Goal: Task Accomplishment & Management: Manage account settings

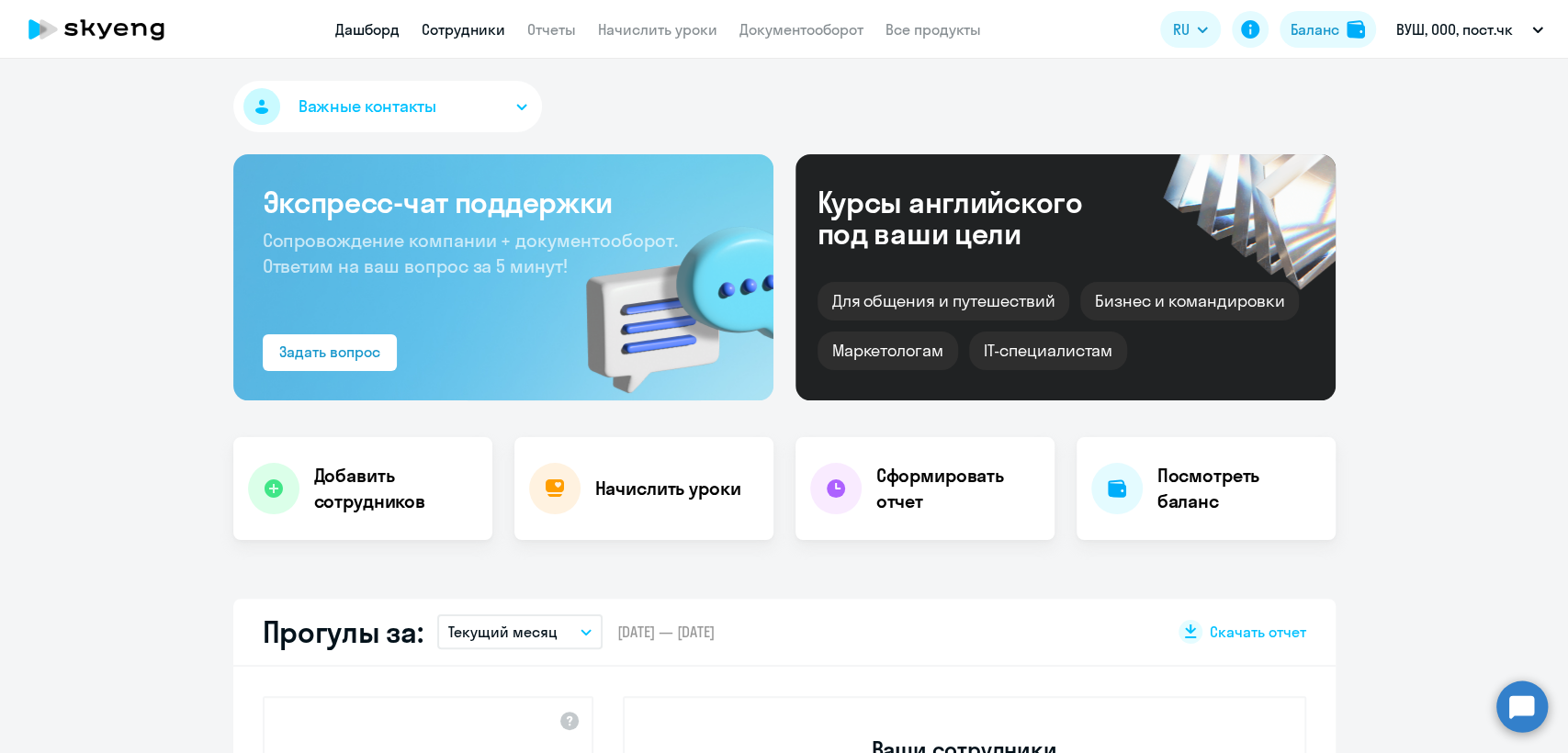
click at [454, 21] on link "Сотрудники" at bounding box center [463, 30] width 83 height 19
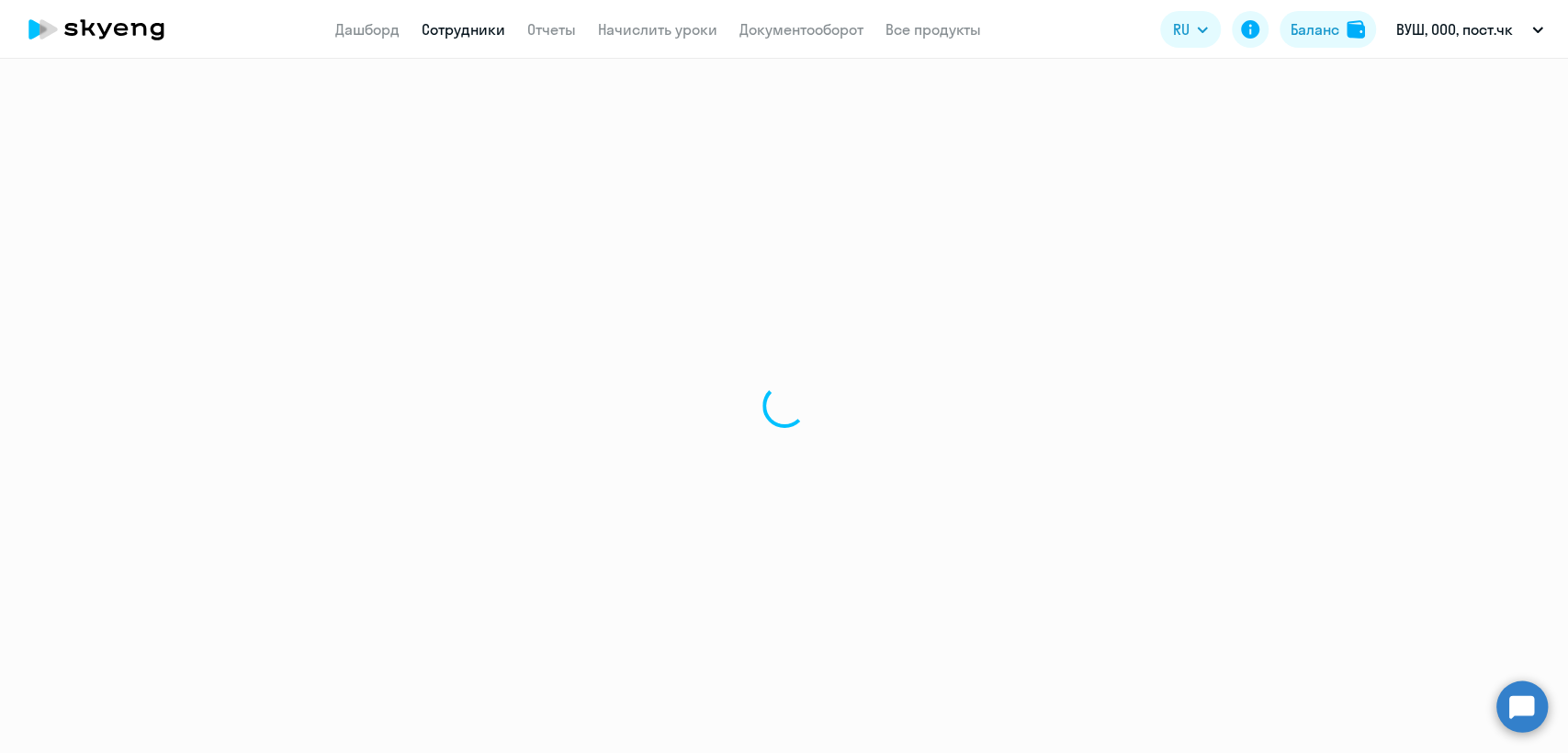
select select "30"
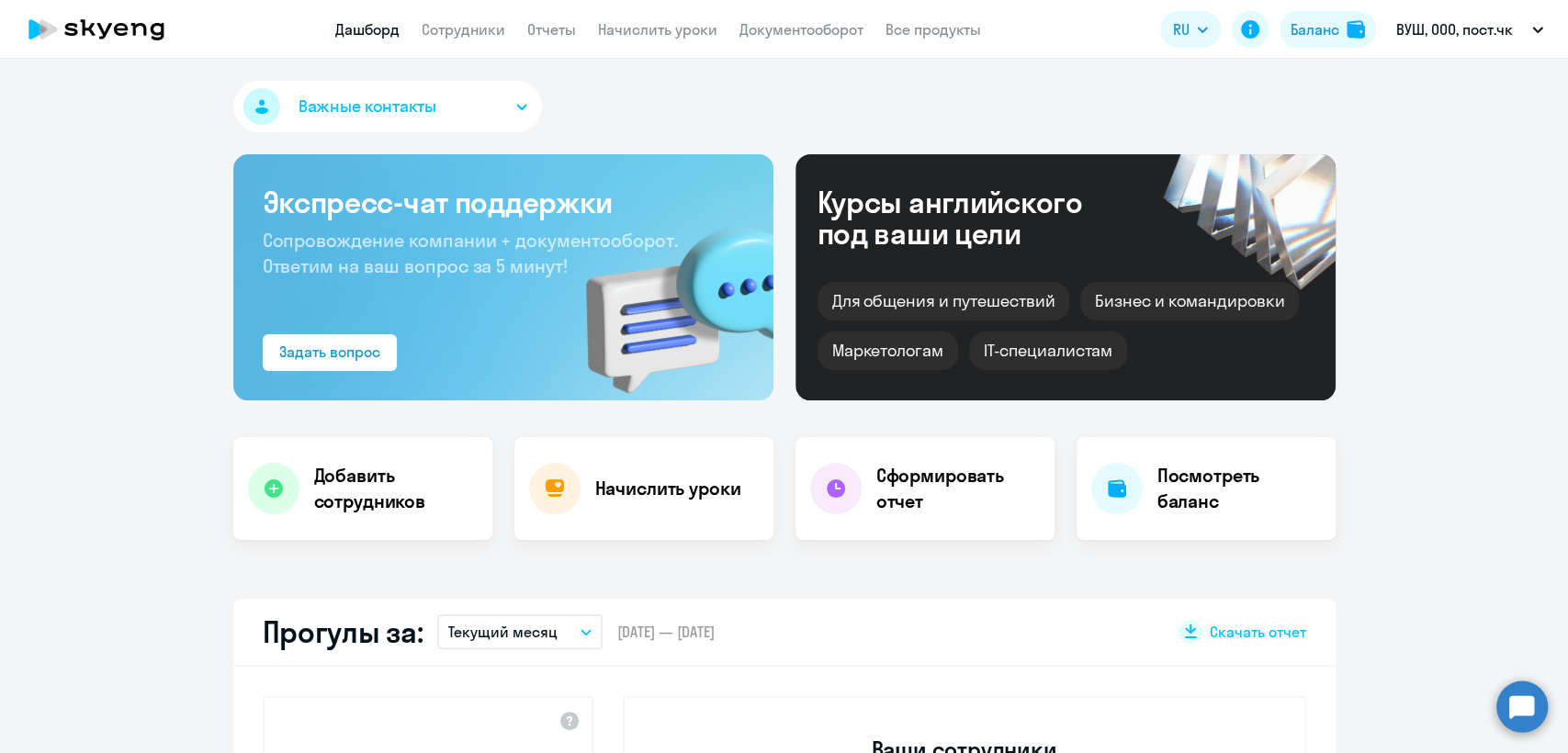
select select "30"
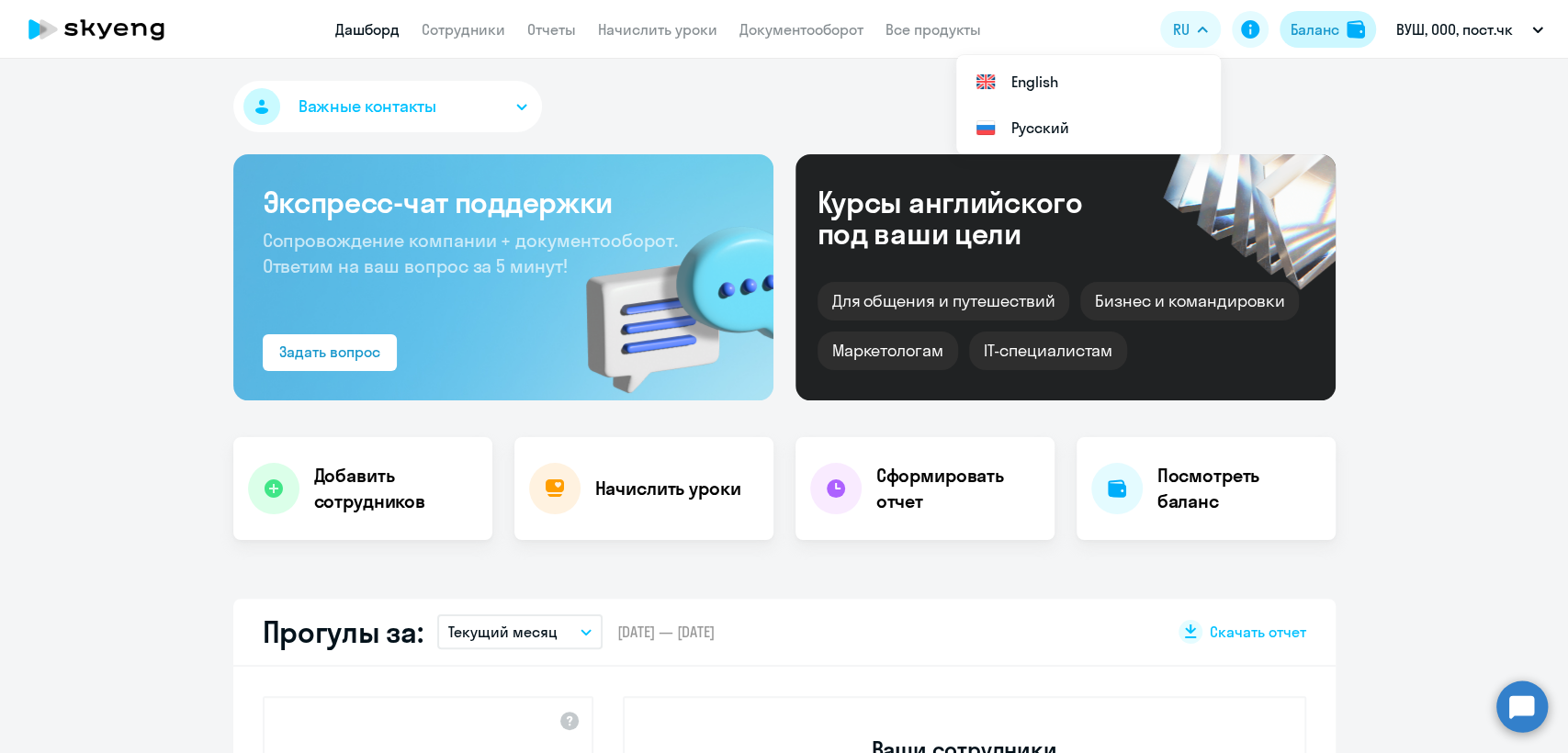
click at [1318, 27] on div "Баланс" at bounding box center [1315, 30] width 49 height 22
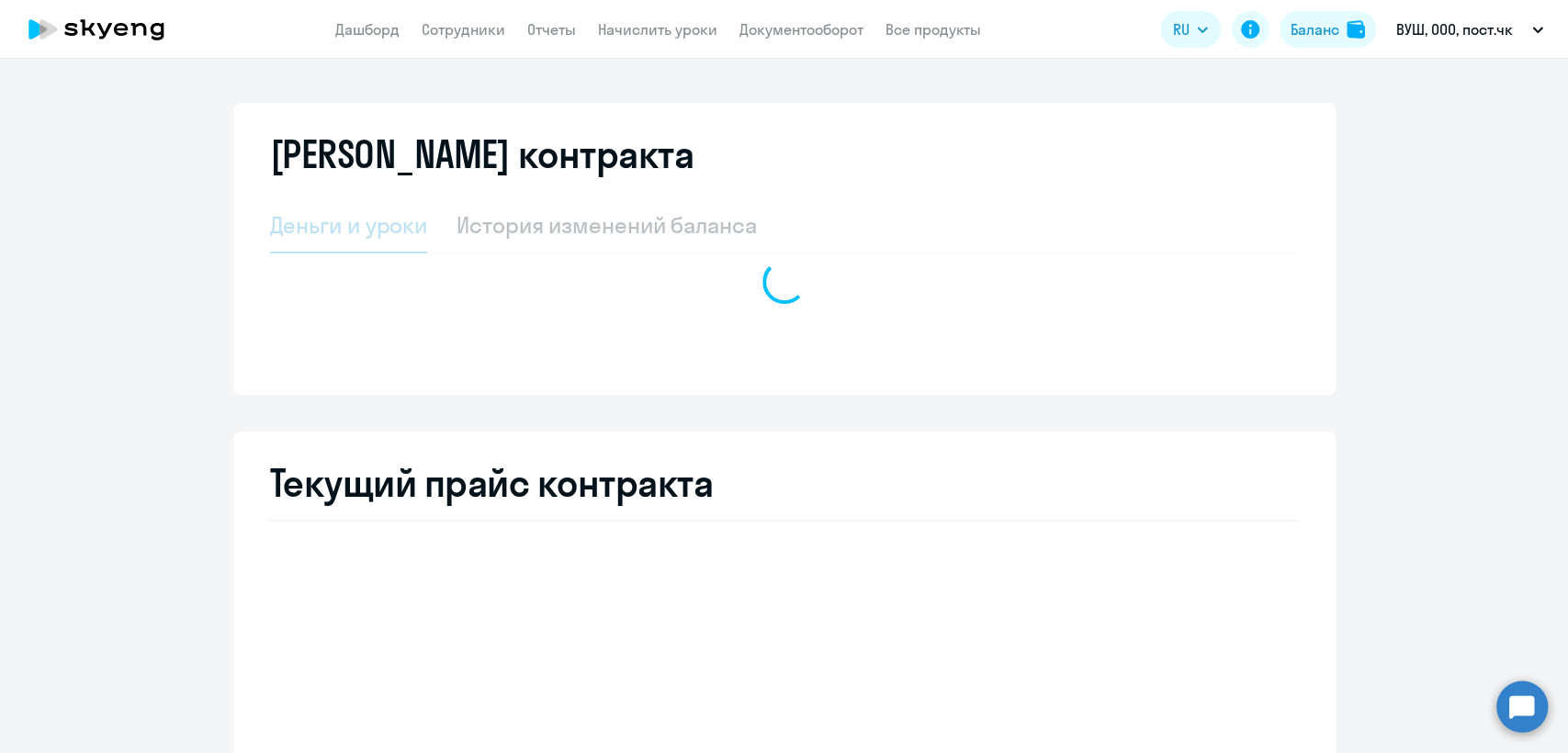
select select "english_adult_not_native_speaker"
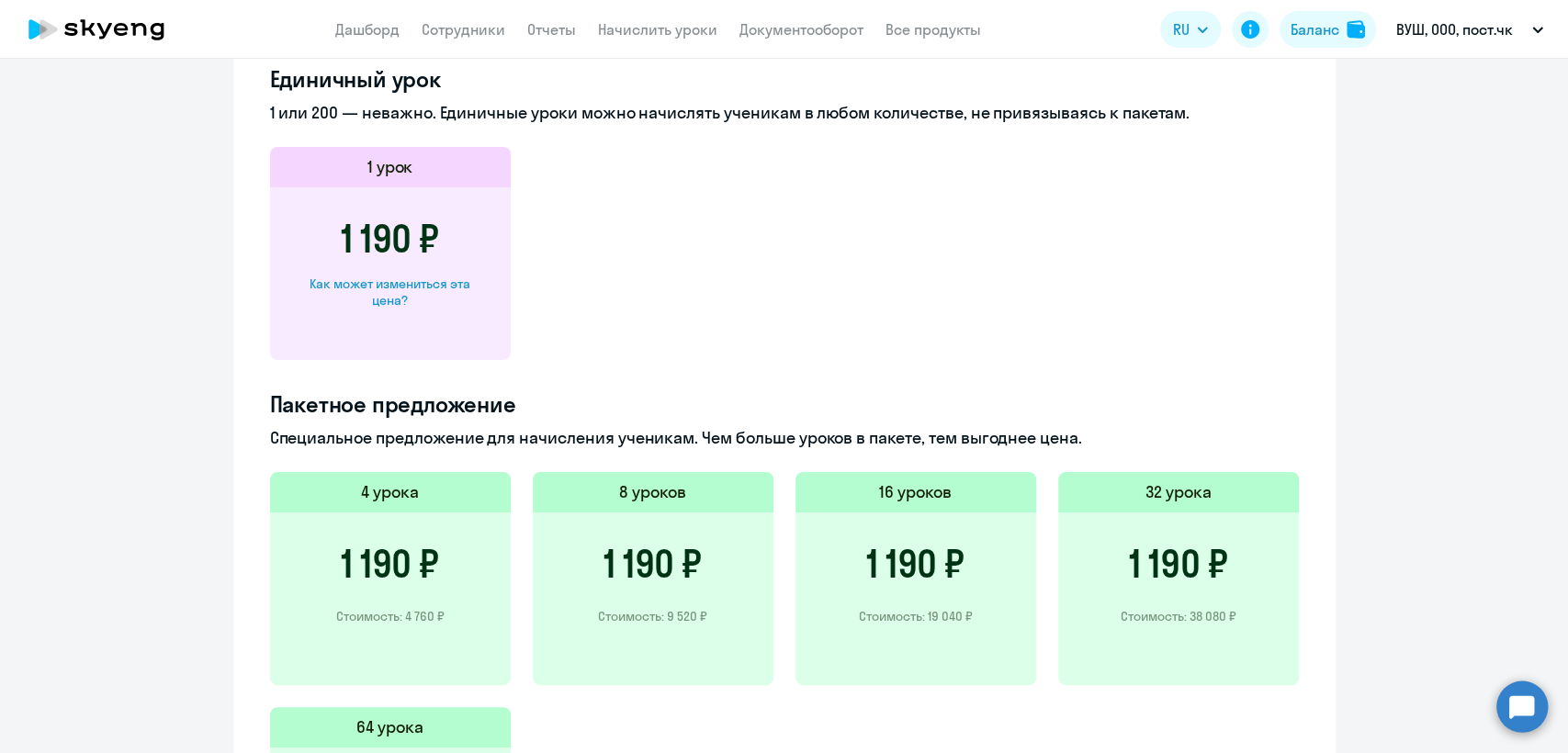
scroll to position [510, 0]
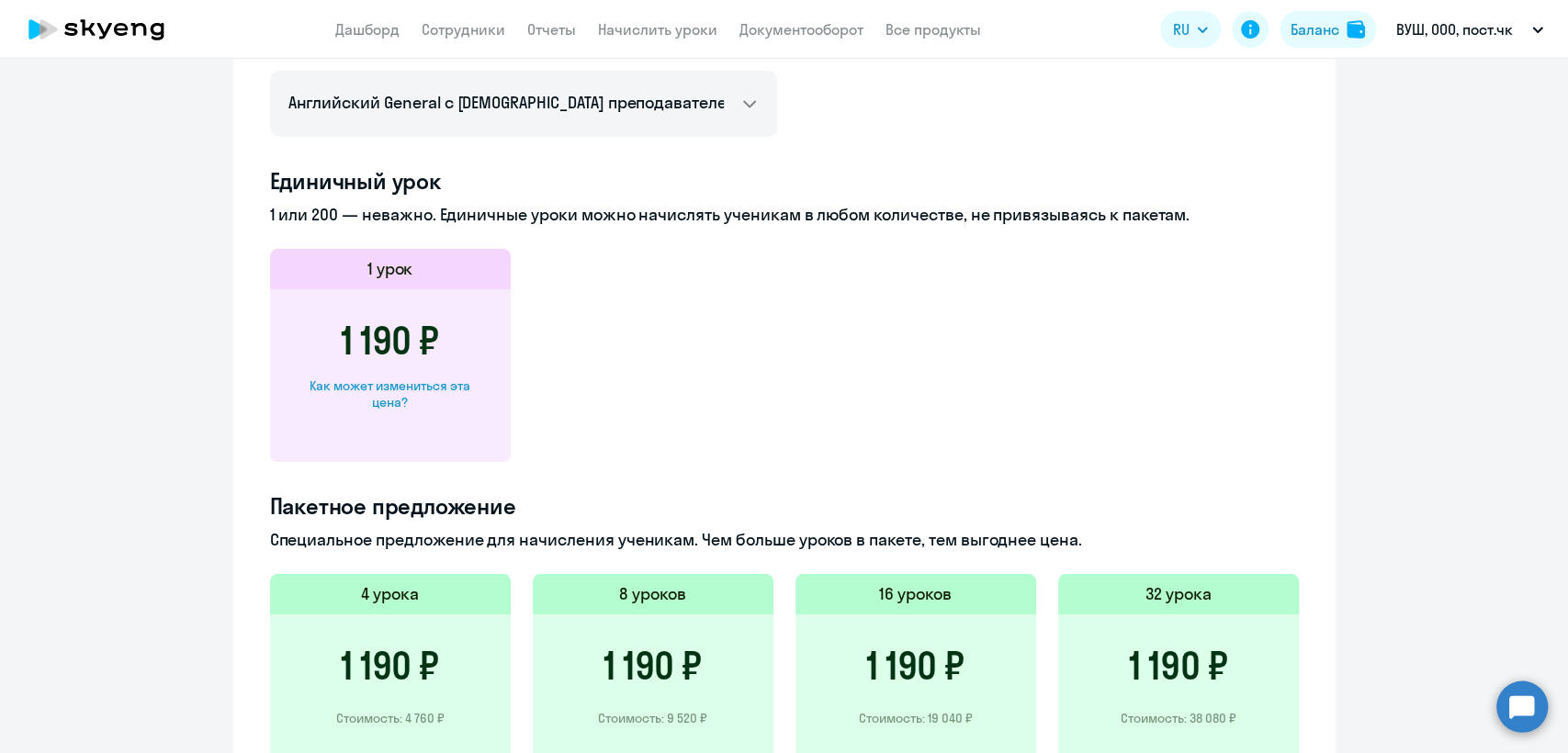
click at [405, 384] on div "Как может измениться эта цена?" at bounding box center [390, 393] width 182 height 33
select select "english_adult_not_native_speaker"
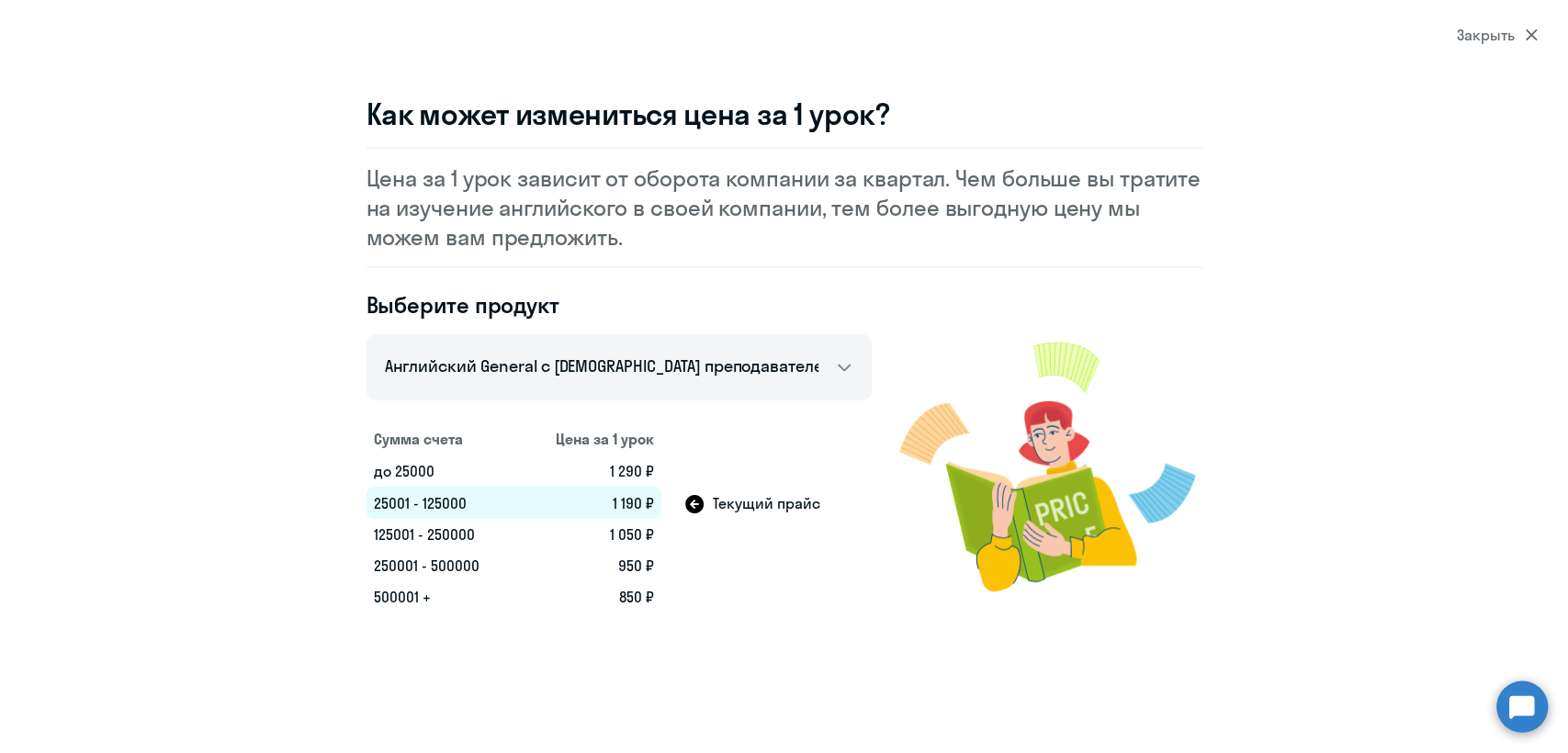
click at [1485, 30] on div "Закрыть" at bounding box center [1497, 36] width 81 height 22
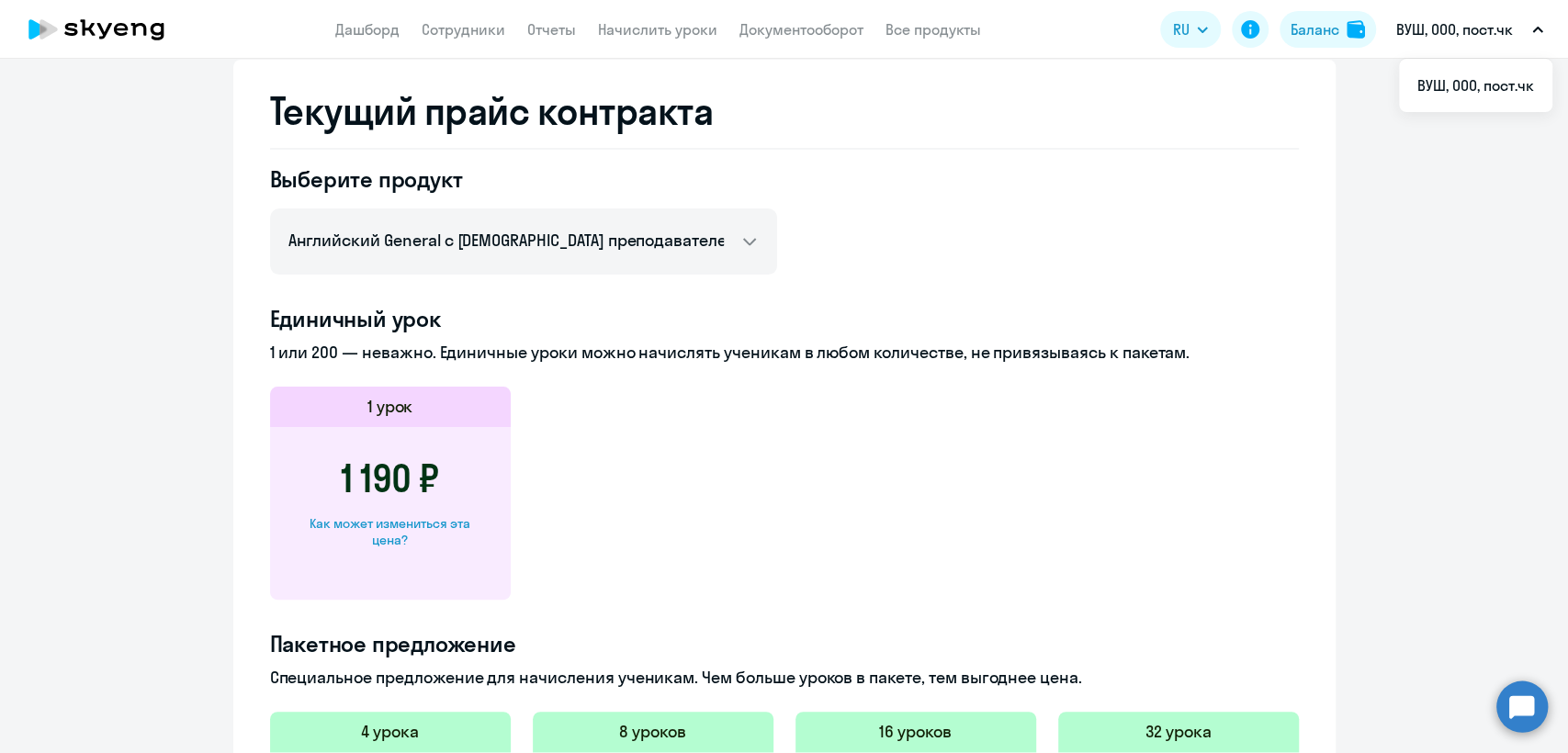
scroll to position [204, 0]
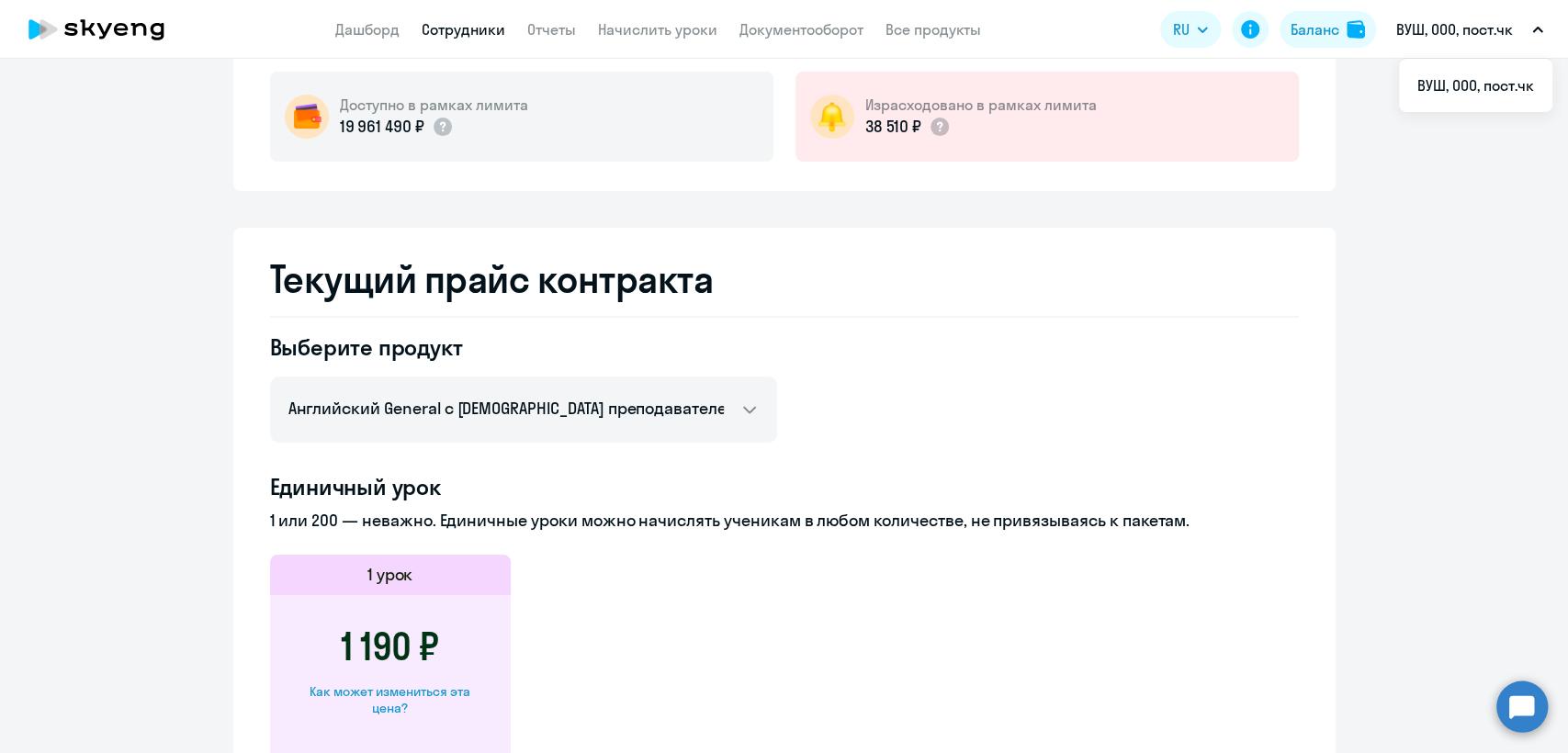
click at [486, 30] on link "Сотрудники" at bounding box center [463, 30] width 83 height 19
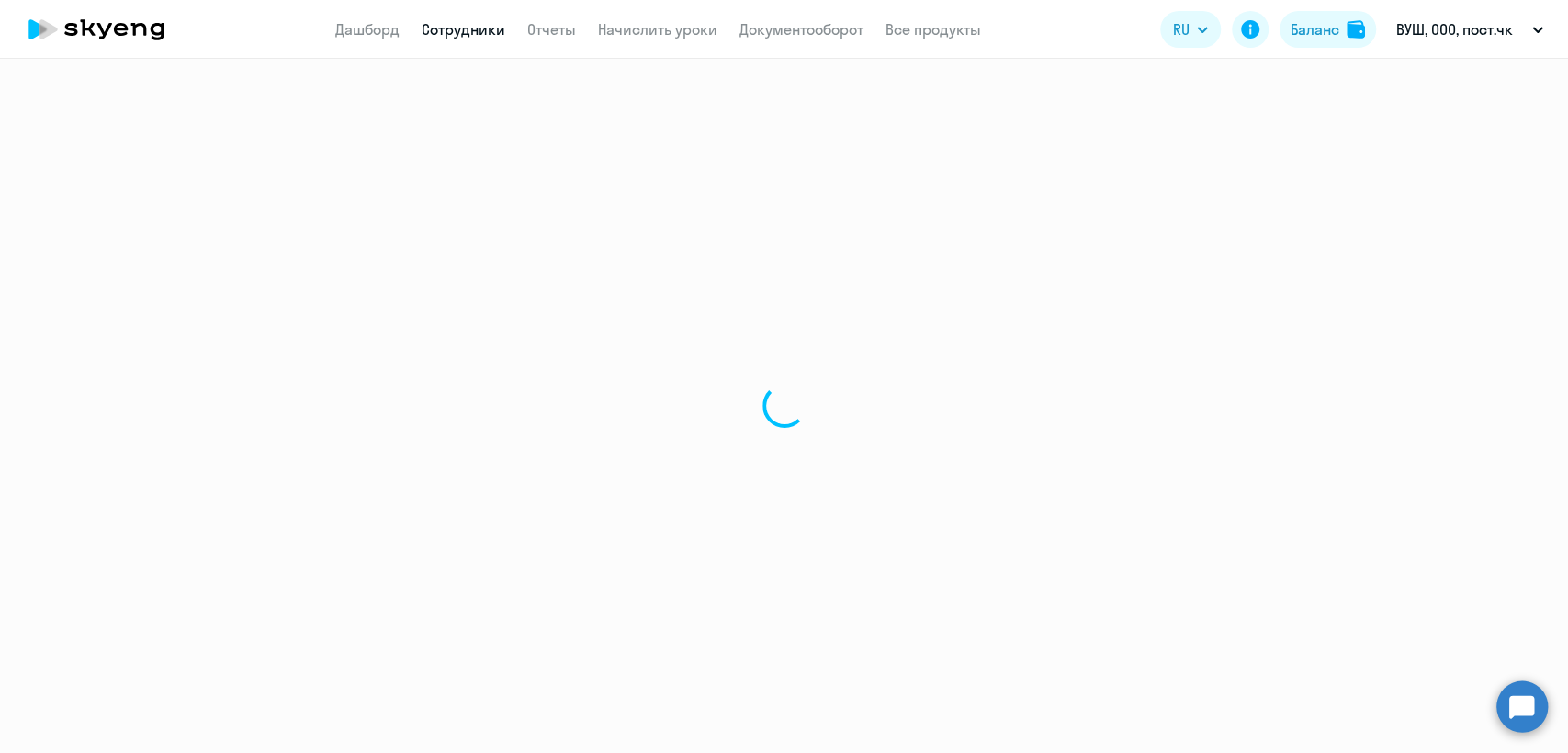
select select "30"
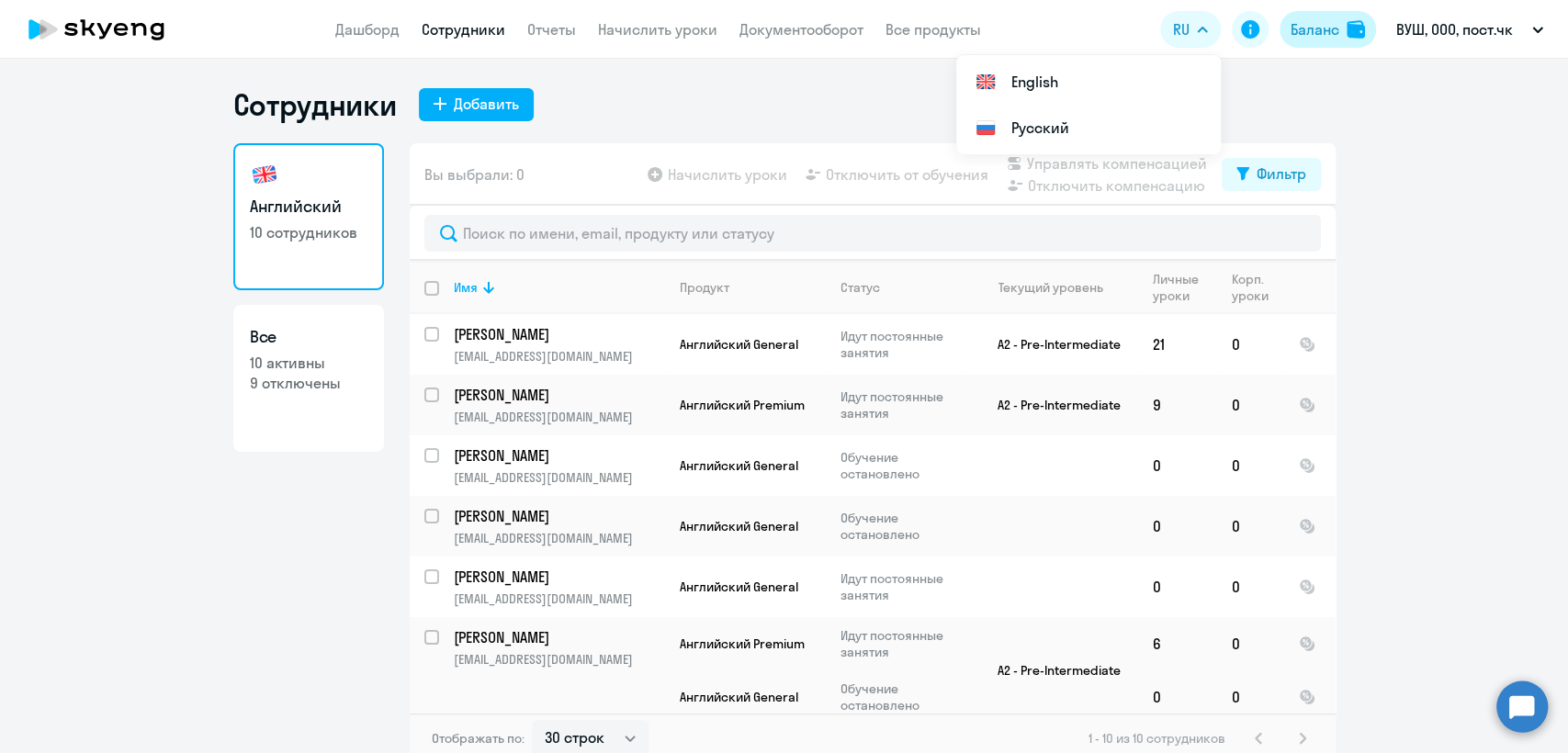
click at [1307, 25] on div "Баланс" at bounding box center [1315, 30] width 49 height 22
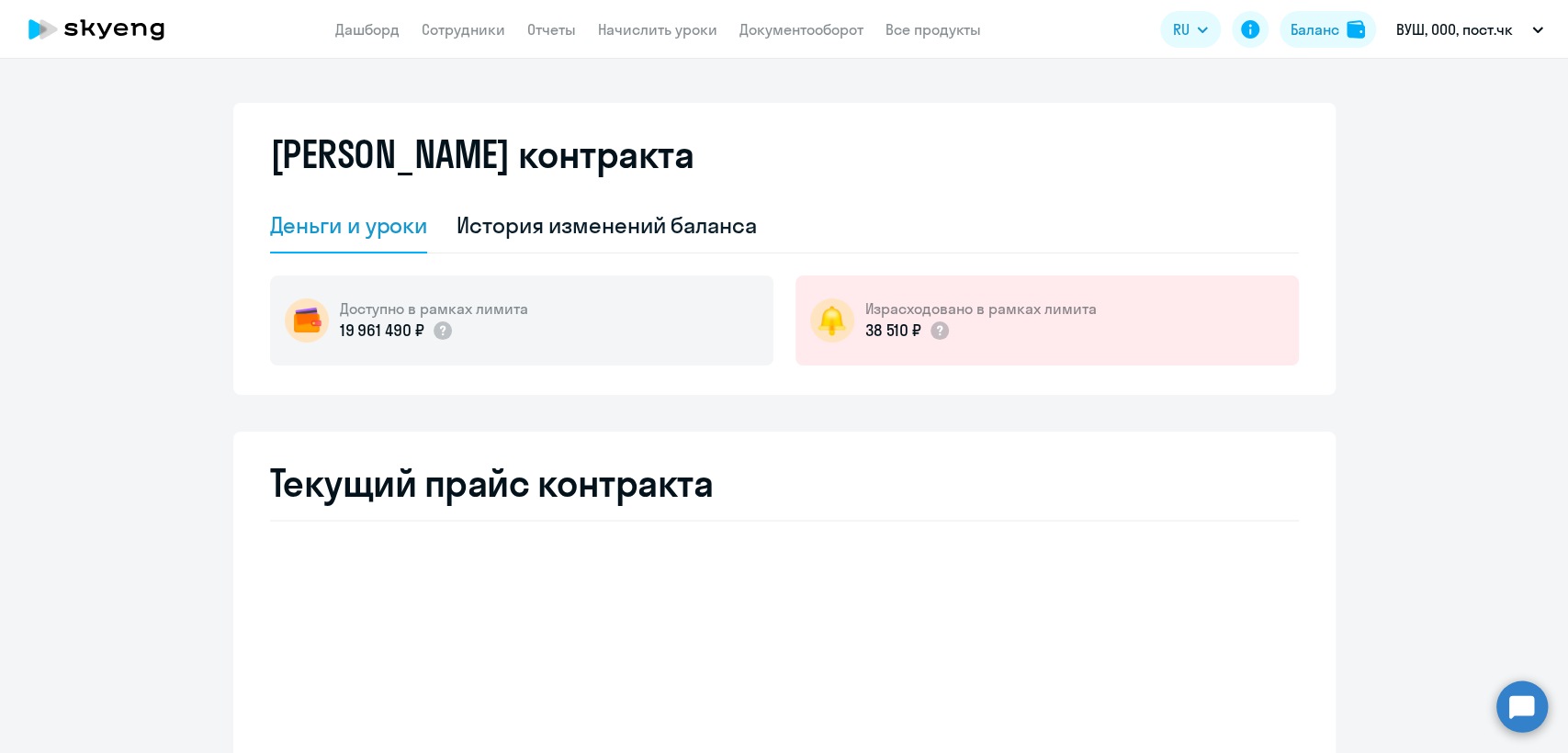
select select "english_adult_not_native_speaker"
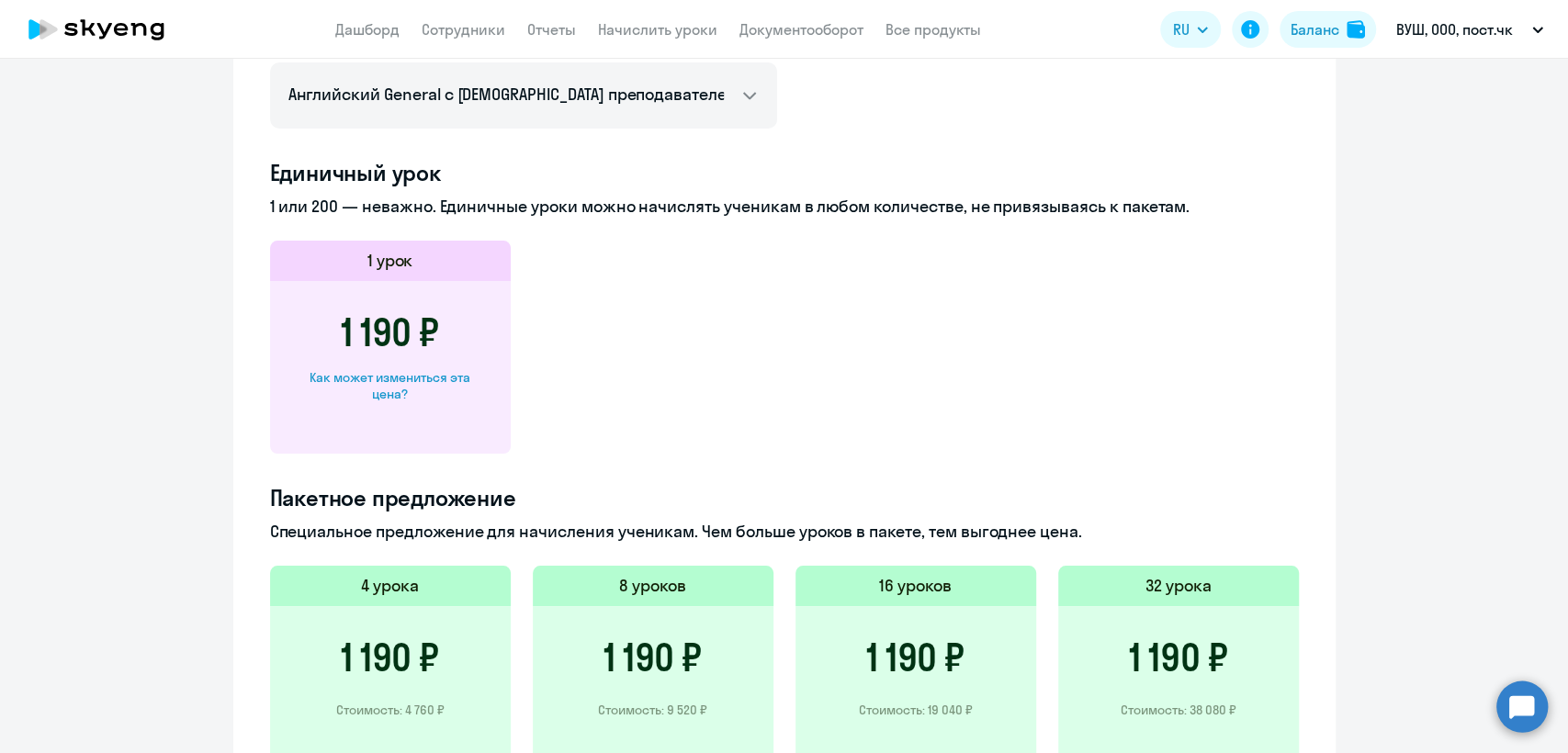
scroll to position [612, 0]
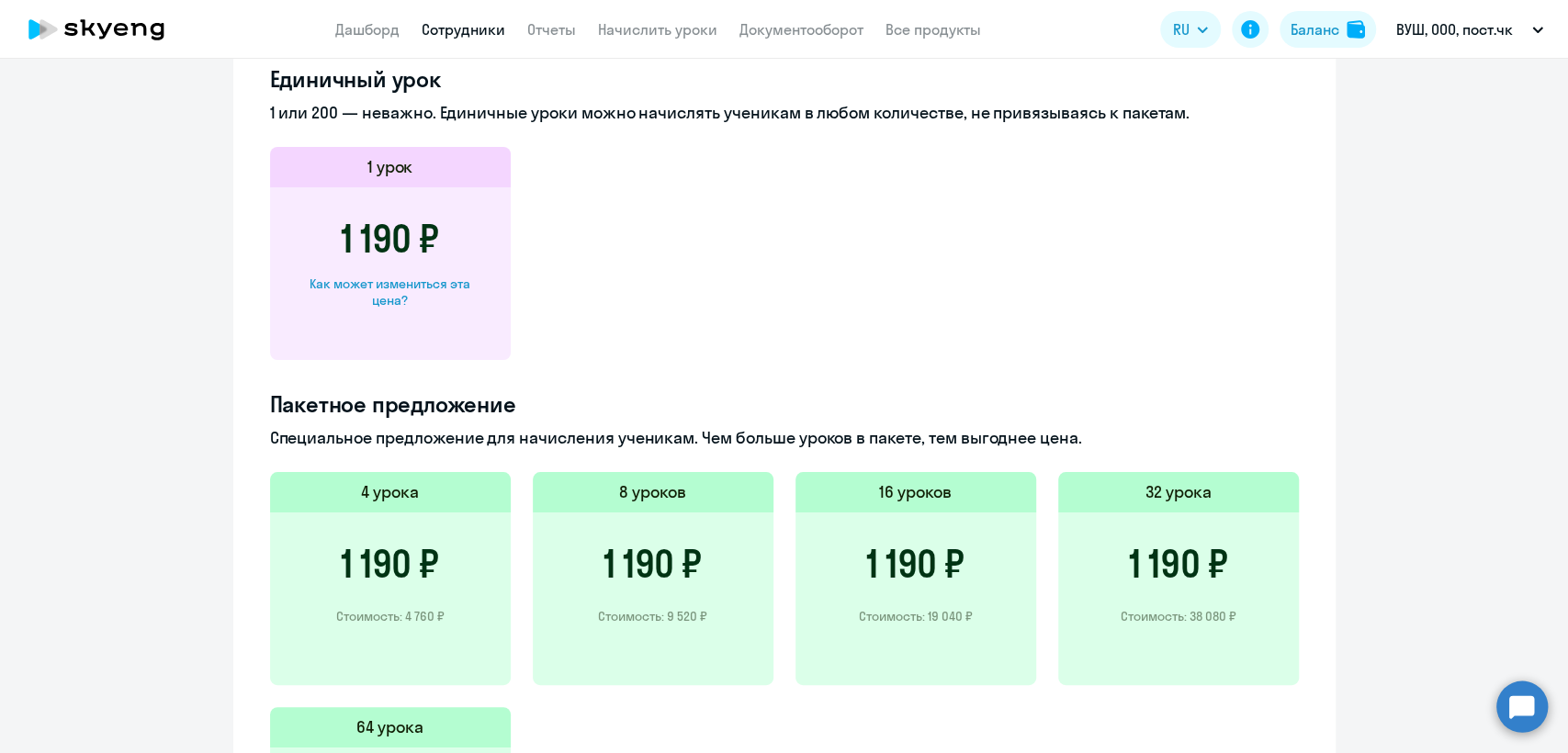
click at [480, 24] on link "Сотрудники" at bounding box center [463, 30] width 83 height 19
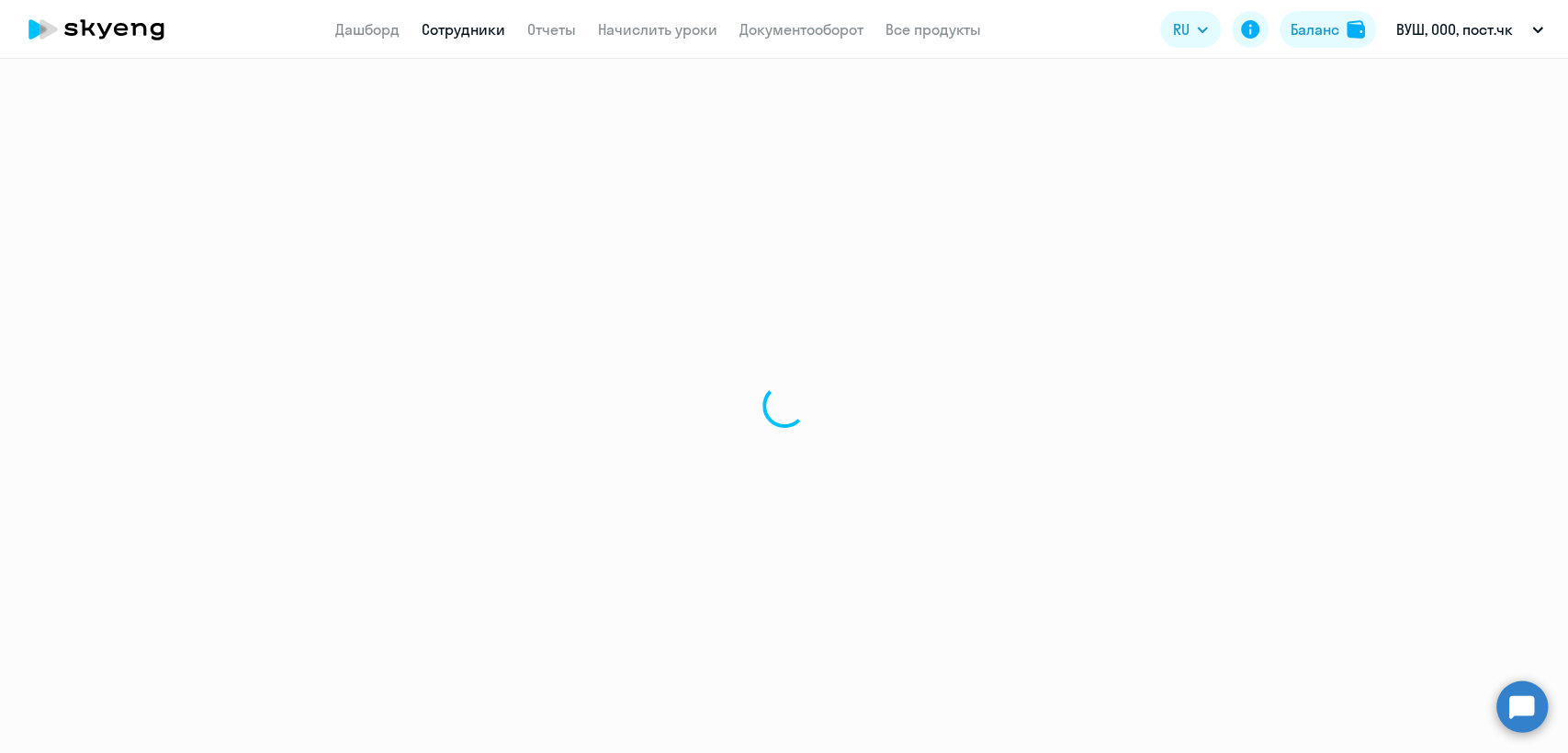
select select "30"
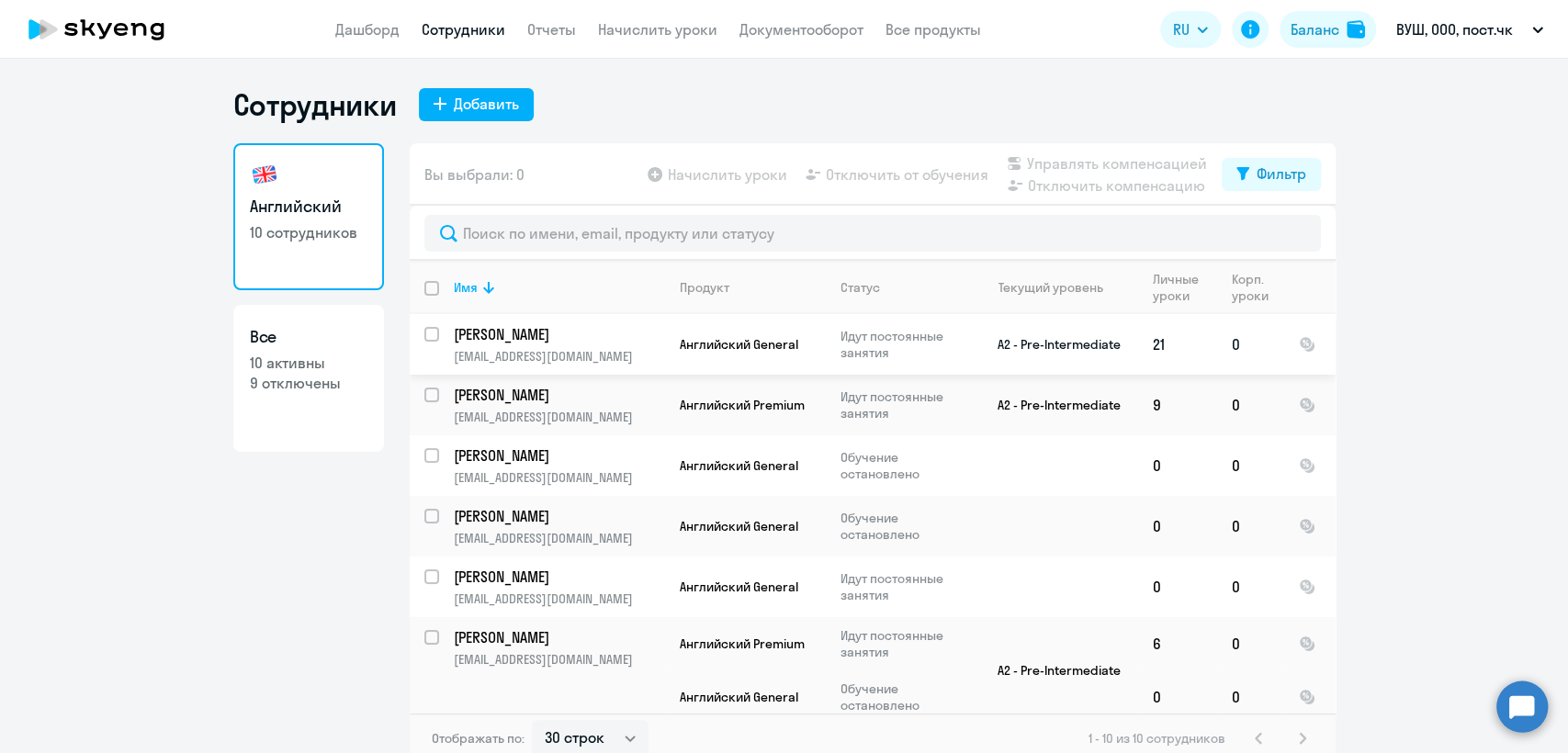
click at [426, 330] on input "select row 15036750" at bounding box center [442, 345] width 36 height 36
checkbox input "true"
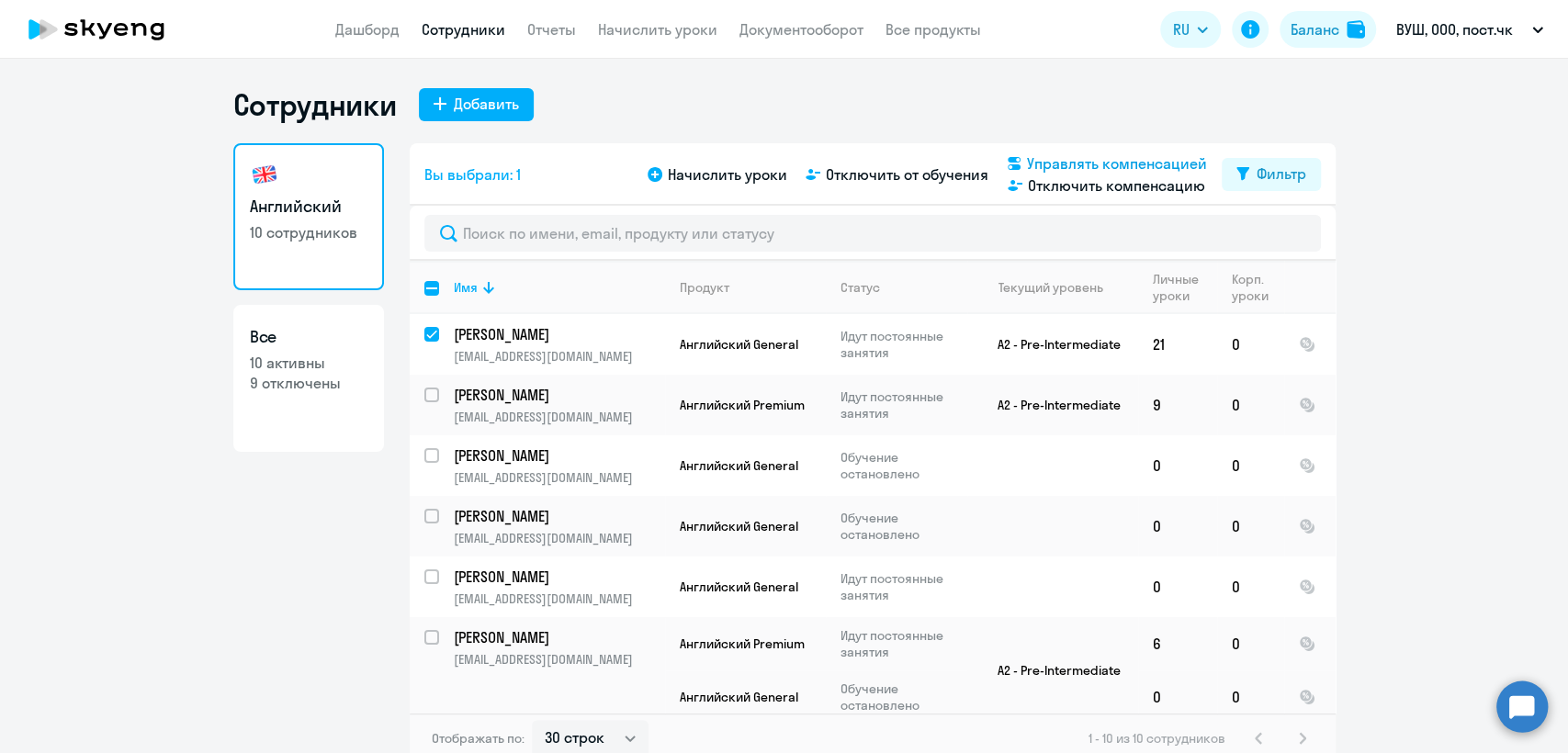
click at [1082, 165] on span "Управлять компенсацией" at bounding box center [1117, 163] width 180 height 22
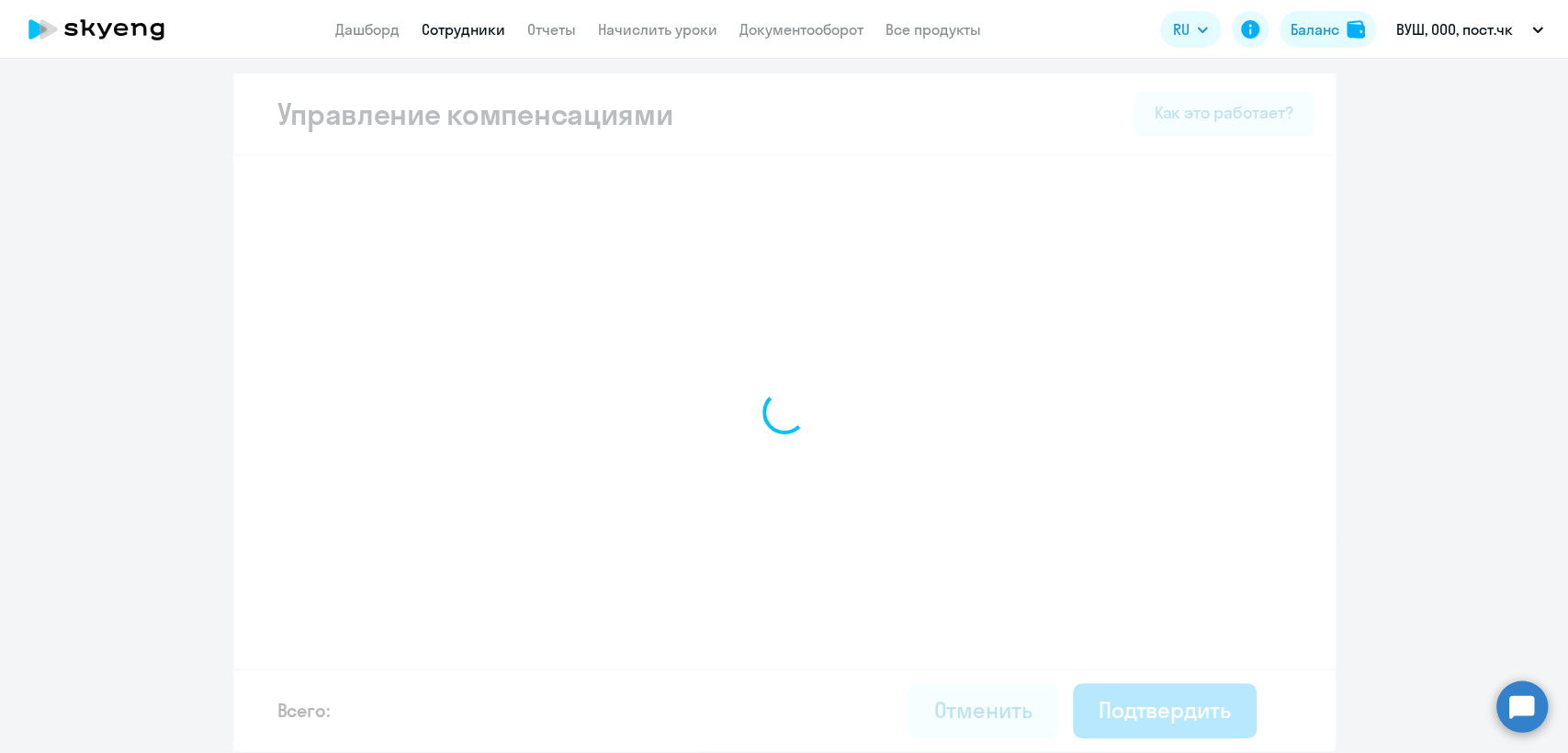
select select "MONTHLY"
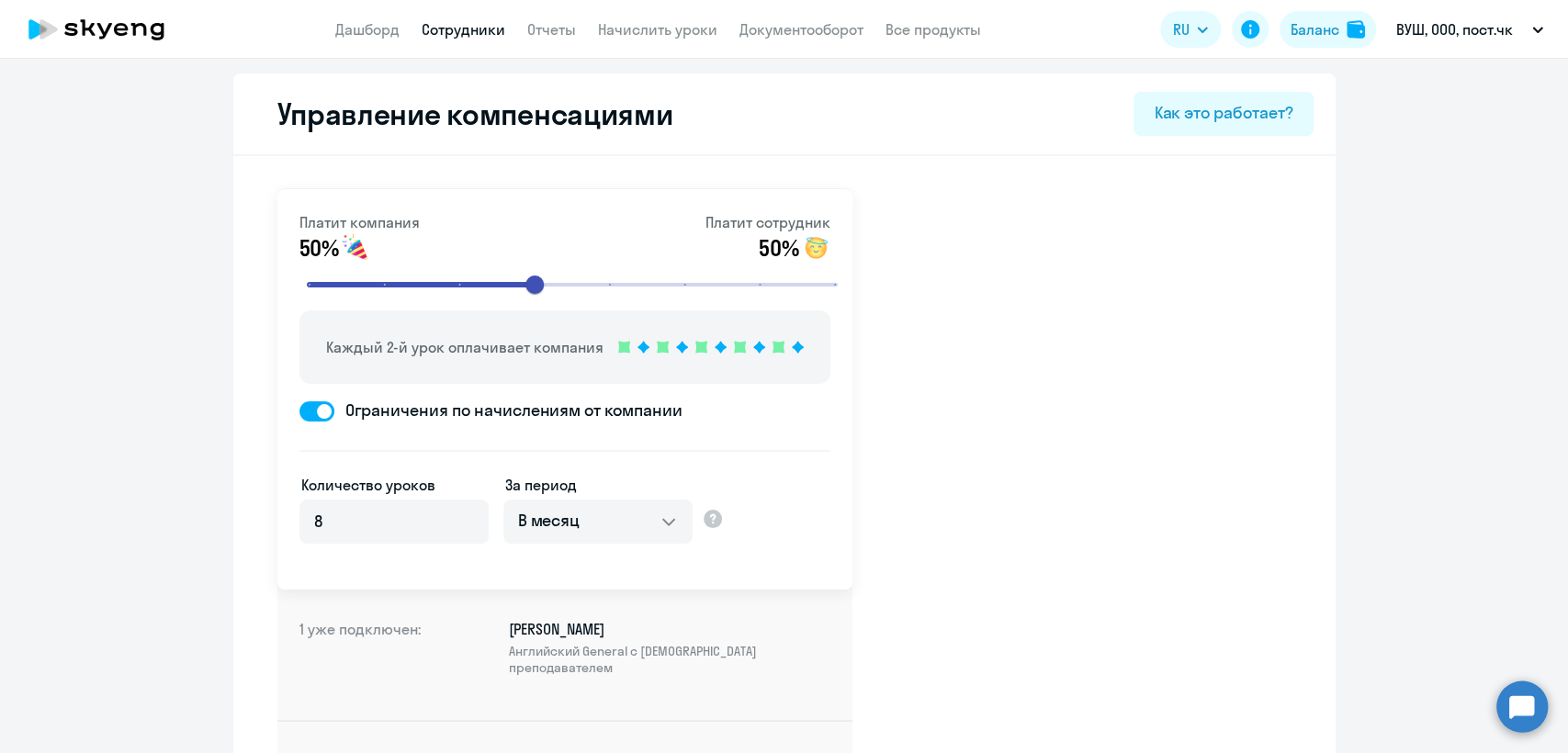
scroll to position [510, 0]
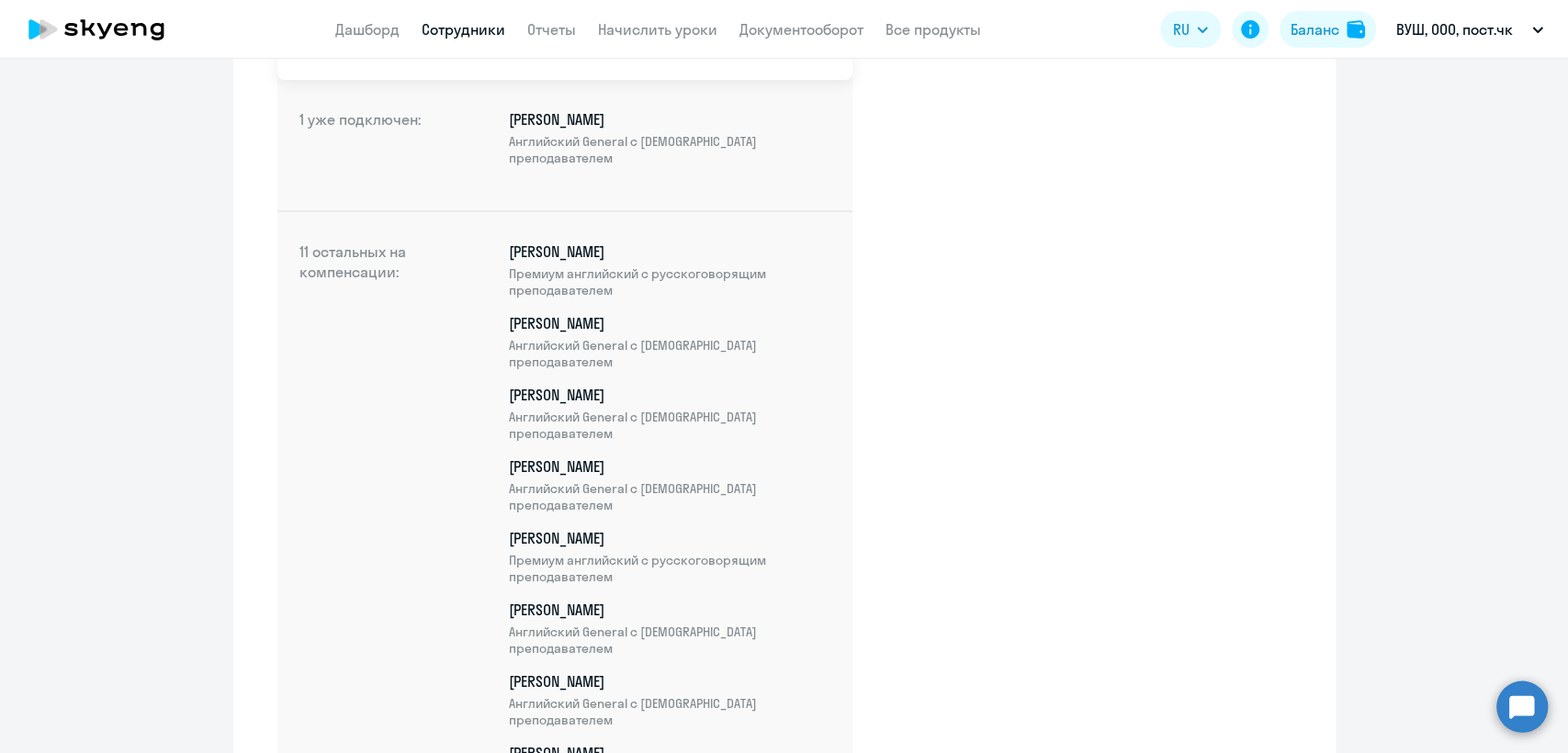
click at [447, 37] on link "Сотрудники" at bounding box center [463, 30] width 83 height 19
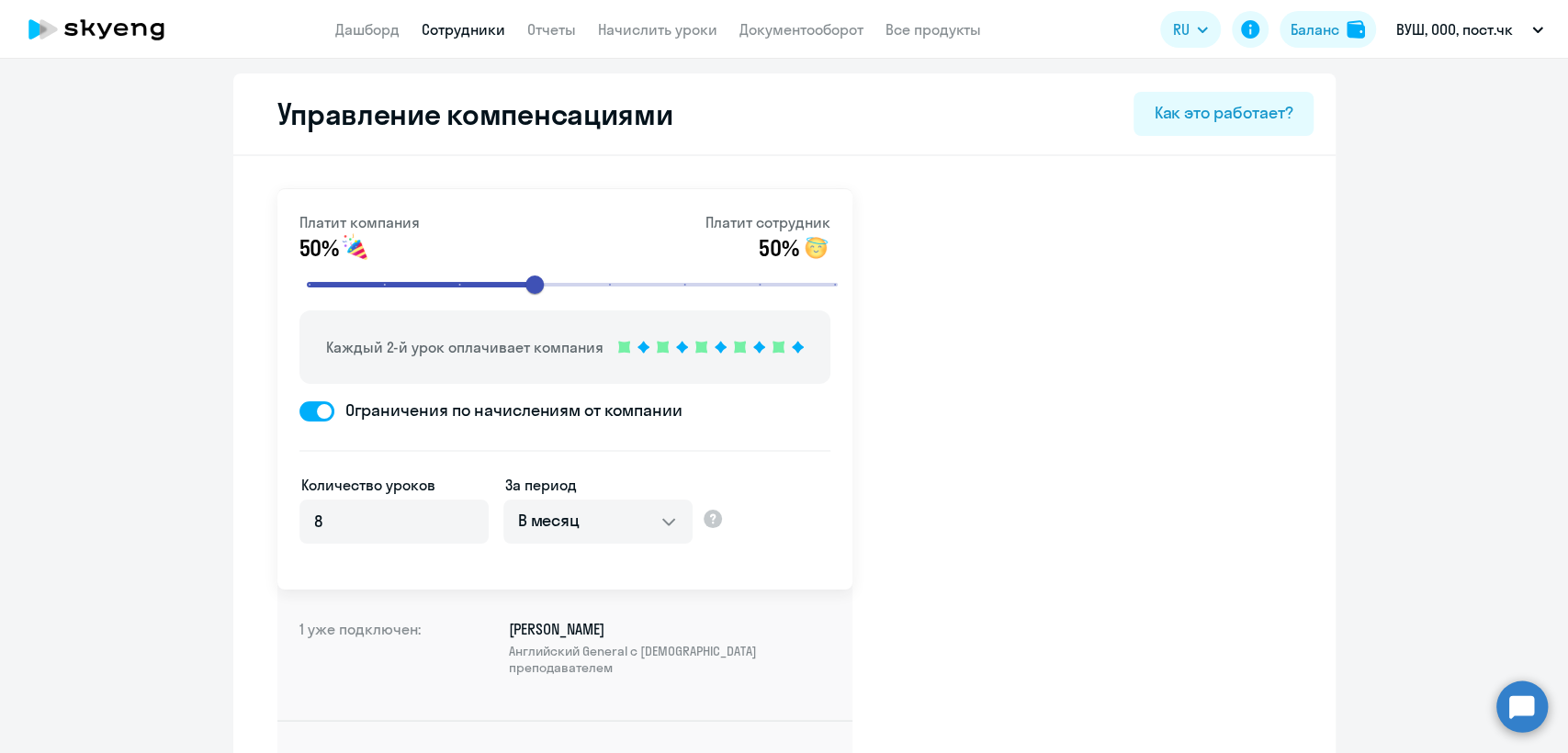
select select "30"
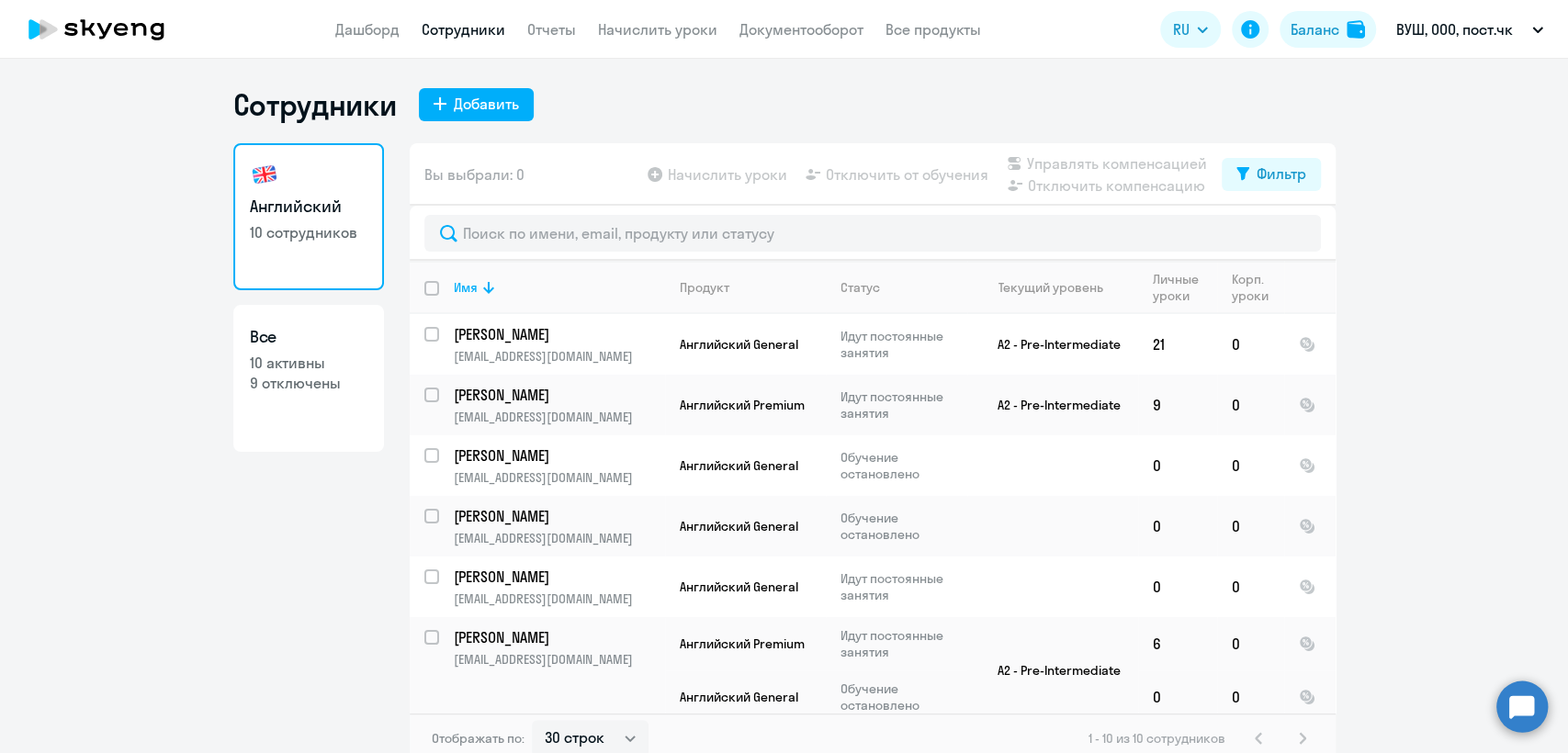
click at [439, 35] on link "Сотрудники" at bounding box center [463, 30] width 83 height 19
click at [347, 16] on app-header "Дашборд Сотрудники Отчеты Начислить уроки Документооборот Все продукты Дашборд …" at bounding box center [784, 29] width 1568 height 59
click at [376, 33] on link "Дашборд" at bounding box center [367, 30] width 64 height 19
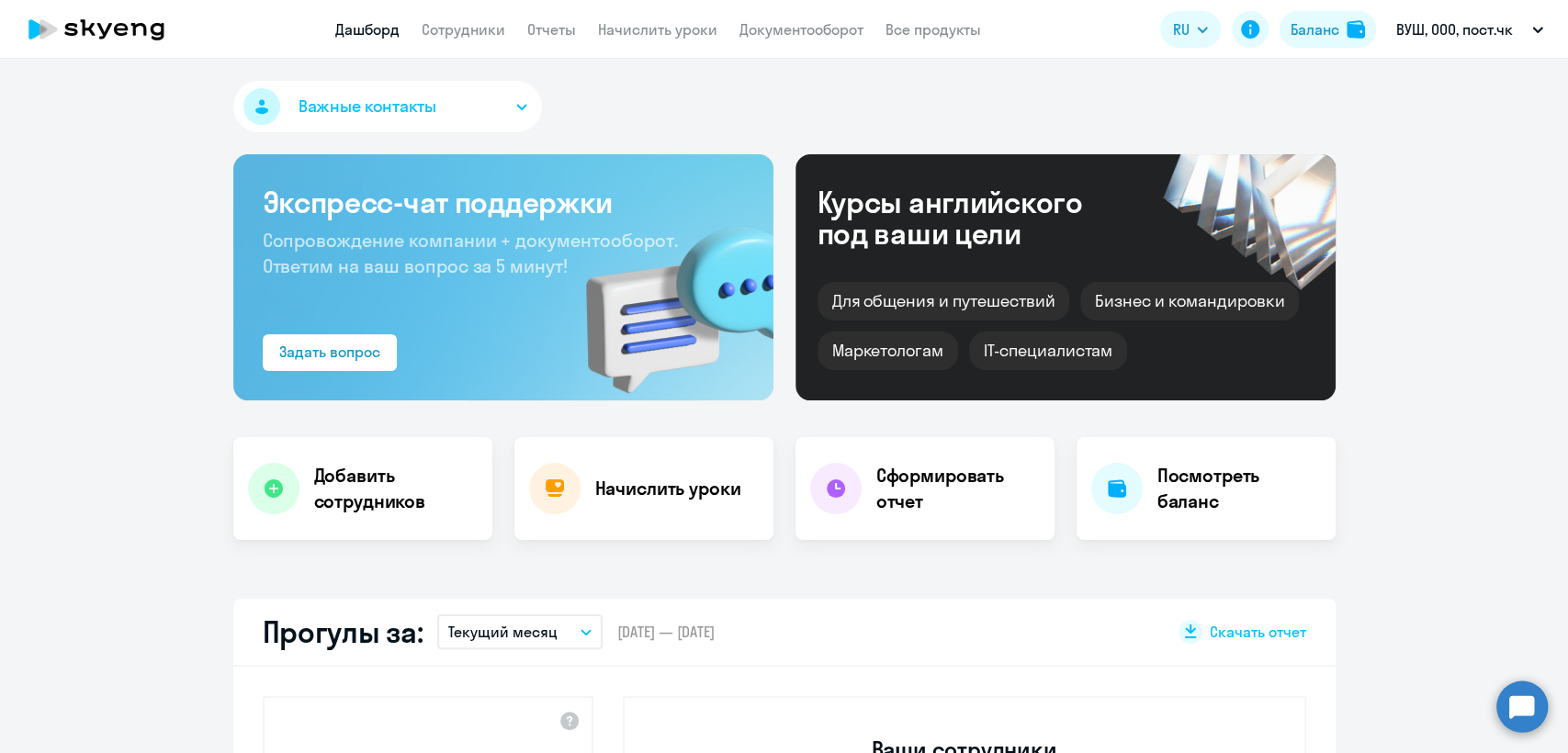
select select "30"
click at [1525, 703] on circle at bounding box center [1521, 705] width 51 height 51
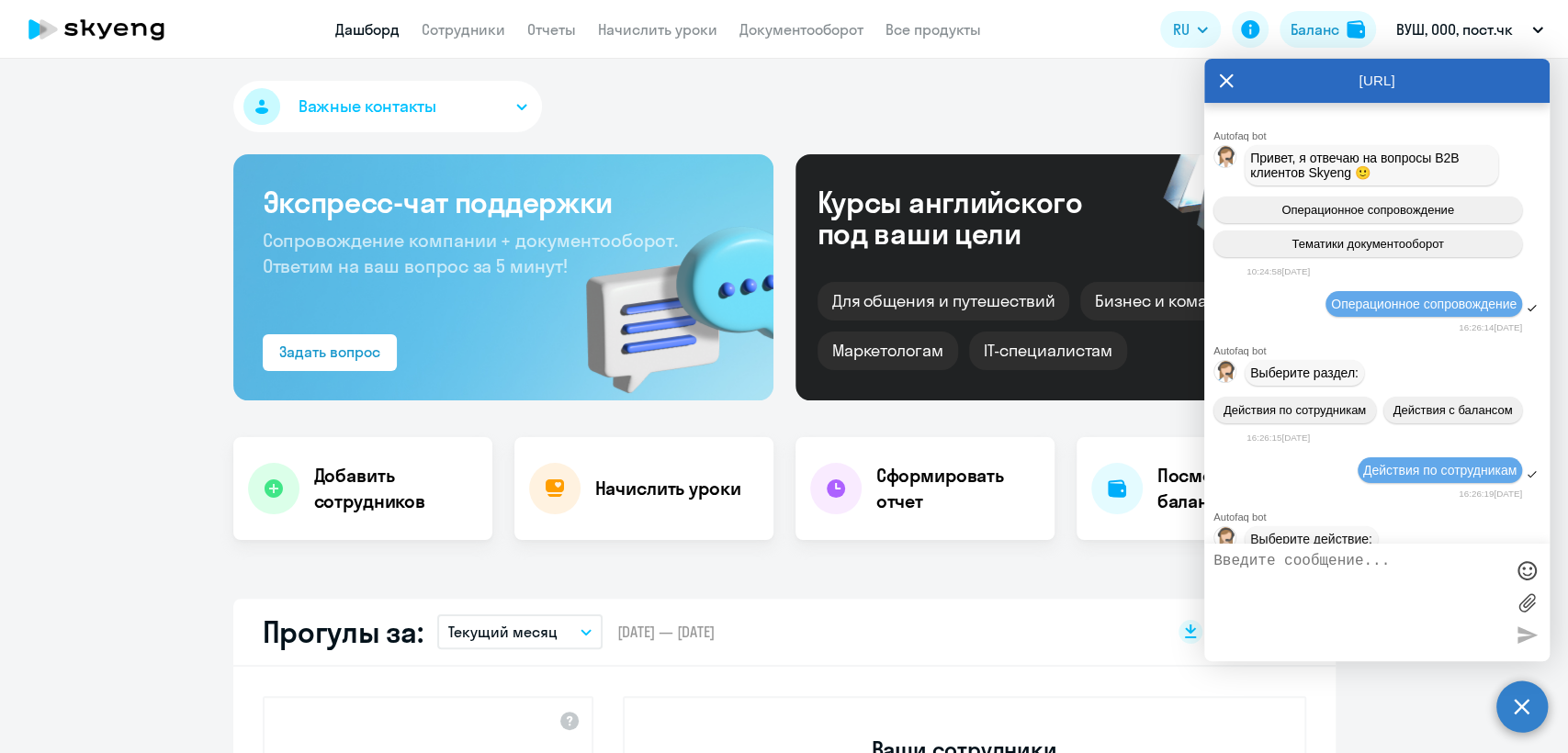
scroll to position [15704, 0]
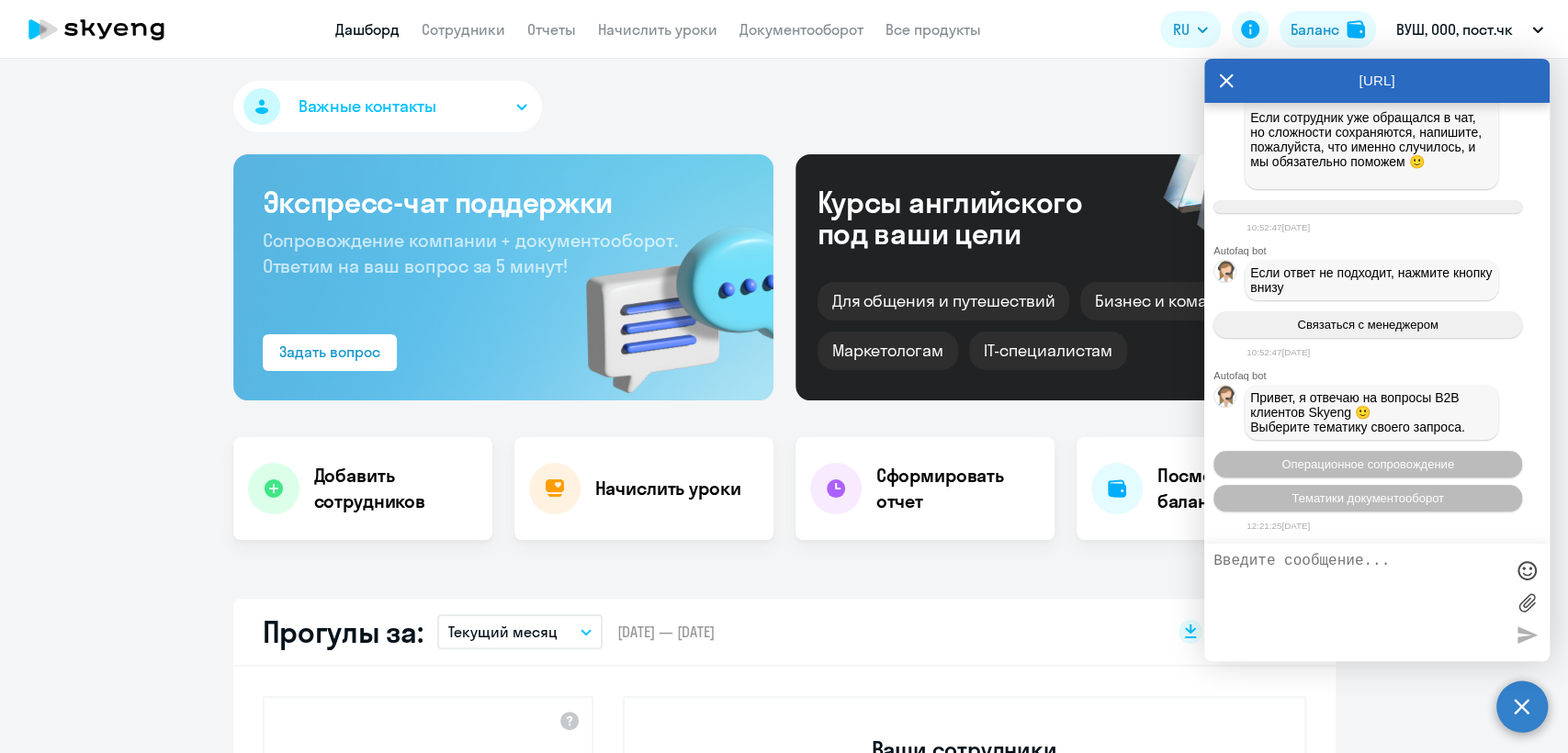
click at [698, 114] on div "Важные контакты" at bounding box center [785, 110] width 1103 height 59
click at [1507, 715] on circle at bounding box center [1521, 705] width 51 height 51
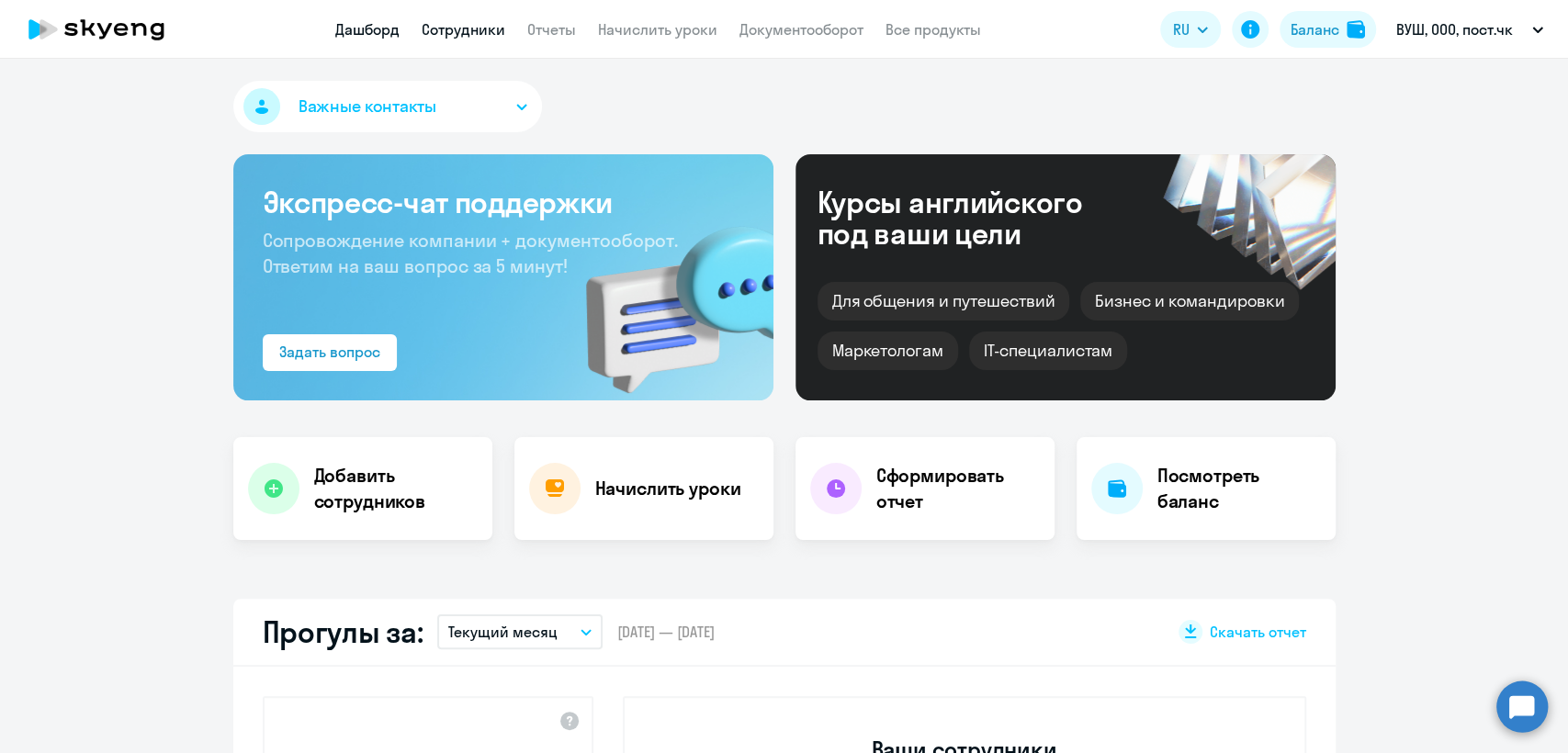
click at [463, 33] on link "Сотрудники" at bounding box center [463, 30] width 83 height 19
select select "30"
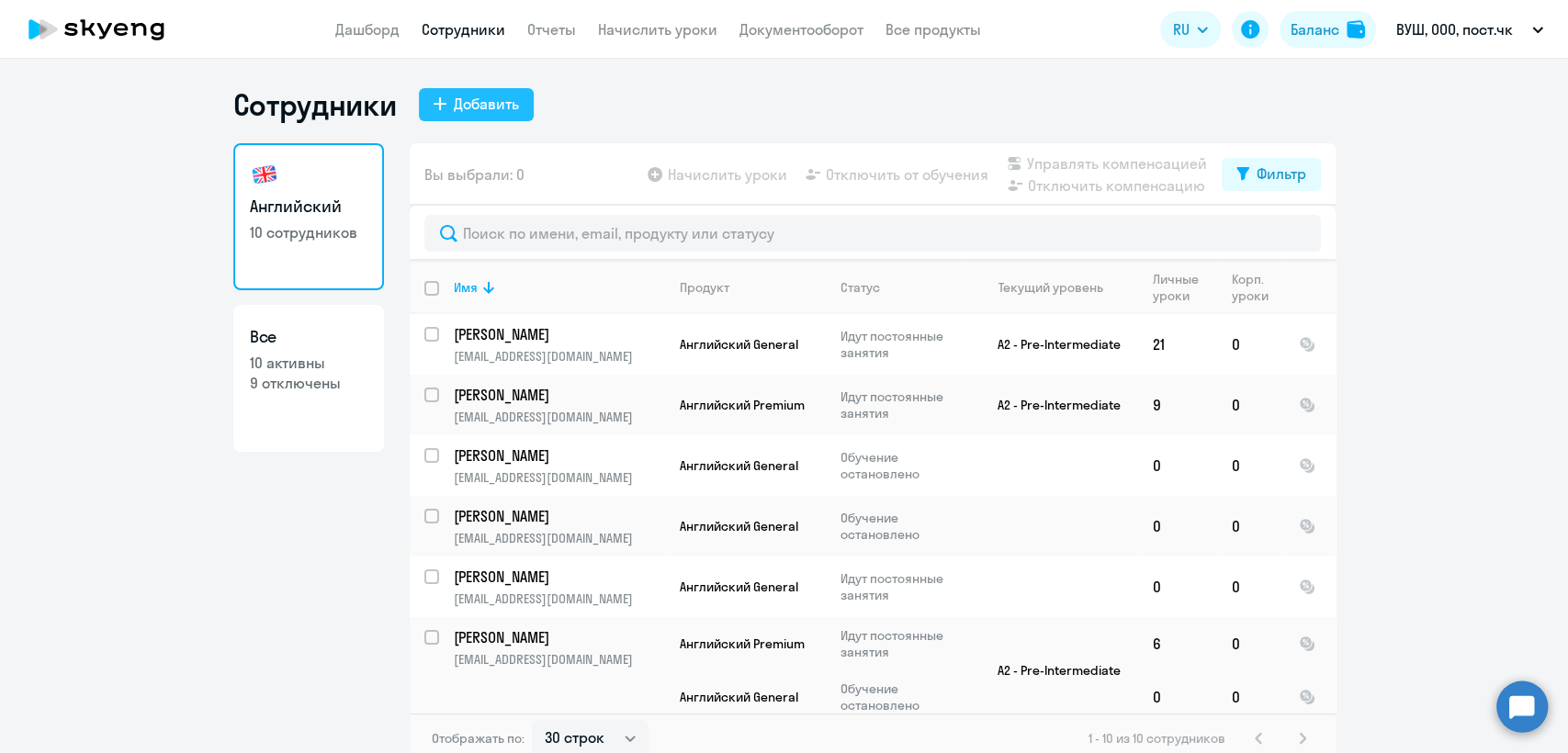
click at [472, 102] on div "Добавить" at bounding box center [487, 104] width 65 height 22
select select "english_adult_not_native_speaker"
select select "3"
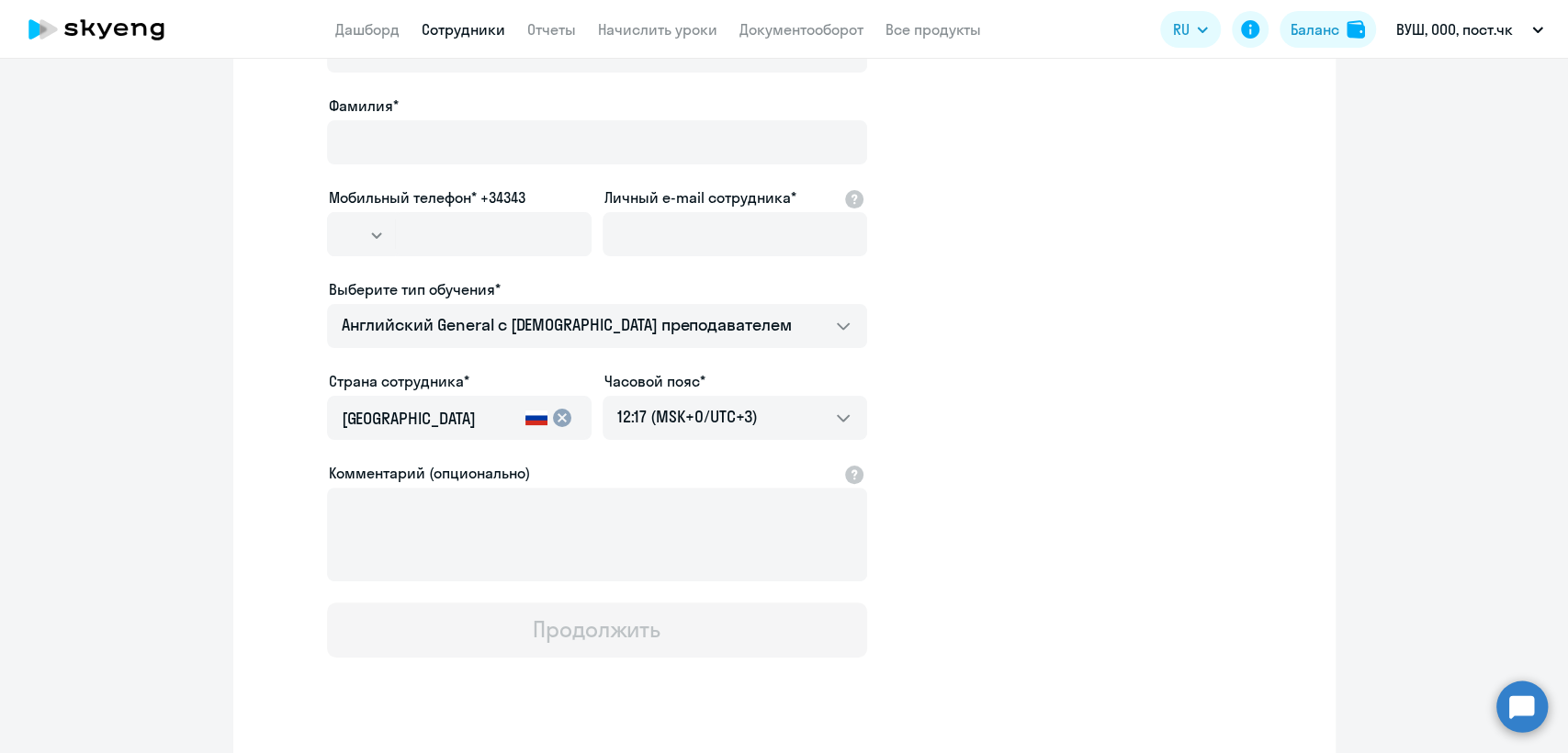
scroll to position [204, 0]
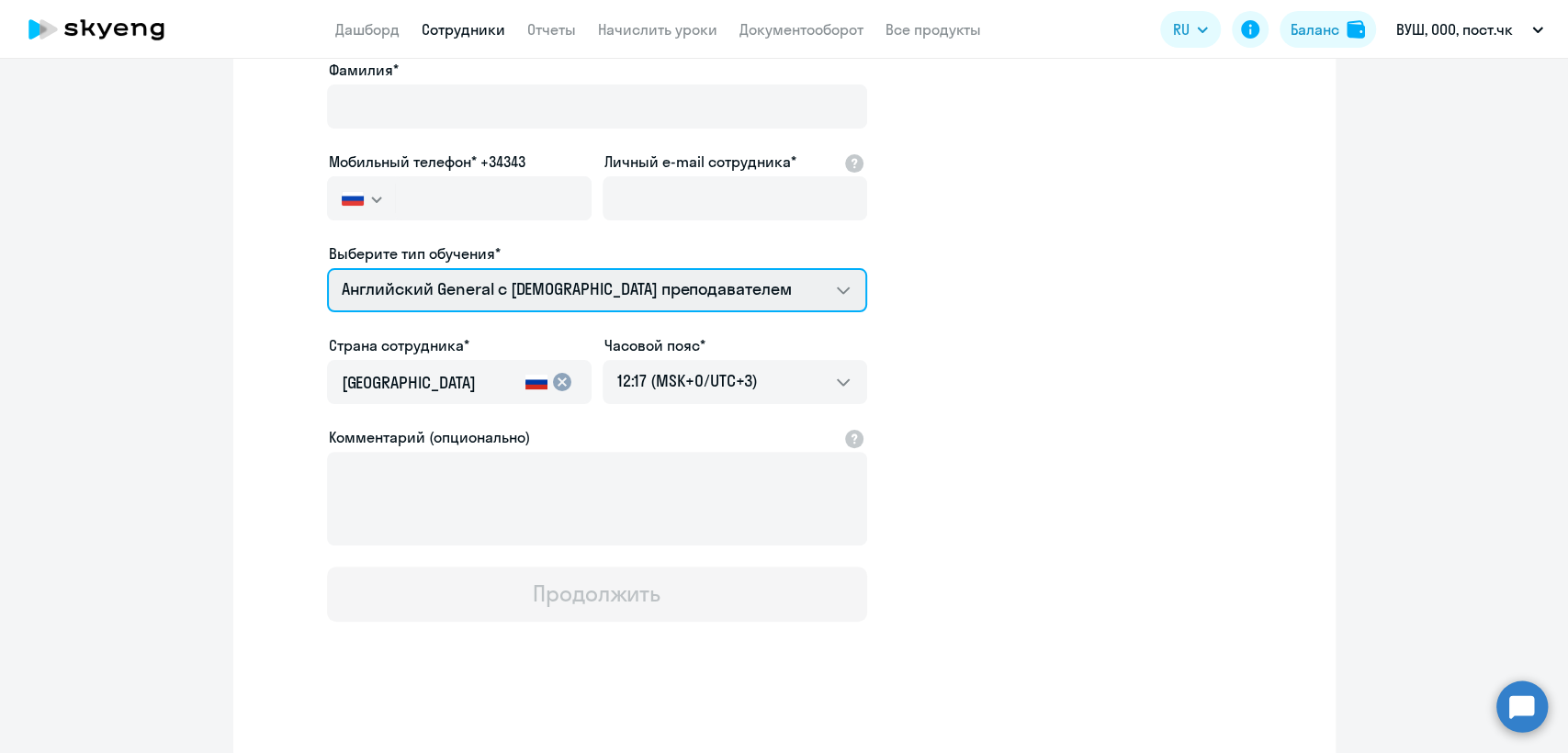
click at [529, 303] on select "Премиум английский с русскоговорящим преподавателем Английский General с англог…" at bounding box center [597, 290] width 540 height 44
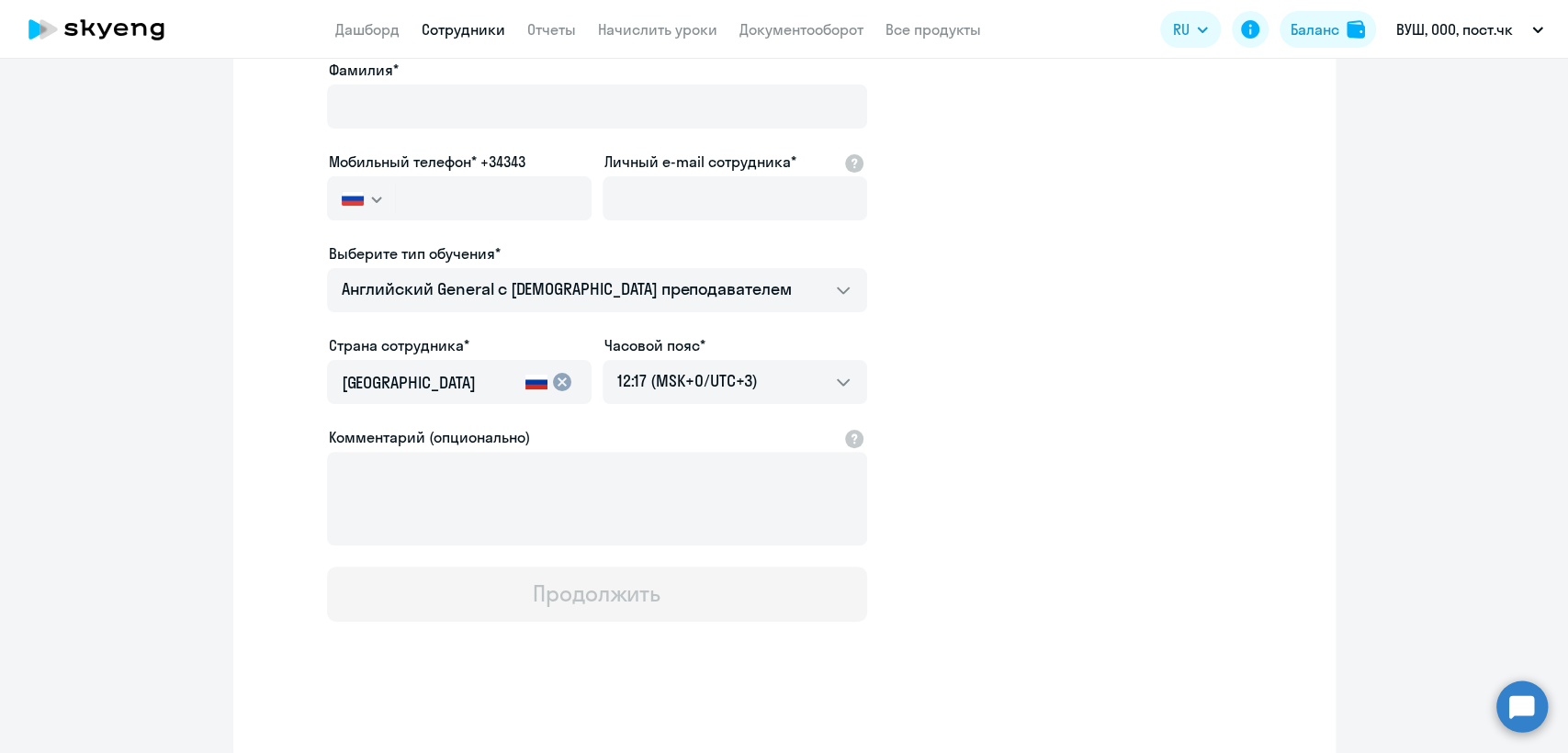
drag, startPoint x: 974, startPoint y: 264, endPoint x: 960, endPoint y: 271, distance: 15.7
click at [974, 264] on app-new-student-form "Имя и отчество* Добавить себя как ученика Фамилия* Мобильный телефон* +34343 Ро…" at bounding box center [784, 294] width 1044 height 655
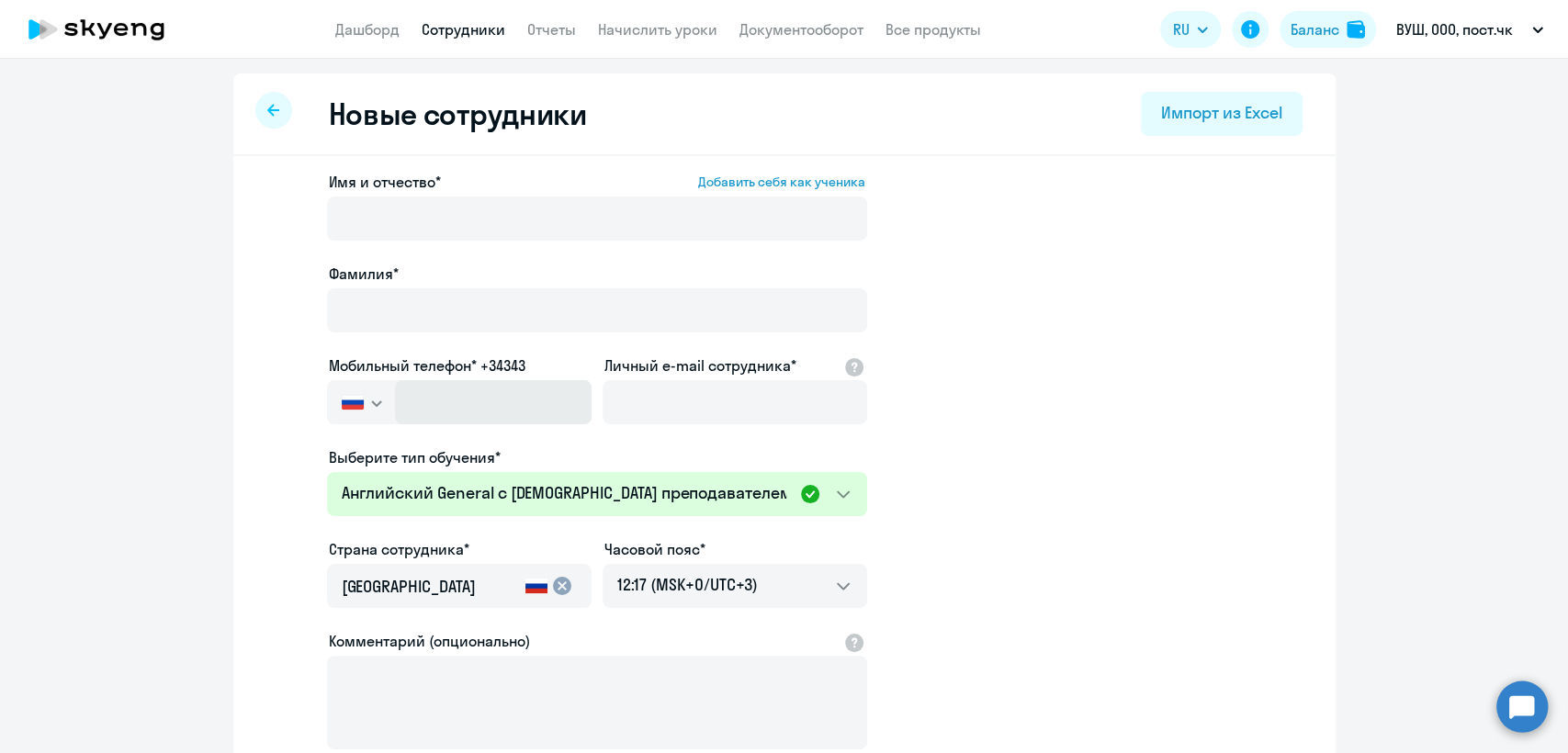
scroll to position [0, 0]
click at [525, 466] on div "Выберите тип обучения*" at bounding box center [597, 458] width 540 height 22
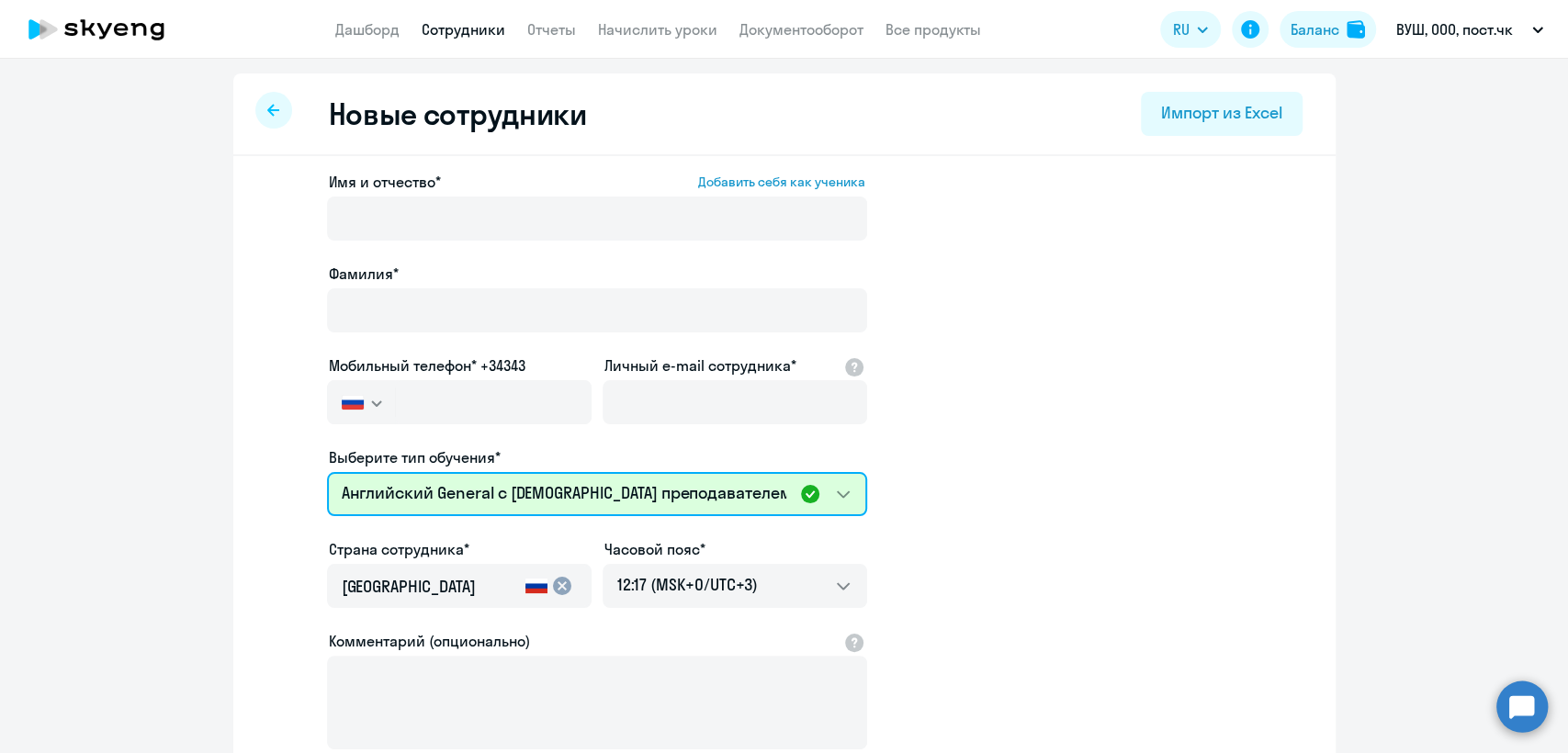
click at [515, 494] on select "Премиум английский с русскоговорящим преподавателем Английский General с англог…" at bounding box center [597, 493] width 540 height 44
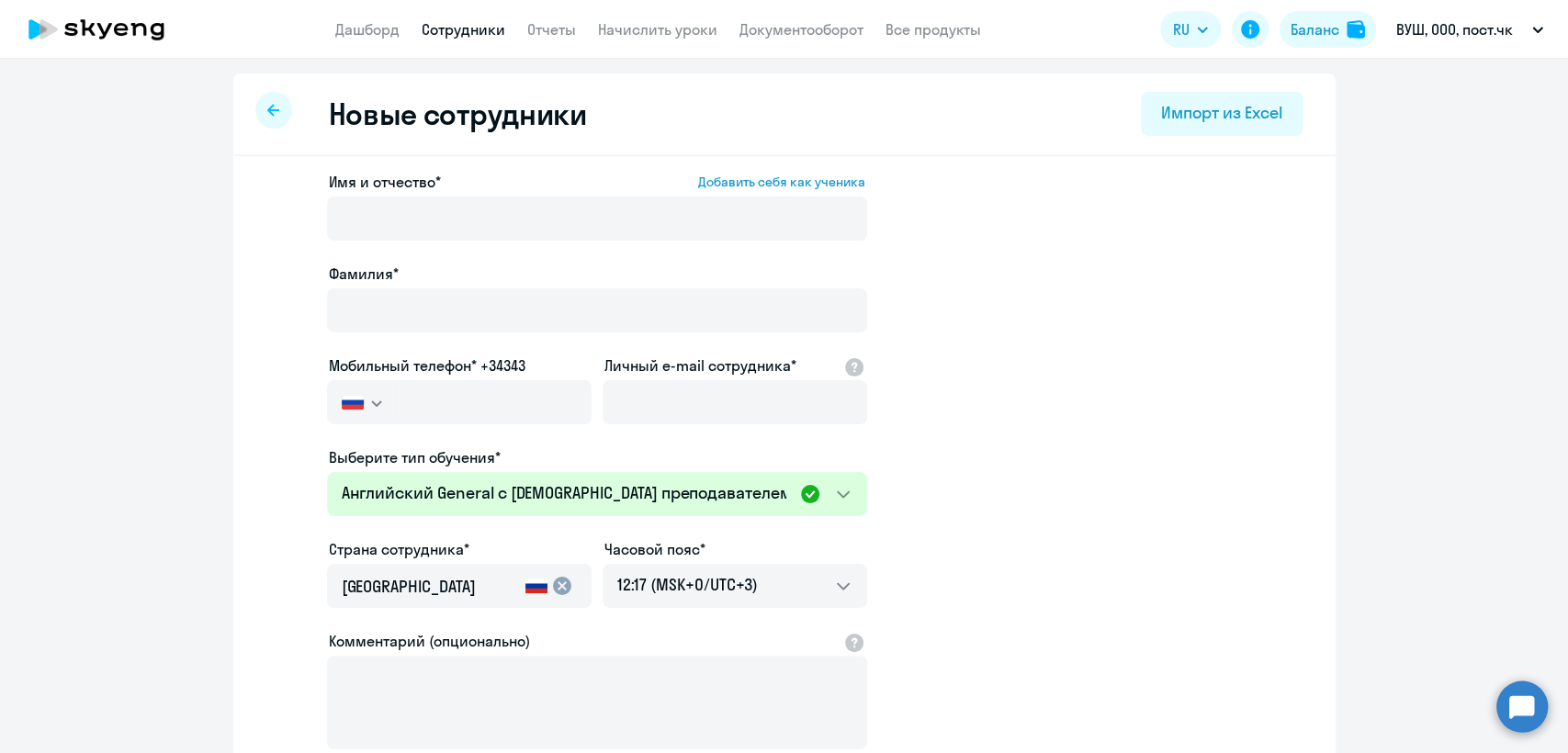
click at [1012, 391] on app-new-student-form "Имя и отчество* Добавить себя как ученика Фамилия* Мобильный телефон* +34343 Ро…" at bounding box center [784, 498] width 1044 height 655
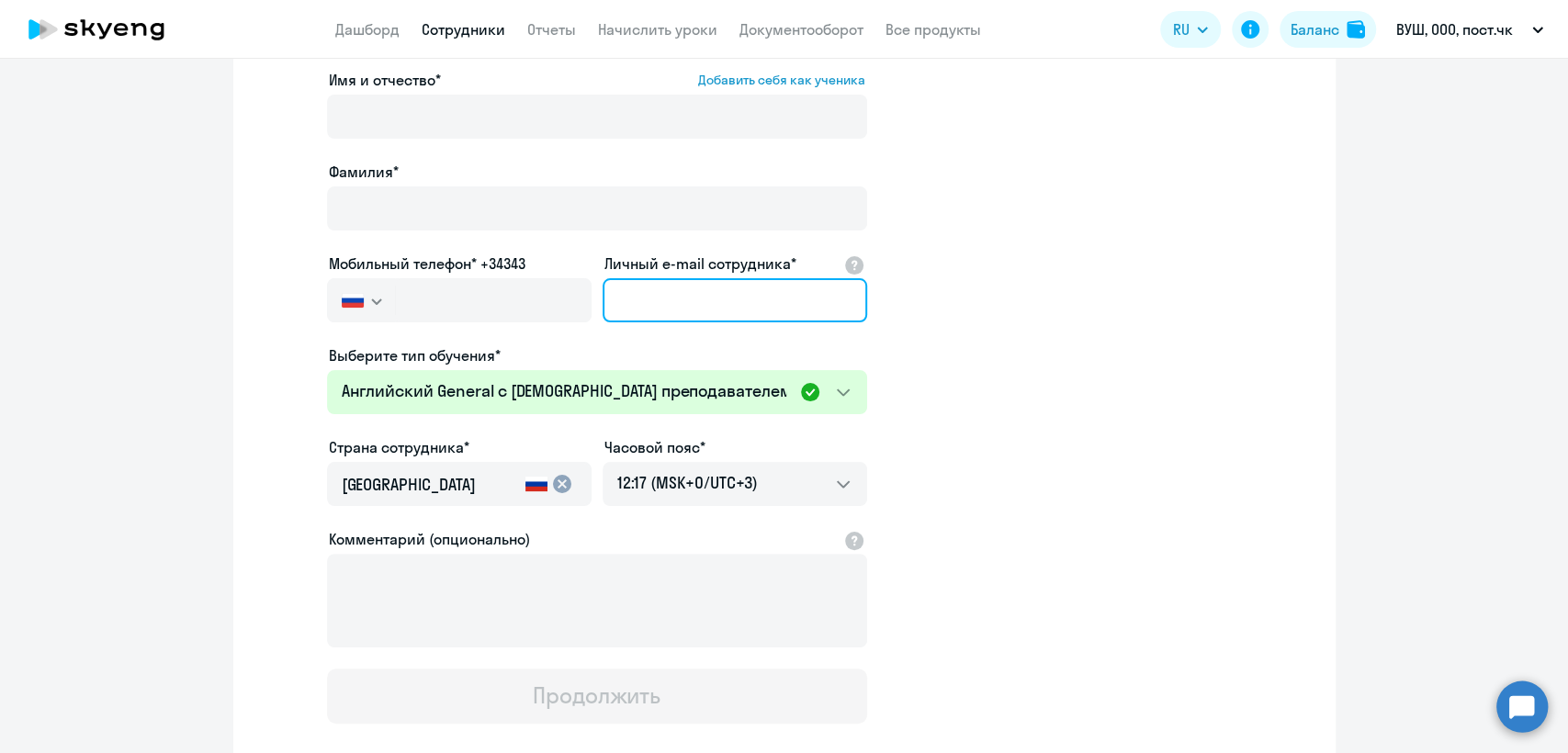
click at [677, 302] on input "Личный e-mail сотрудника*" at bounding box center [734, 300] width 264 height 44
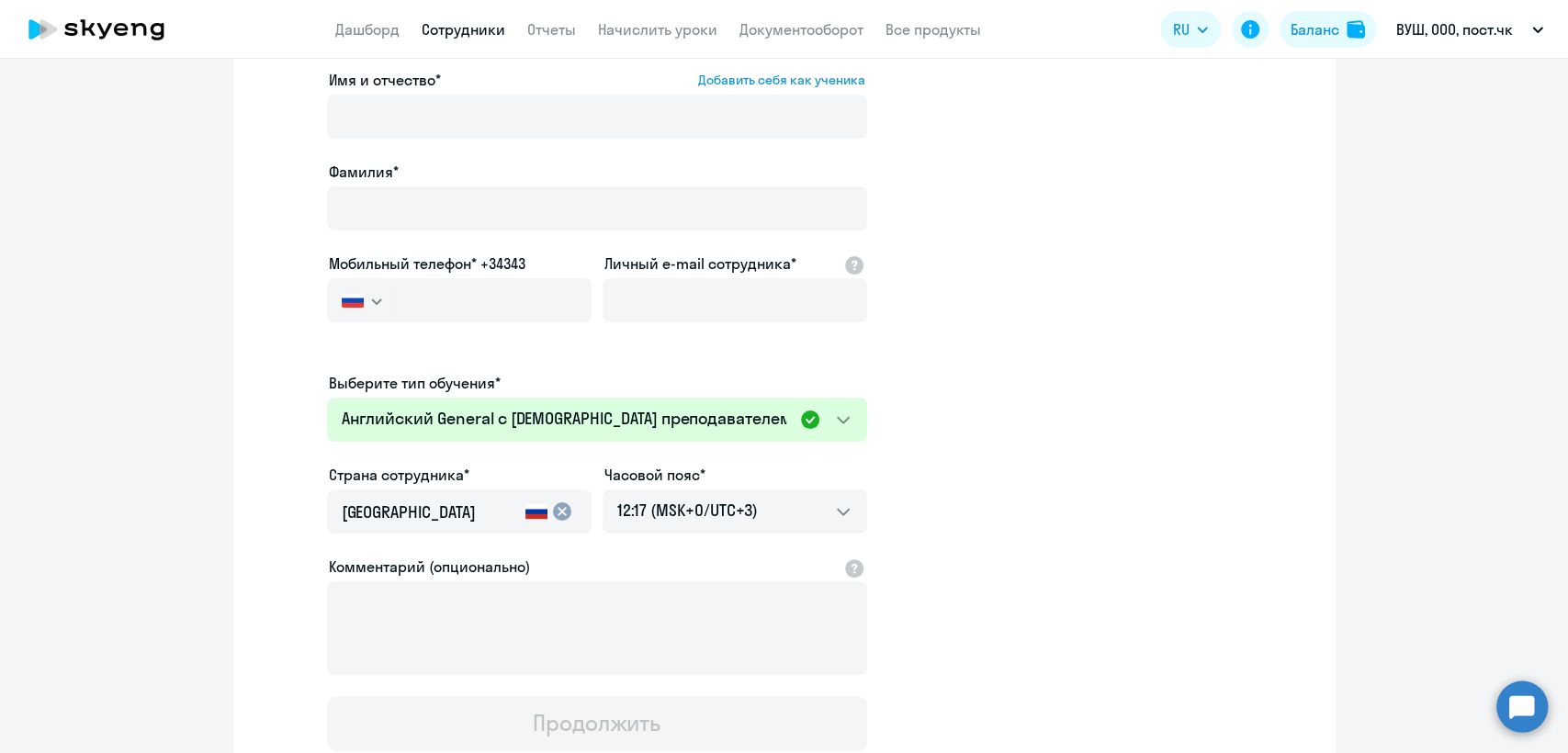
click at [638, 258] on label "Личный e-mail сотрудника*" at bounding box center [700, 263] width 192 height 22
click at [638, 278] on input "Личный e-mail сотрудника*" at bounding box center [734, 300] width 264 height 44
drag, startPoint x: 649, startPoint y: 262, endPoint x: 599, endPoint y: 272, distance: 51.0
click at [605, 272] on label "Личный e-mail сотрудника*" at bounding box center [700, 263] width 192 height 22
click at [629, 269] on label "Личный e-mail сотрудника*" at bounding box center [700, 263] width 192 height 22
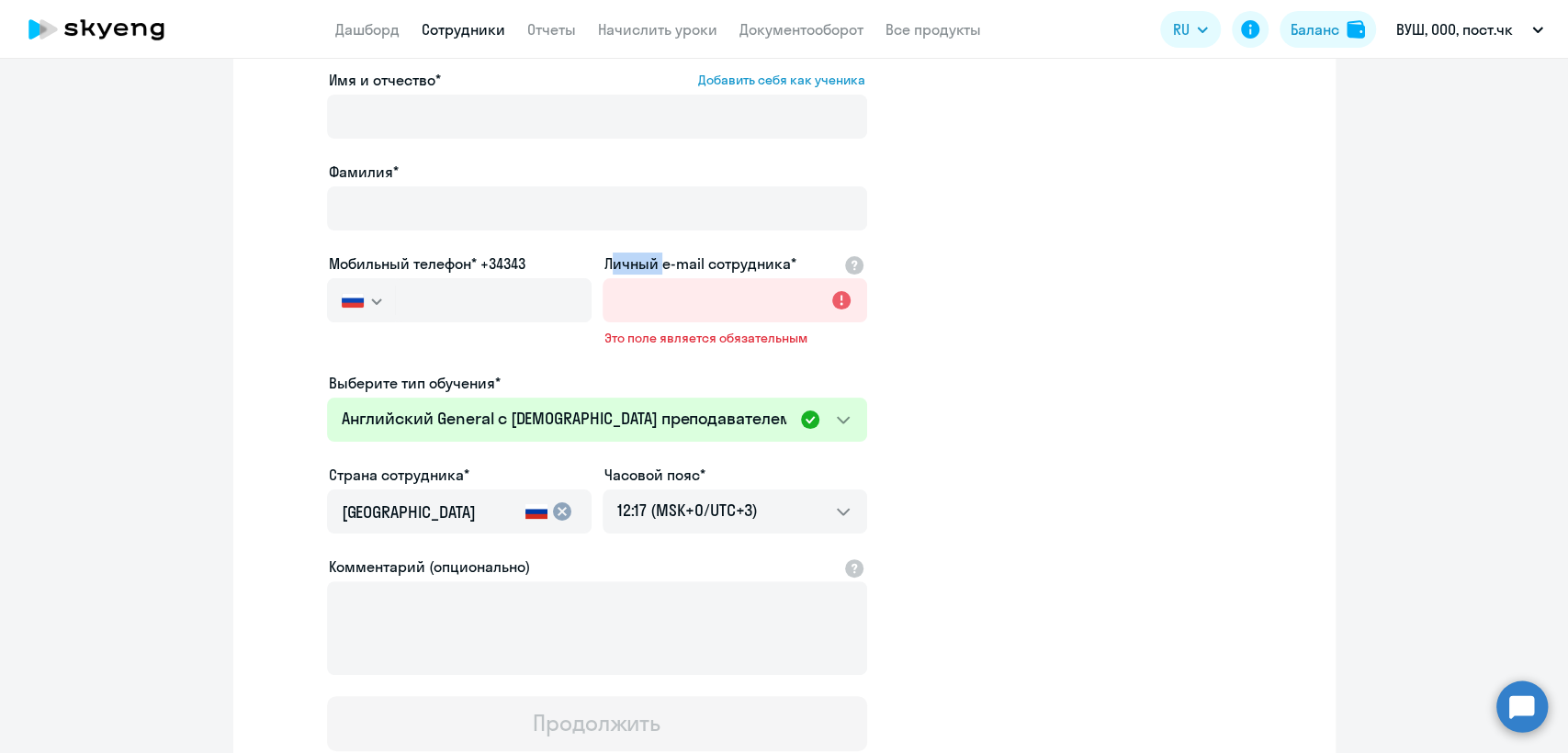
click at [629, 278] on input "Личный e-mail сотрудника*" at bounding box center [734, 300] width 264 height 44
click at [698, 255] on label "Личный e-mail сотрудника*" at bounding box center [700, 263] width 192 height 22
click at [698, 278] on input "Личный e-mail сотрудника*" at bounding box center [734, 300] width 264 height 44
click at [636, 266] on label "Личный e-mail сотрудника*" at bounding box center [700, 263] width 192 height 22
click at [636, 278] on input "Личный e-mail сотрудника*" at bounding box center [734, 300] width 264 height 44
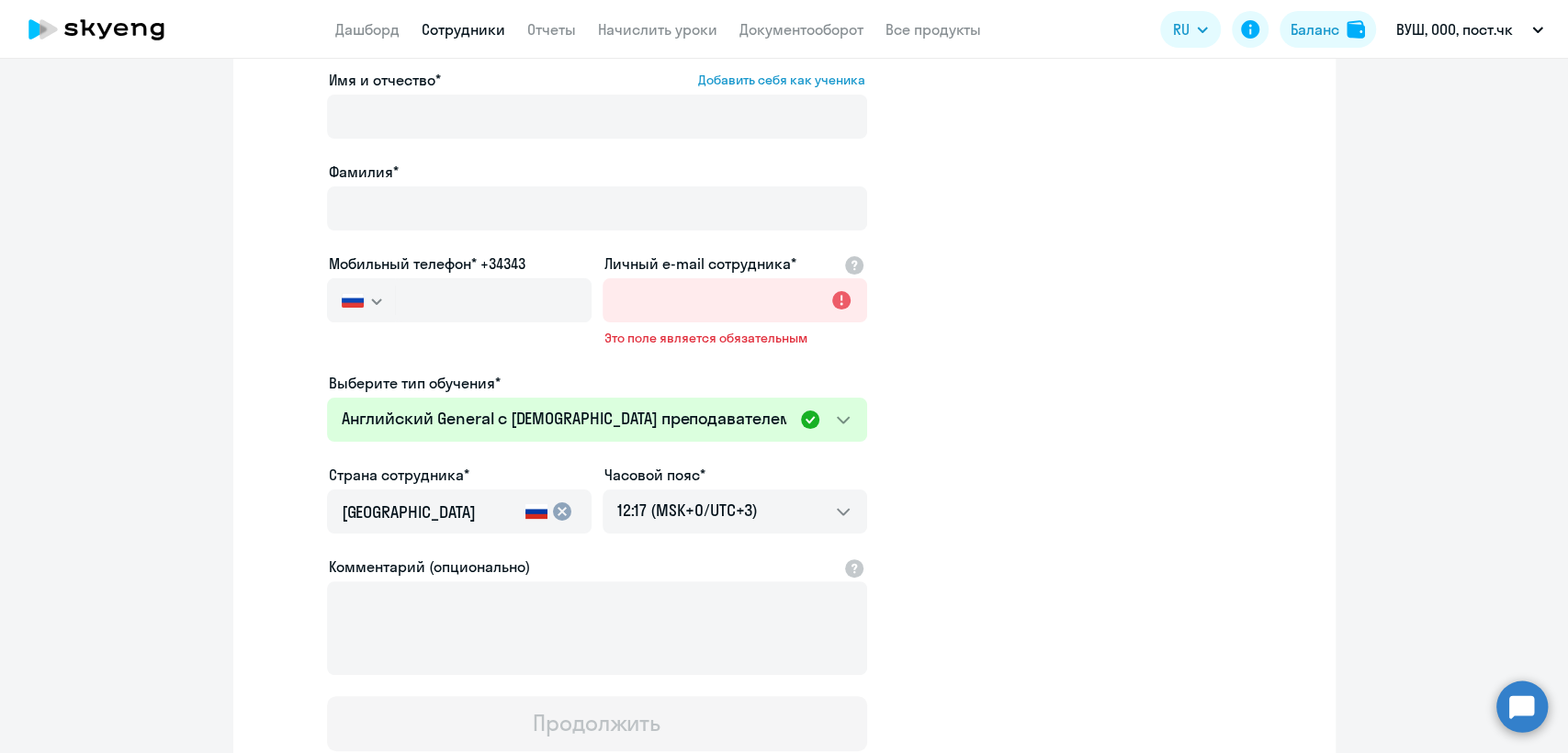
click at [708, 252] on label "Личный e-mail сотрудника*" at bounding box center [700, 263] width 192 height 22
click at [708, 278] on input "Личный e-mail сотрудника*" at bounding box center [734, 300] width 264 height 44
drag, startPoint x: 671, startPoint y: 284, endPoint x: 750, endPoint y: 300, distance: 80.6
click at [671, 284] on input "Личный e-mail сотрудника*" at bounding box center [734, 300] width 264 height 44
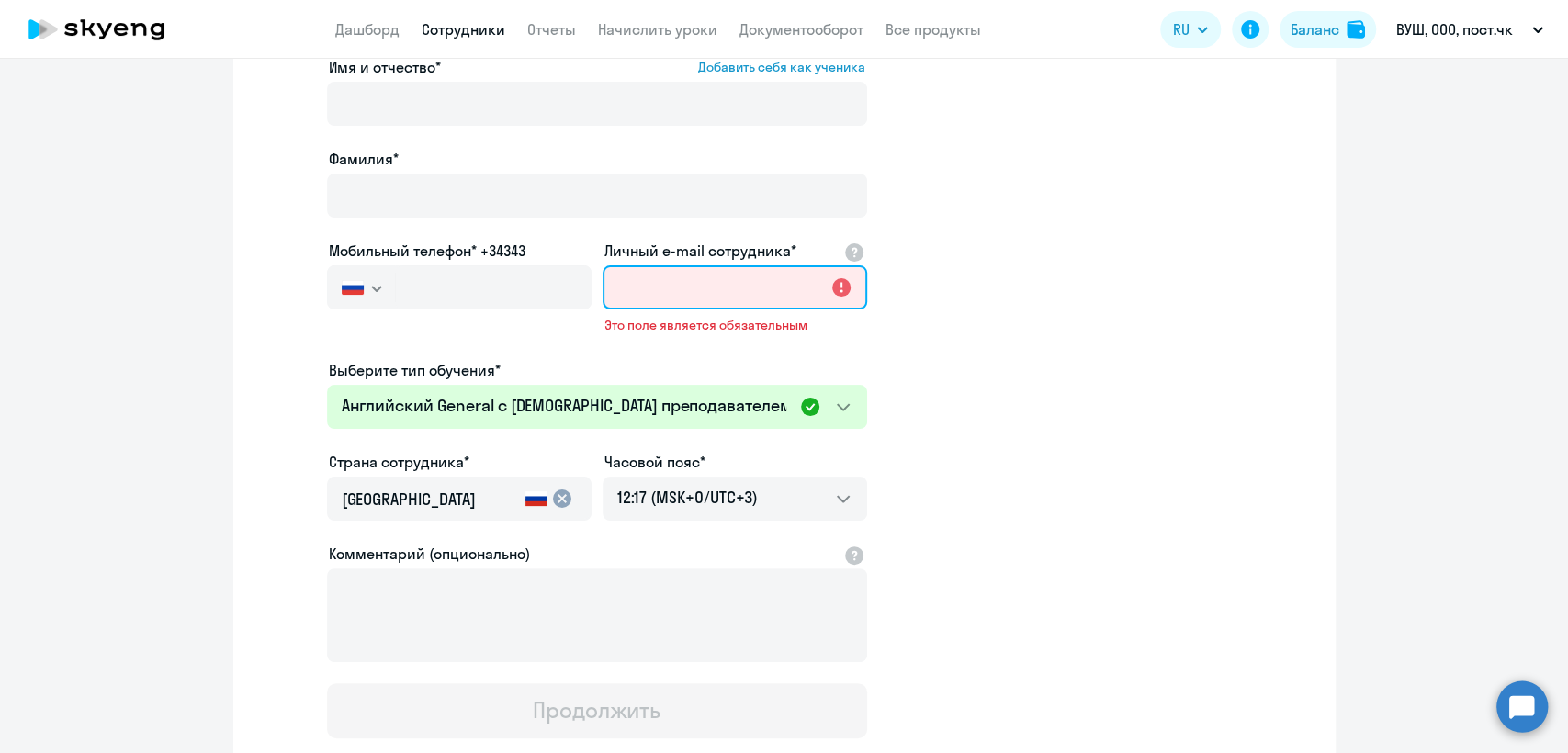
scroll to position [204, 0]
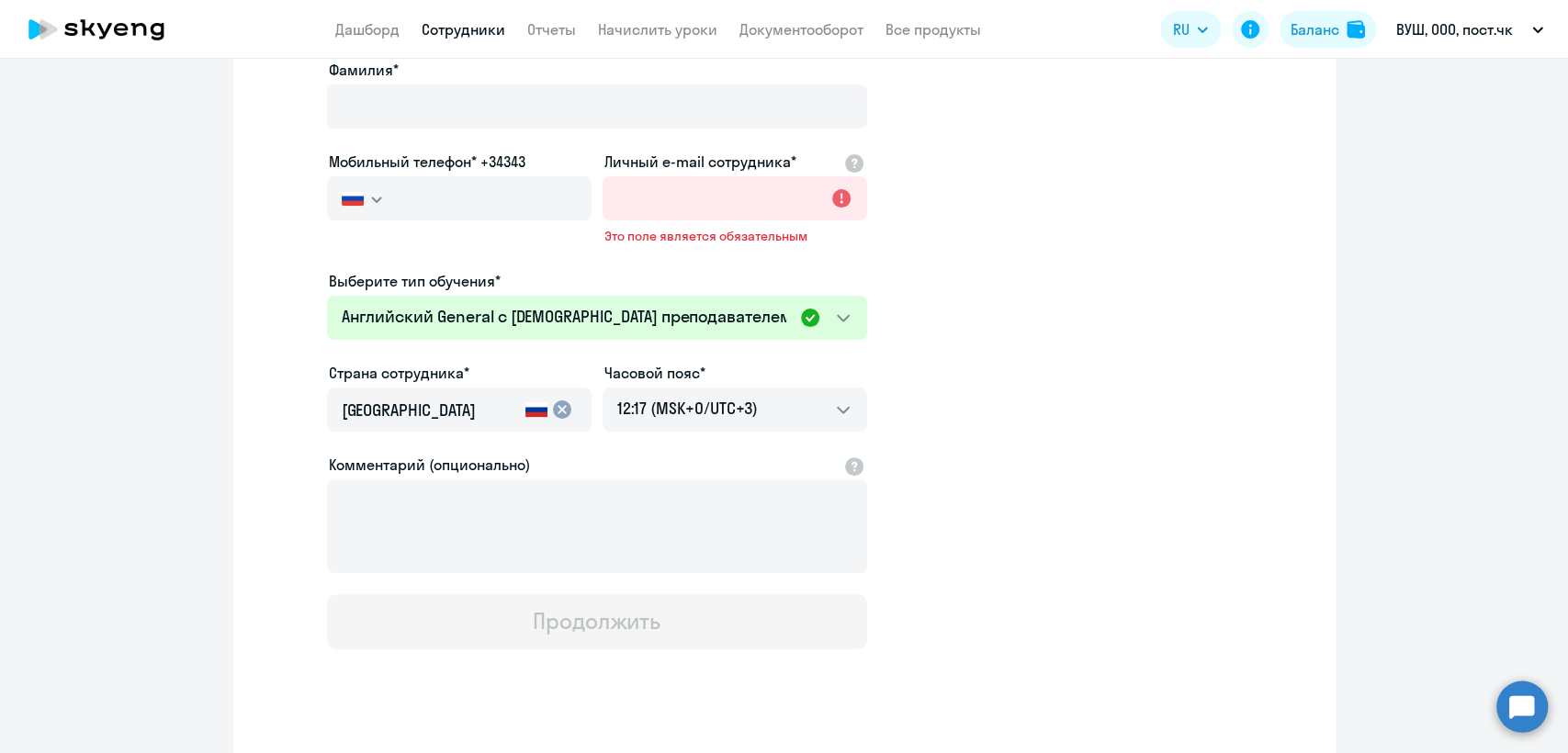
click at [1100, 329] on app-new-student-form "Имя и отчество* Добавить себя как ученика Фамилия* Мобильный телефон* +34343 Ро…" at bounding box center [784, 308] width 1044 height 682
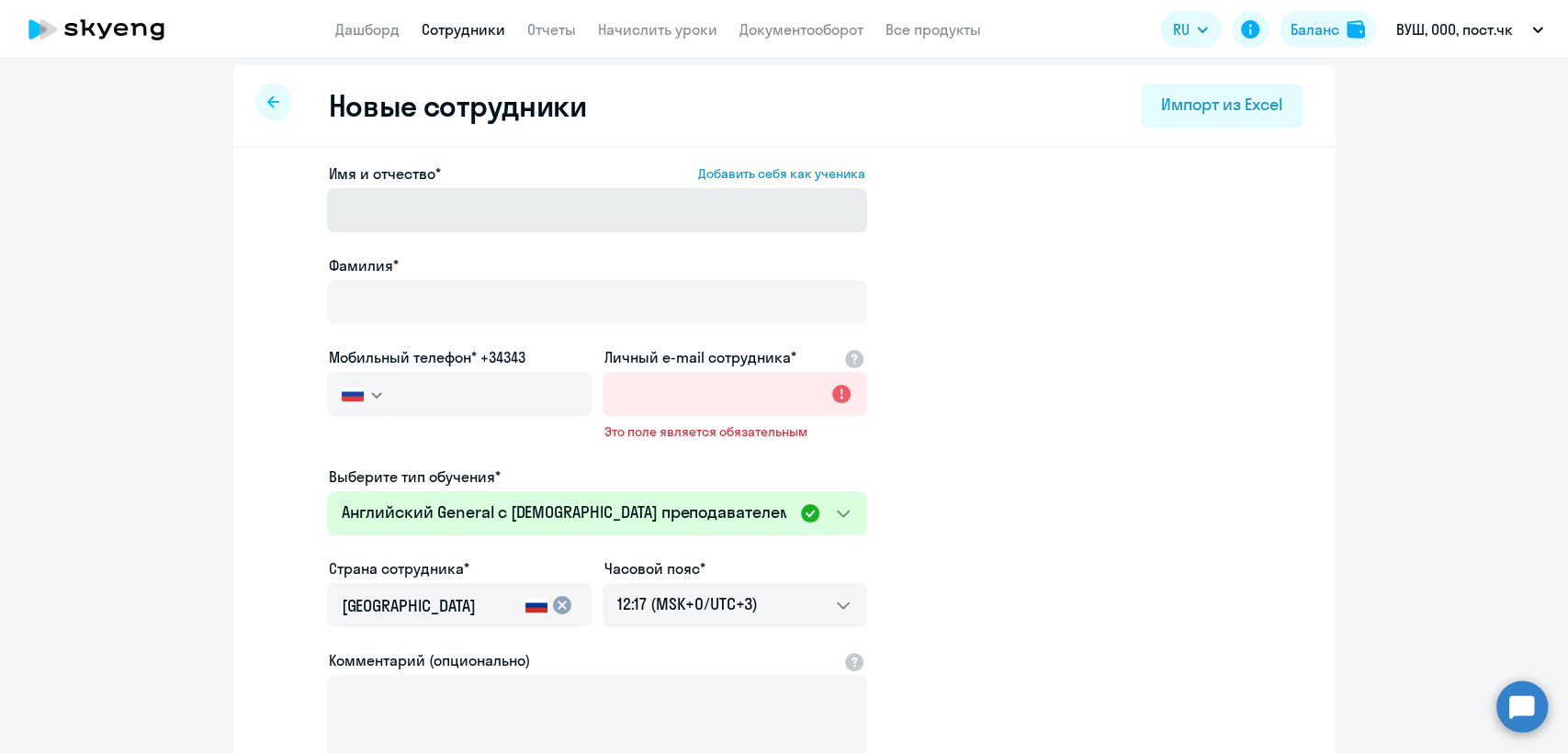
scroll to position [0, 0]
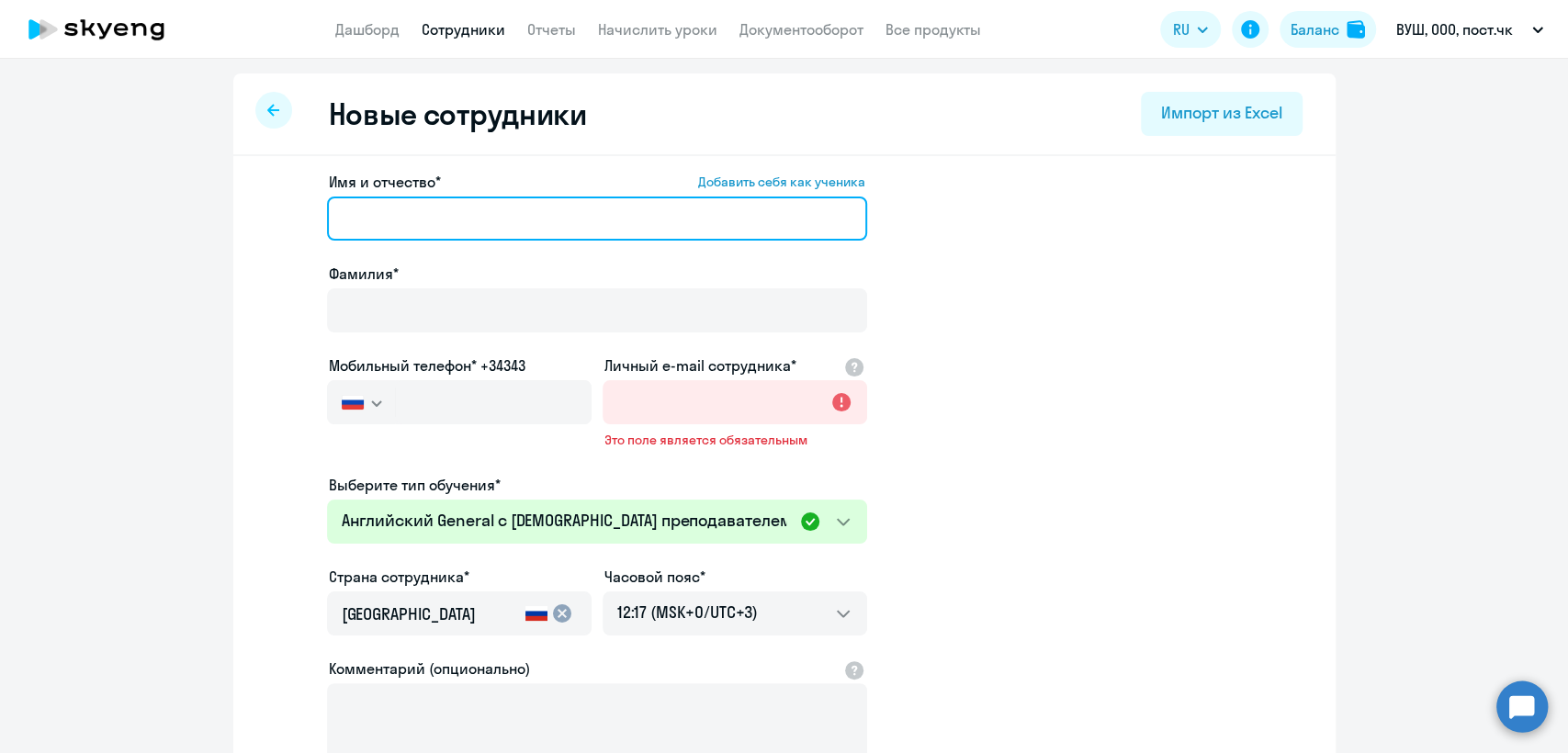
click at [459, 202] on input "Имя и отчество* Добавить себя как ученика" at bounding box center [597, 218] width 540 height 44
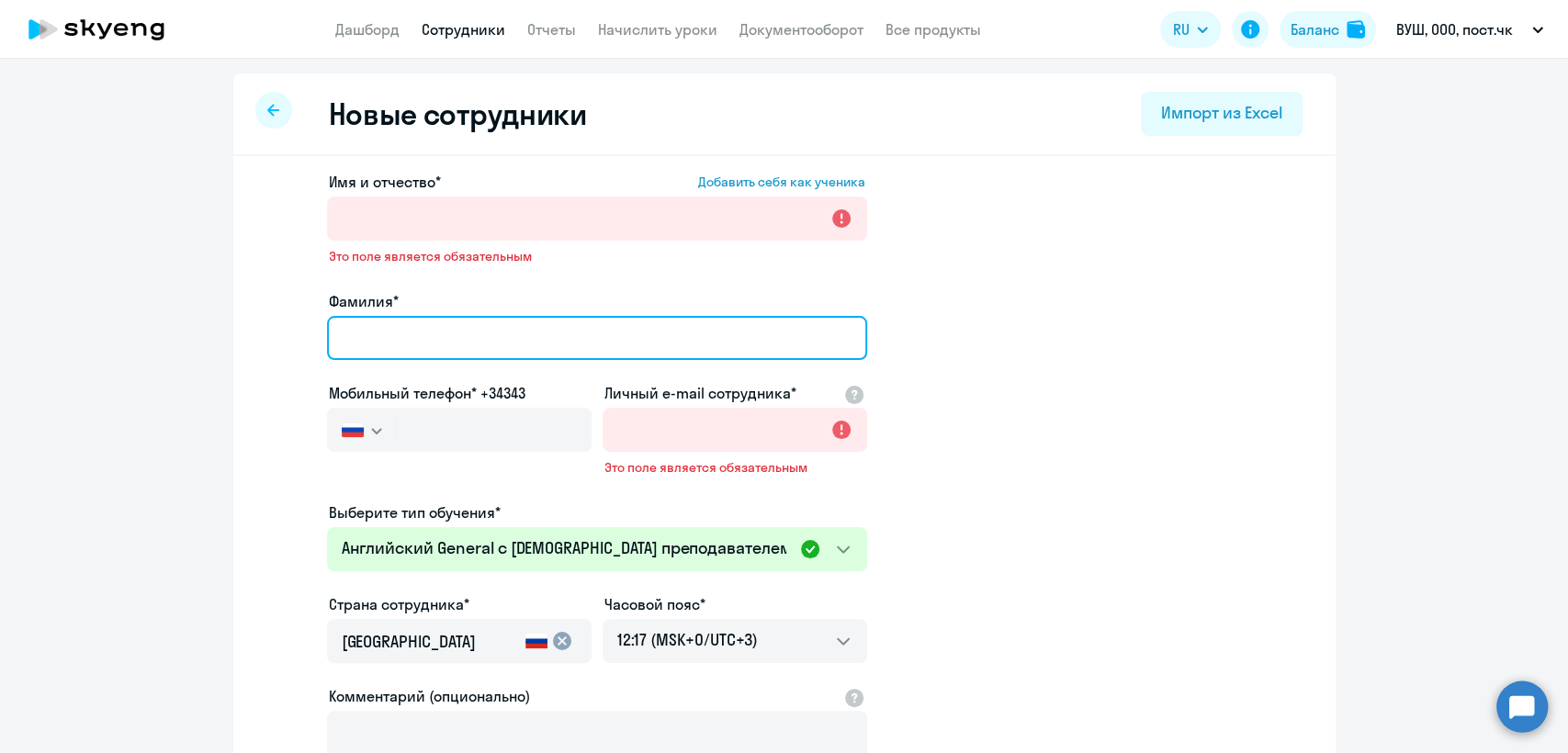
click at [359, 294] on div "Фамилия*" at bounding box center [597, 329] width 540 height 78
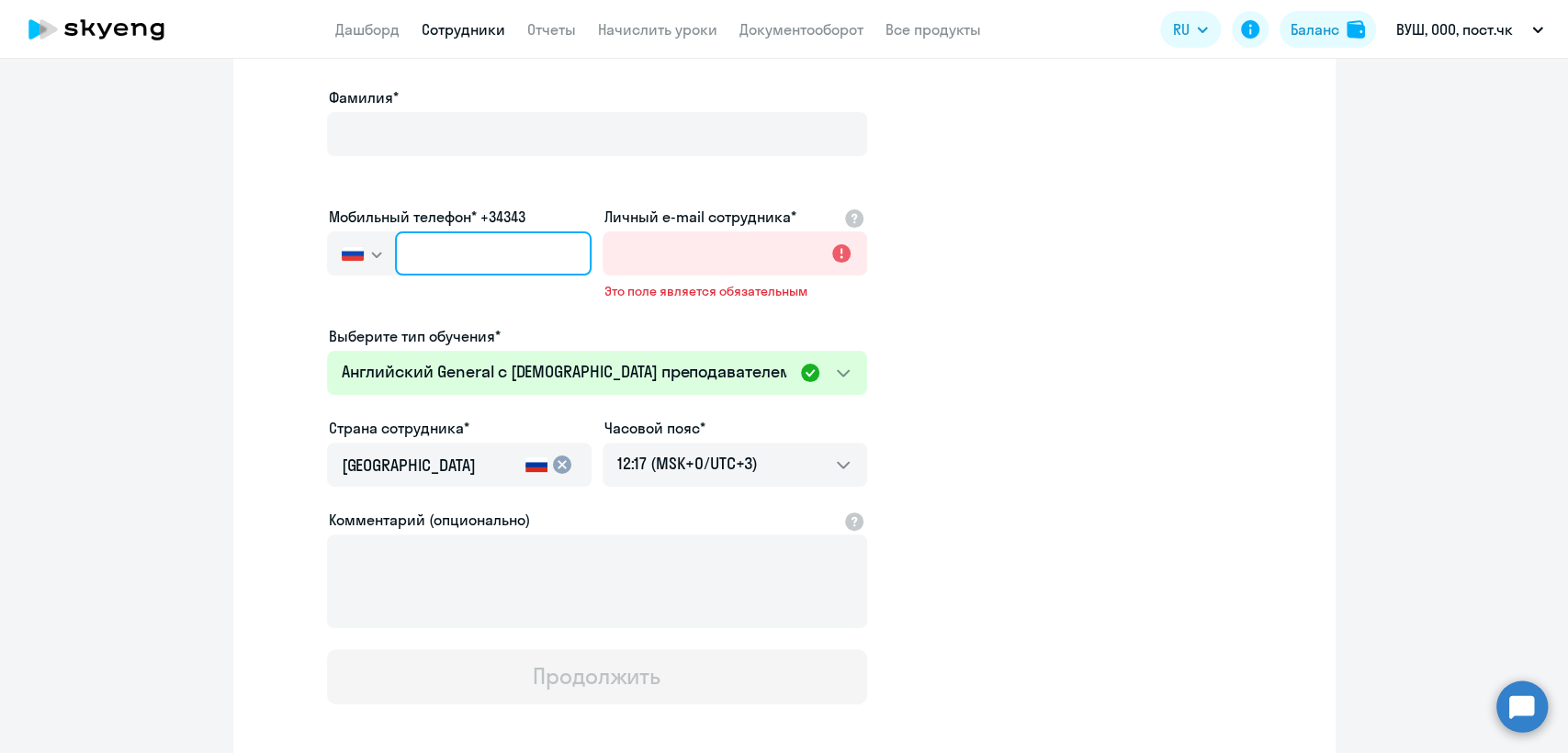
click at [420, 245] on input "text" at bounding box center [492, 253] width 195 height 44
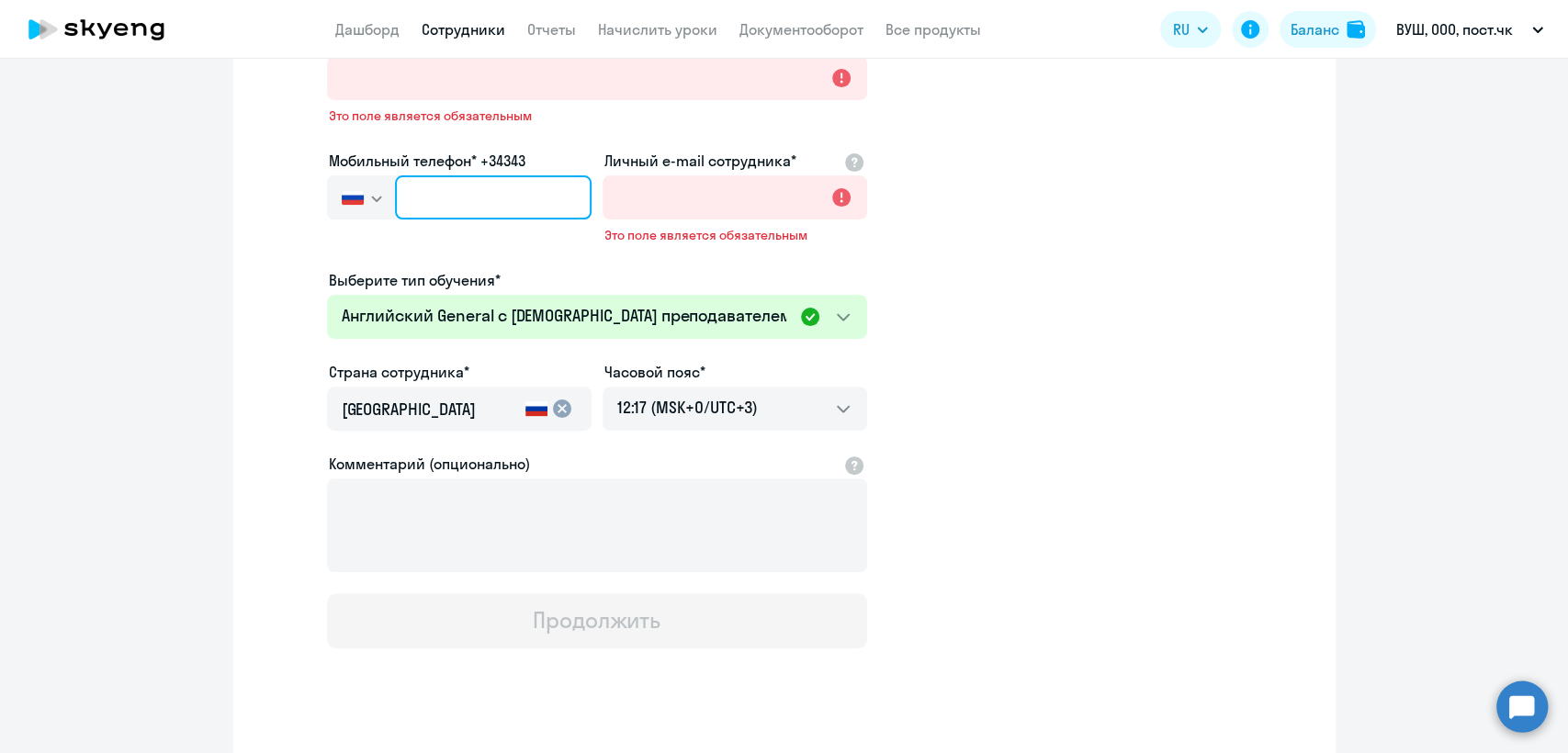
scroll to position [292, 0]
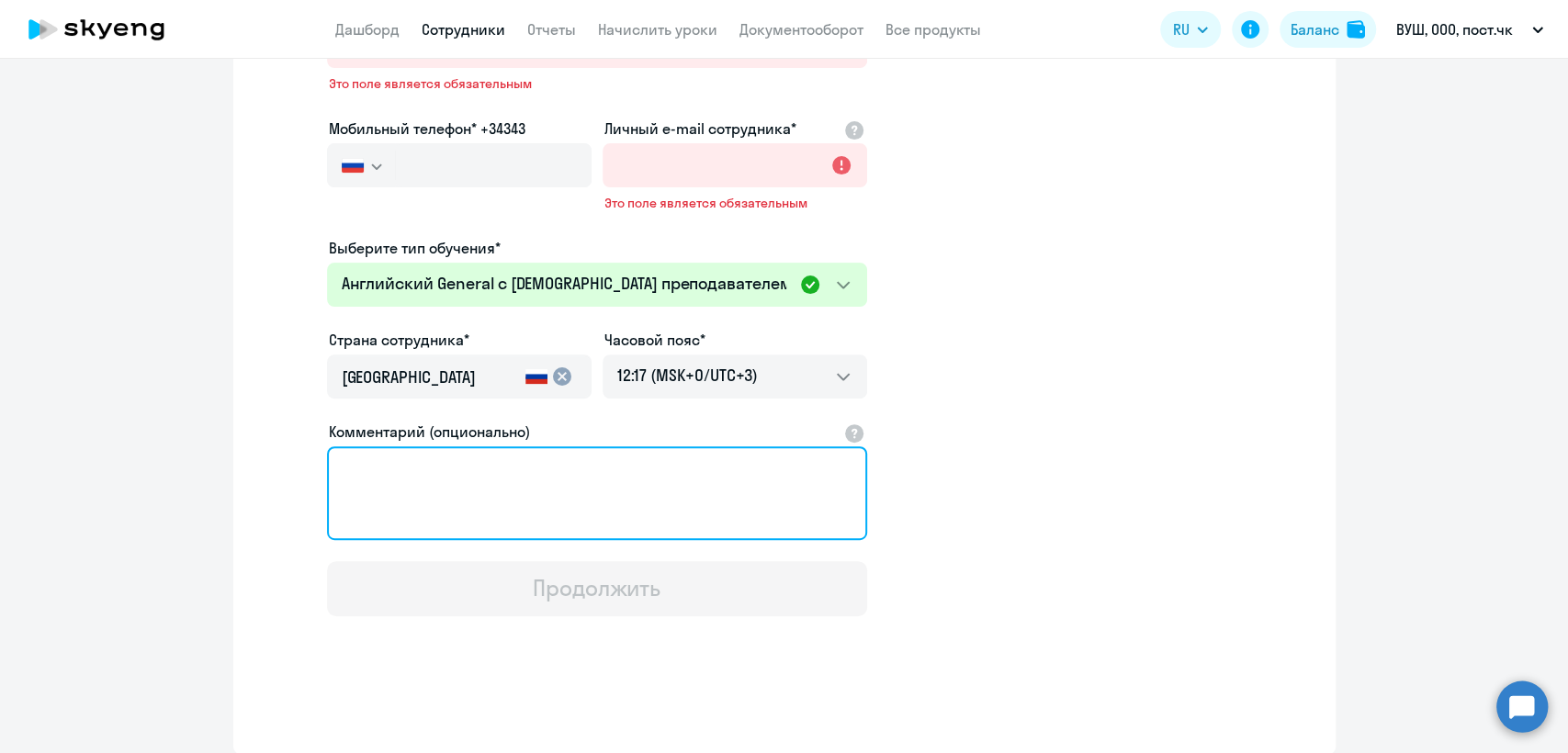
click at [410, 456] on textarea "Комментарий (опционально)" at bounding box center [597, 493] width 540 height 93
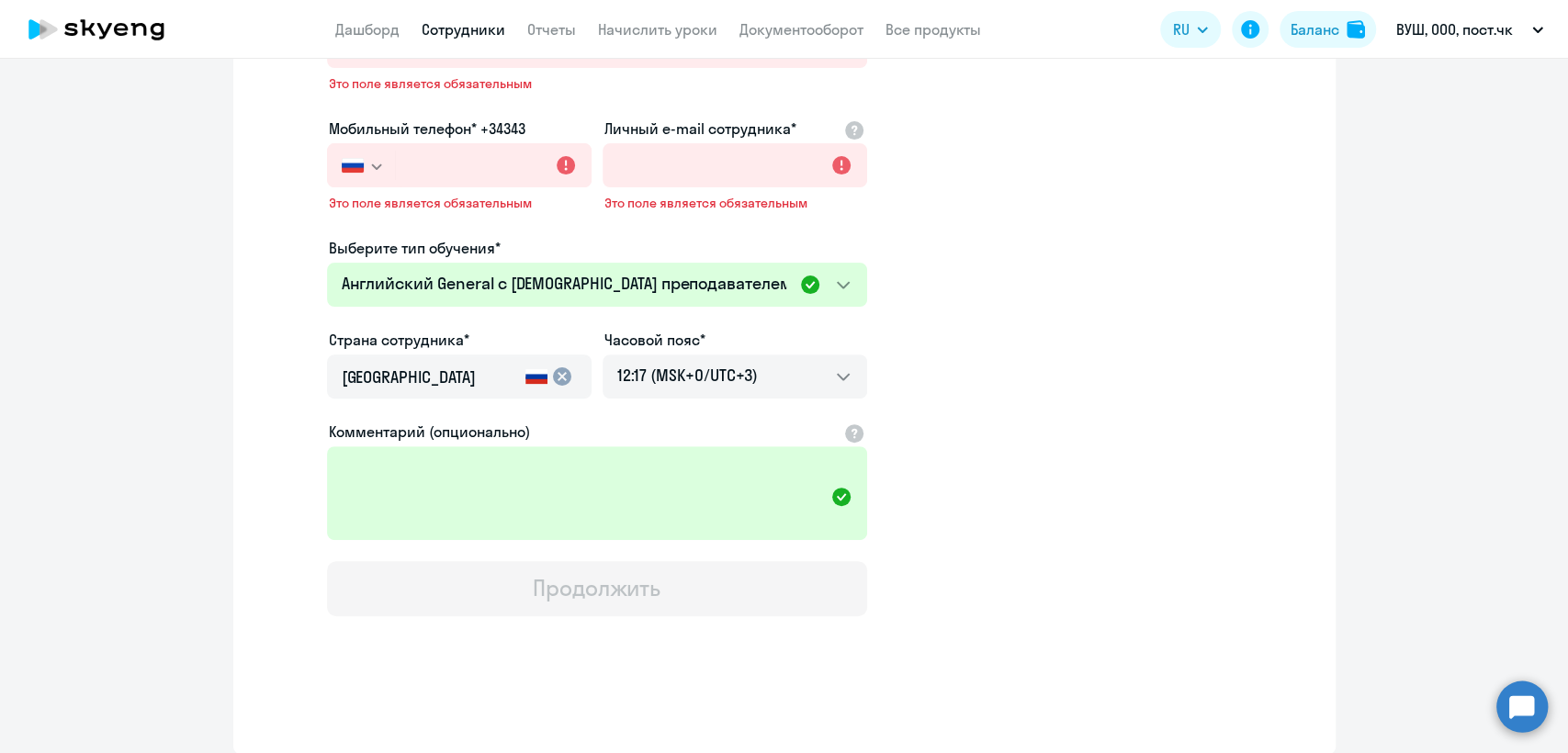
click at [458, 31] on link "Сотрудники" at bounding box center [463, 30] width 83 height 19
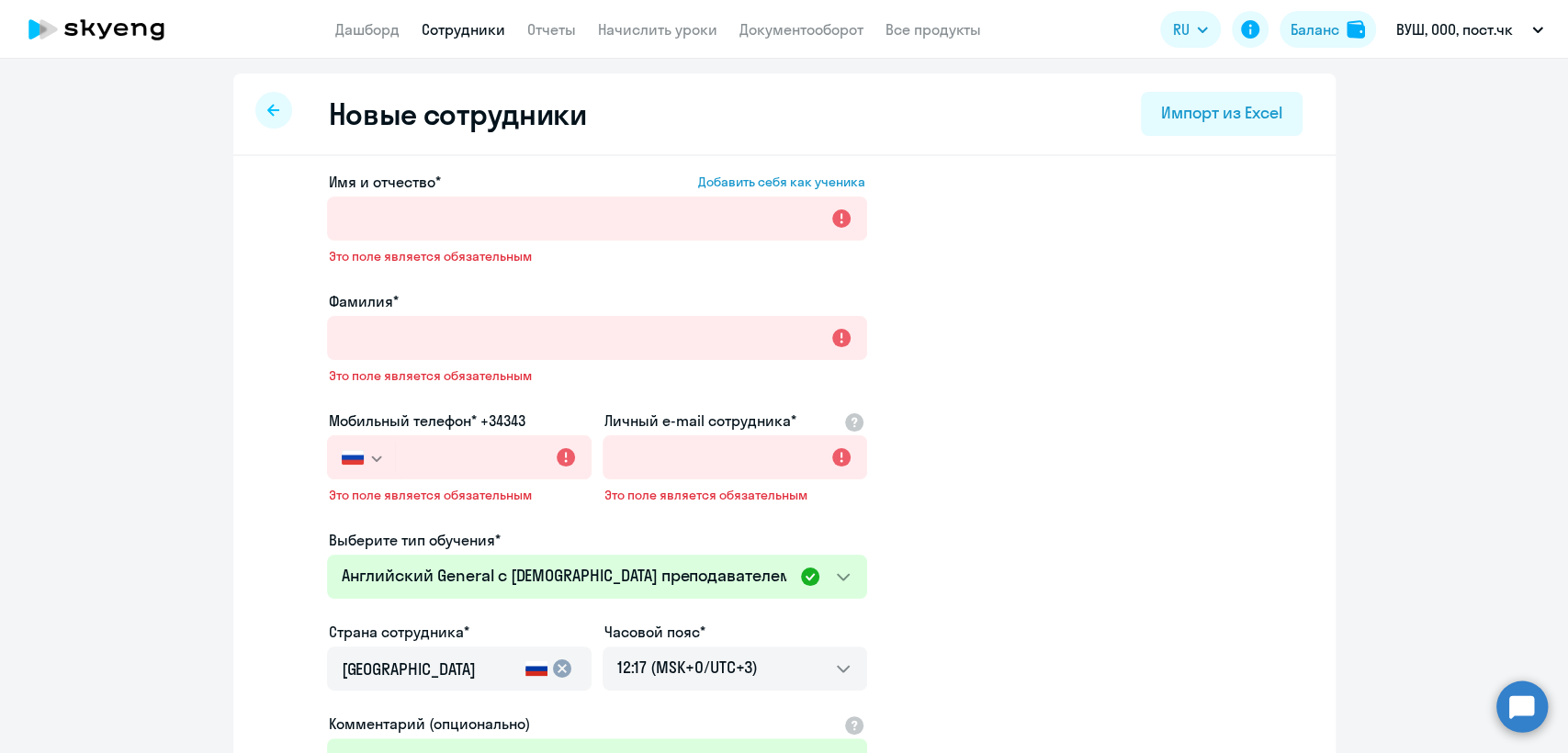
select select "30"
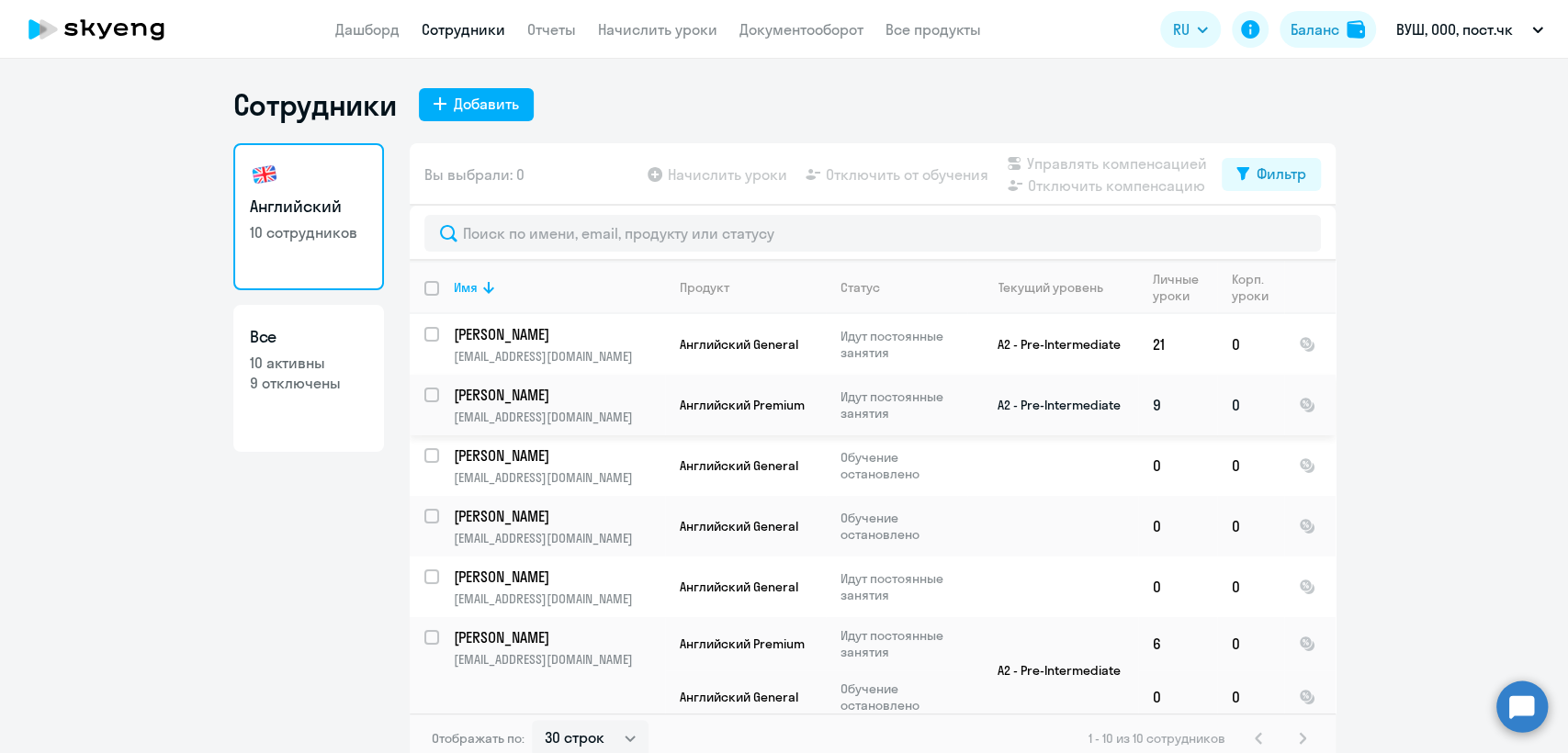
click at [426, 394] on input "select row 19188183" at bounding box center [442, 405] width 36 height 36
checkbox input "true"
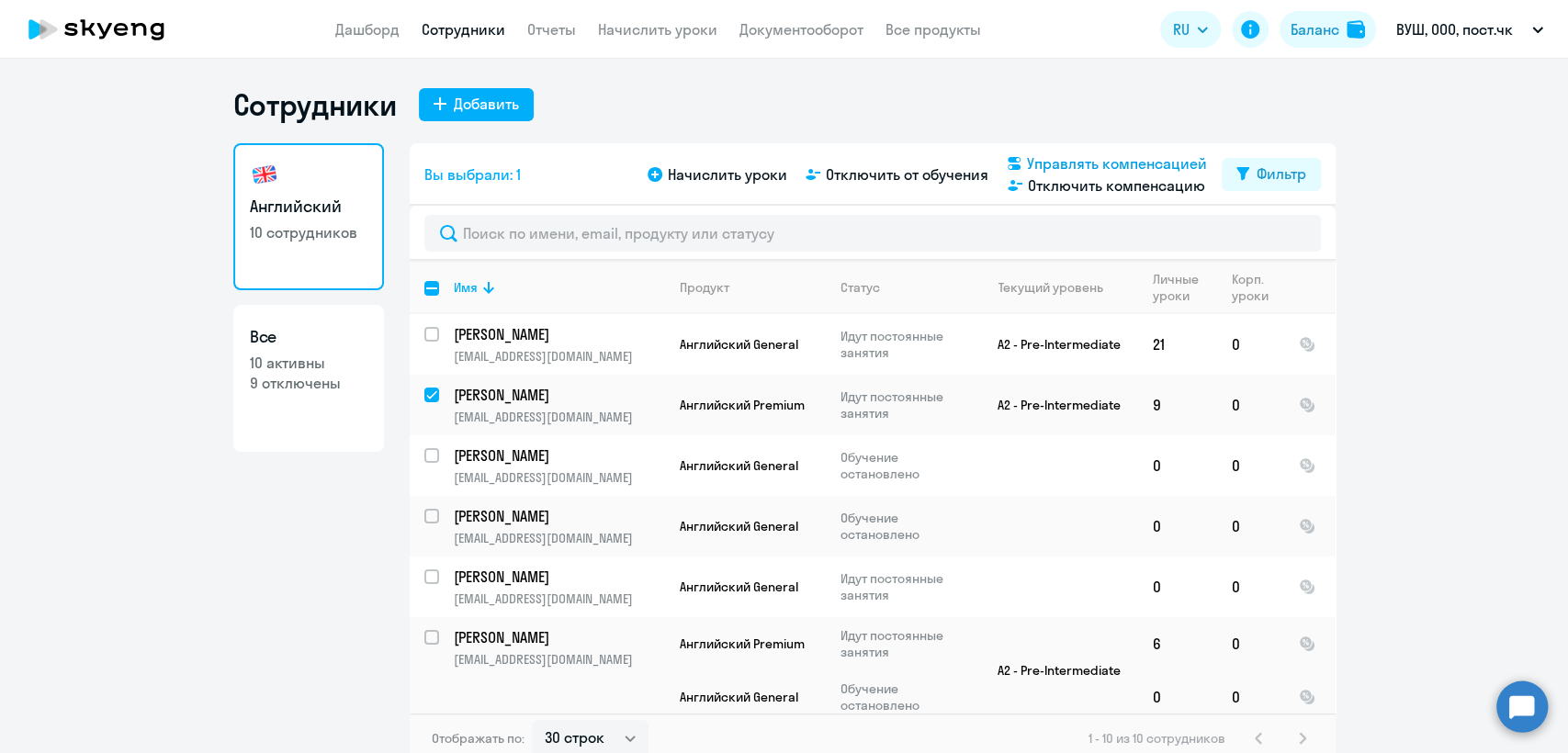
click at [1060, 163] on span "Управлять компенсацией" at bounding box center [1117, 163] width 180 height 22
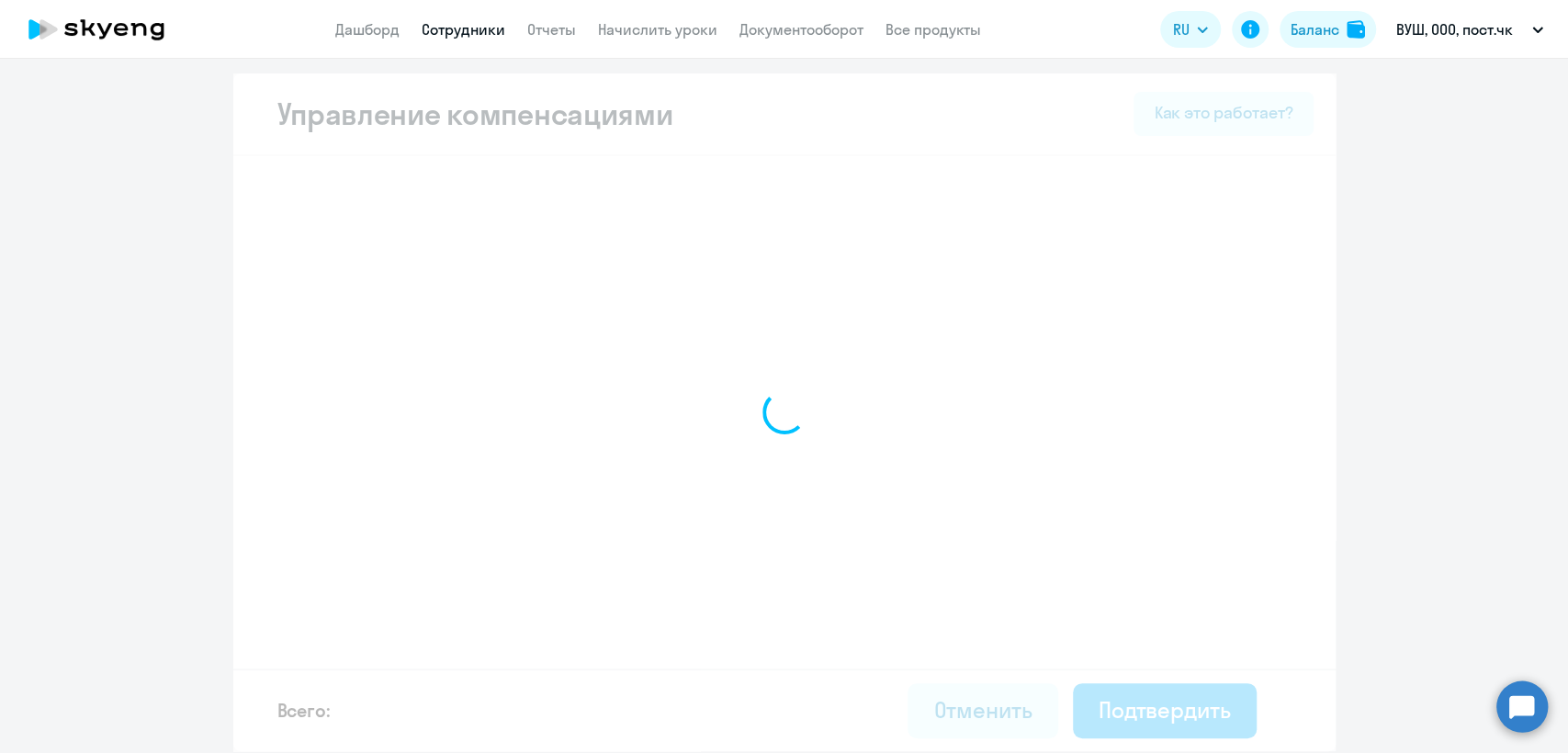
select select "MONTHLY"
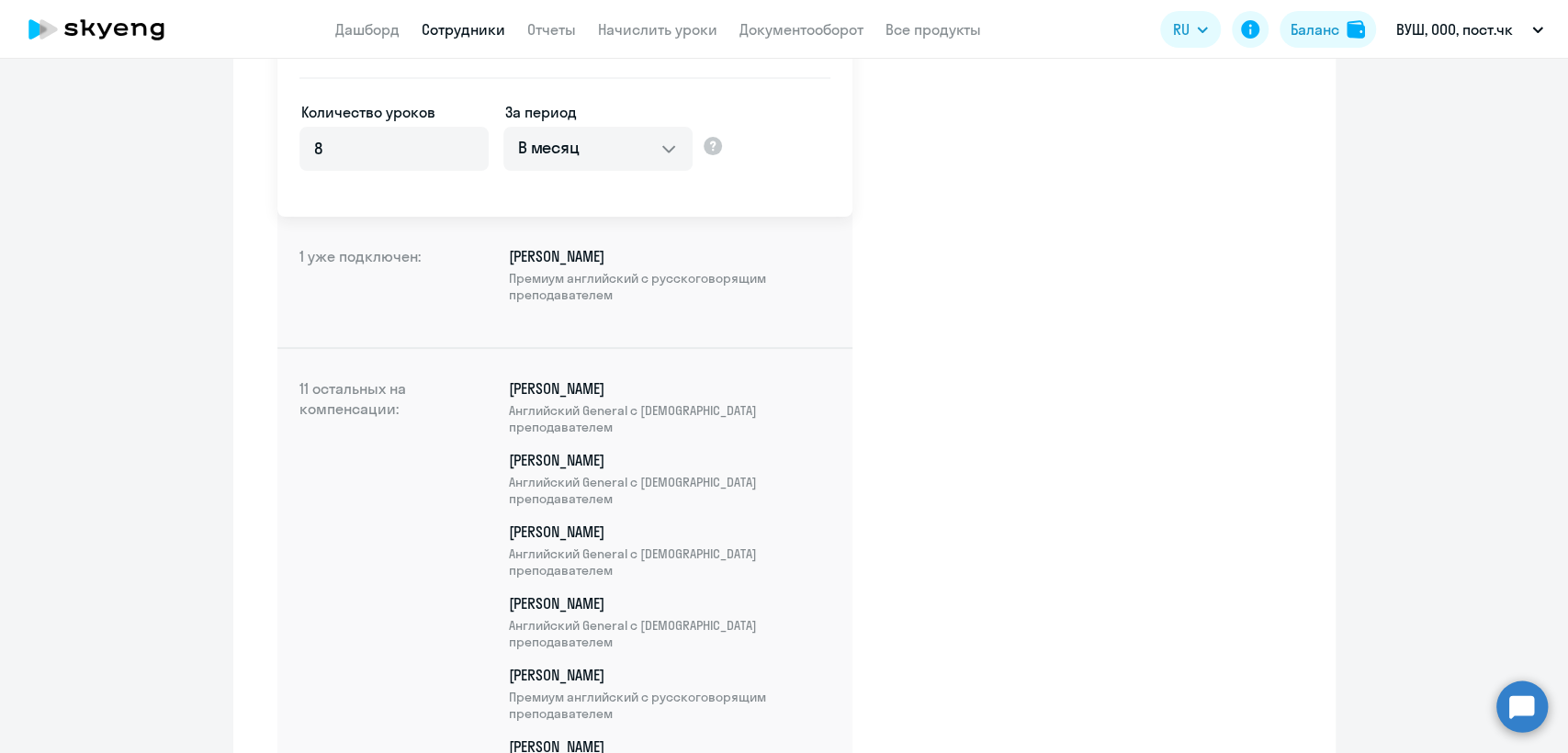
scroll to position [125, 0]
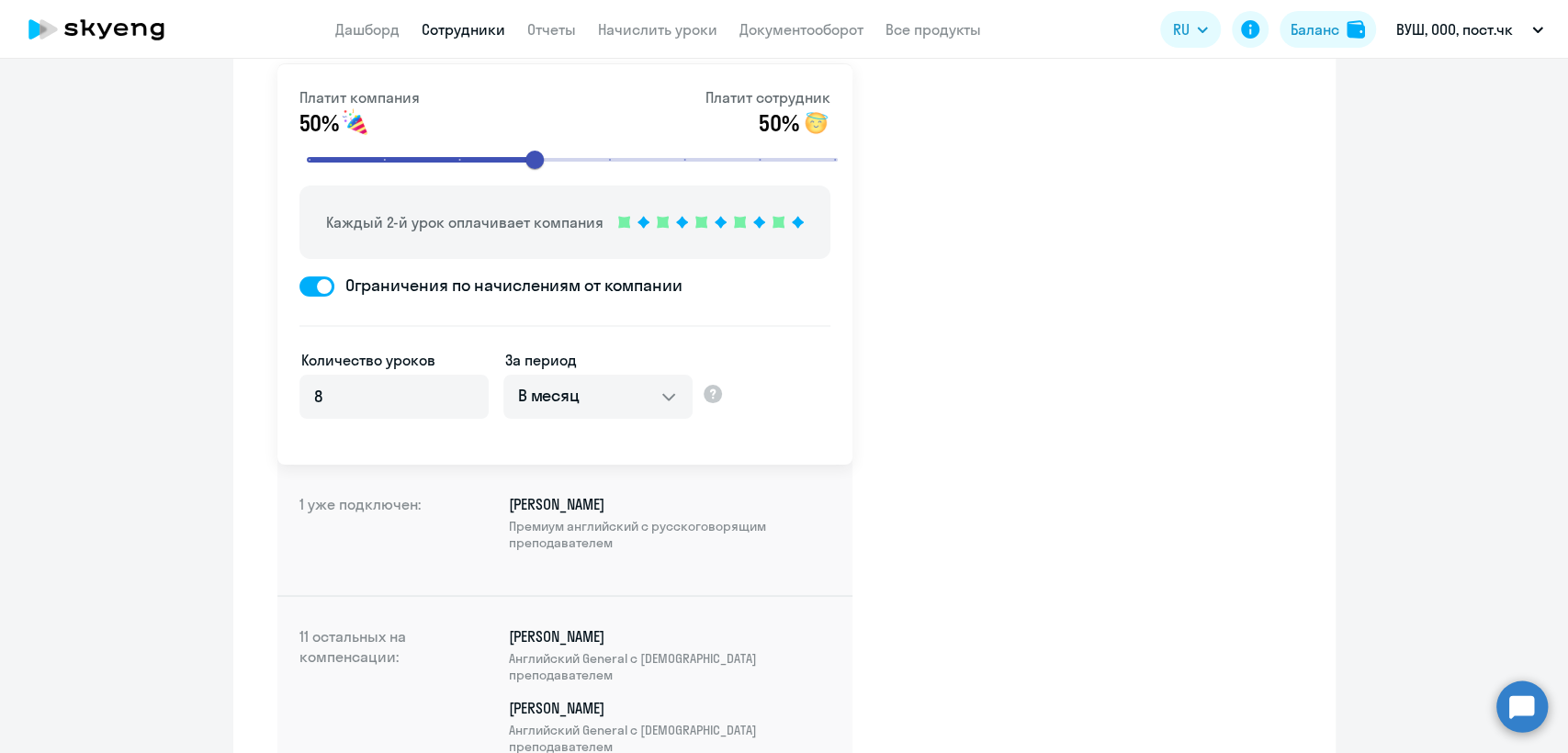
click at [467, 27] on link "Сотрудники" at bounding box center [463, 30] width 83 height 19
select select "30"
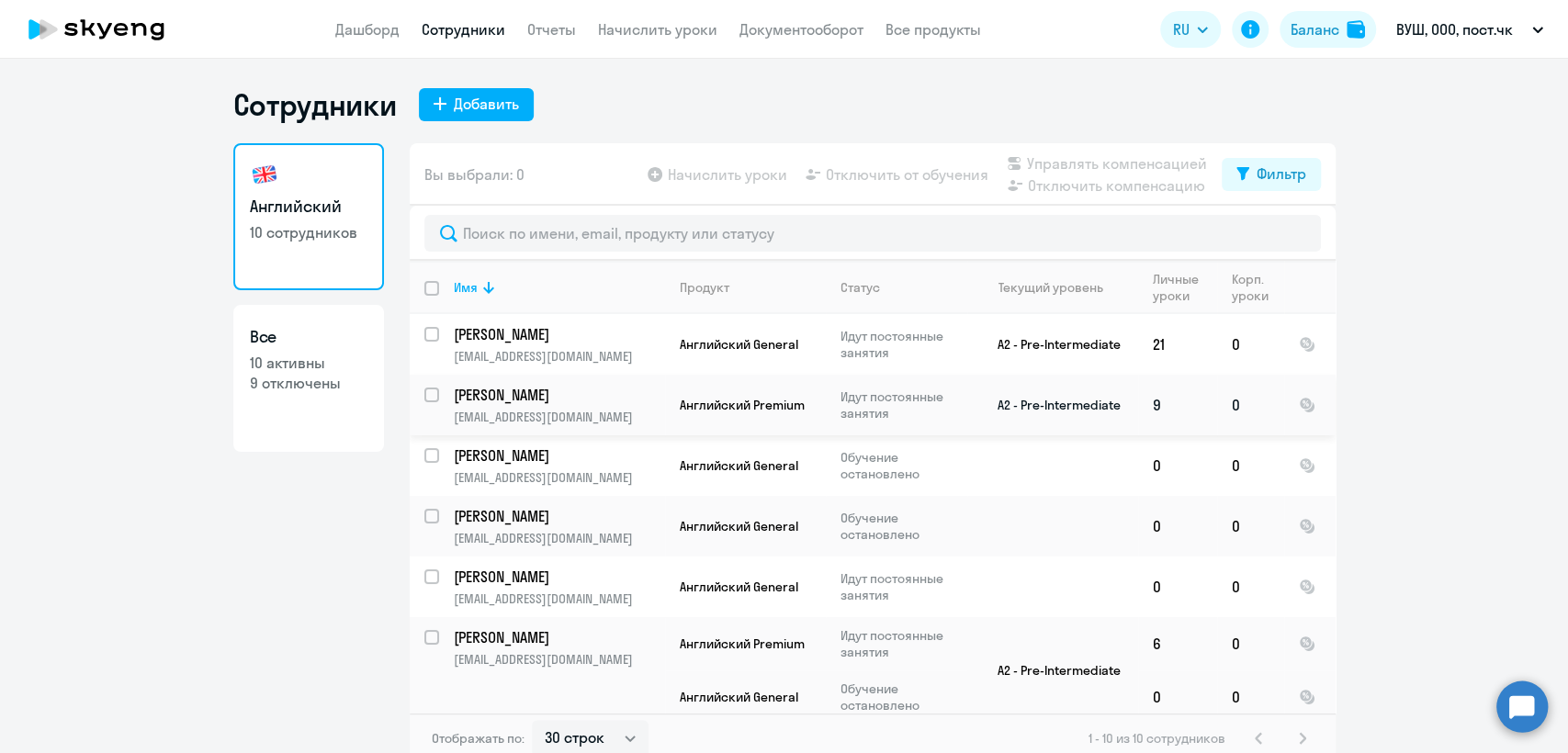
click at [429, 397] on input "select row 19188183" at bounding box center [442, 405] width 36 height 36
checkbox input "true"
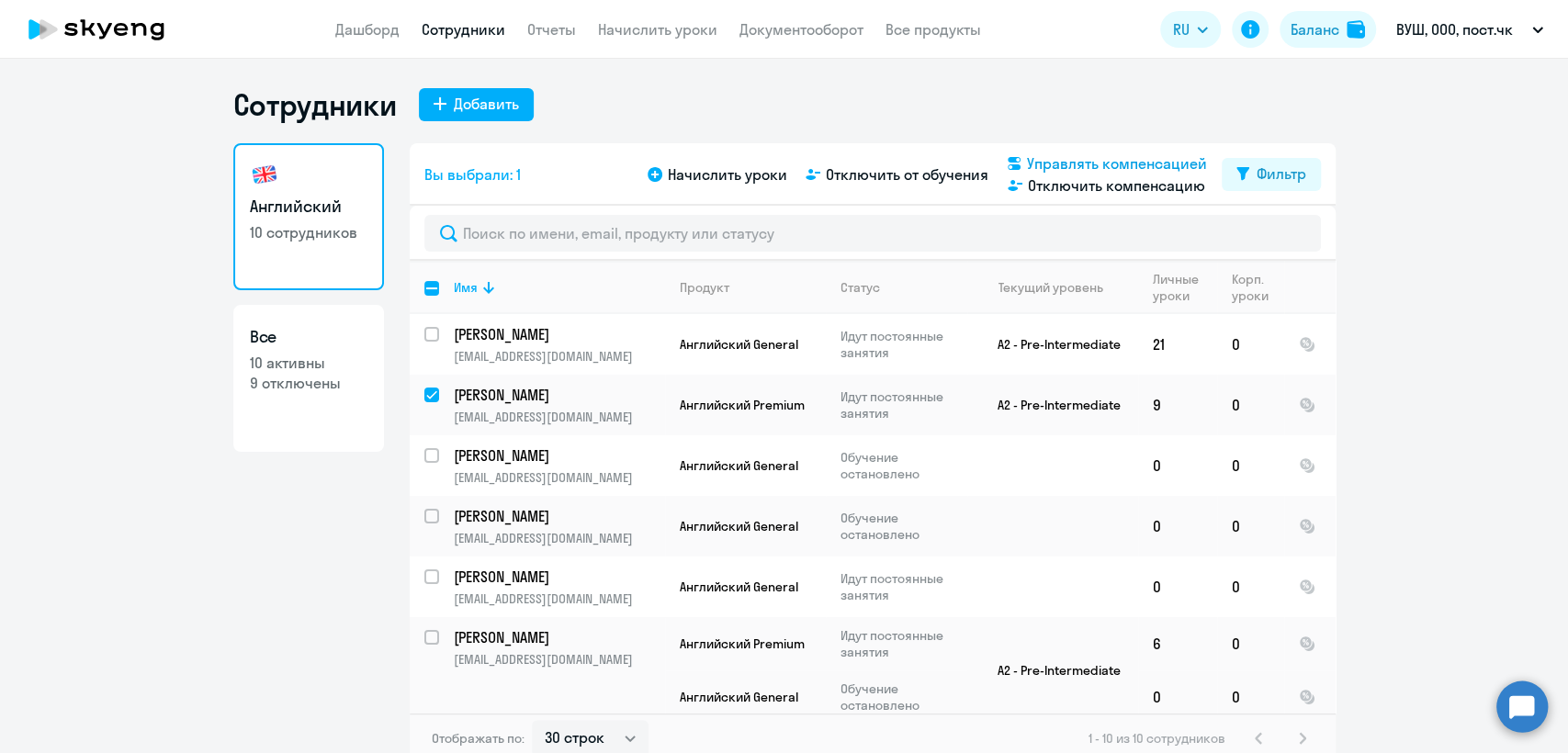
click at [1085, 165] on span "Управлять компенсацией" at bounding box center [1117, 163] width 180 height 22
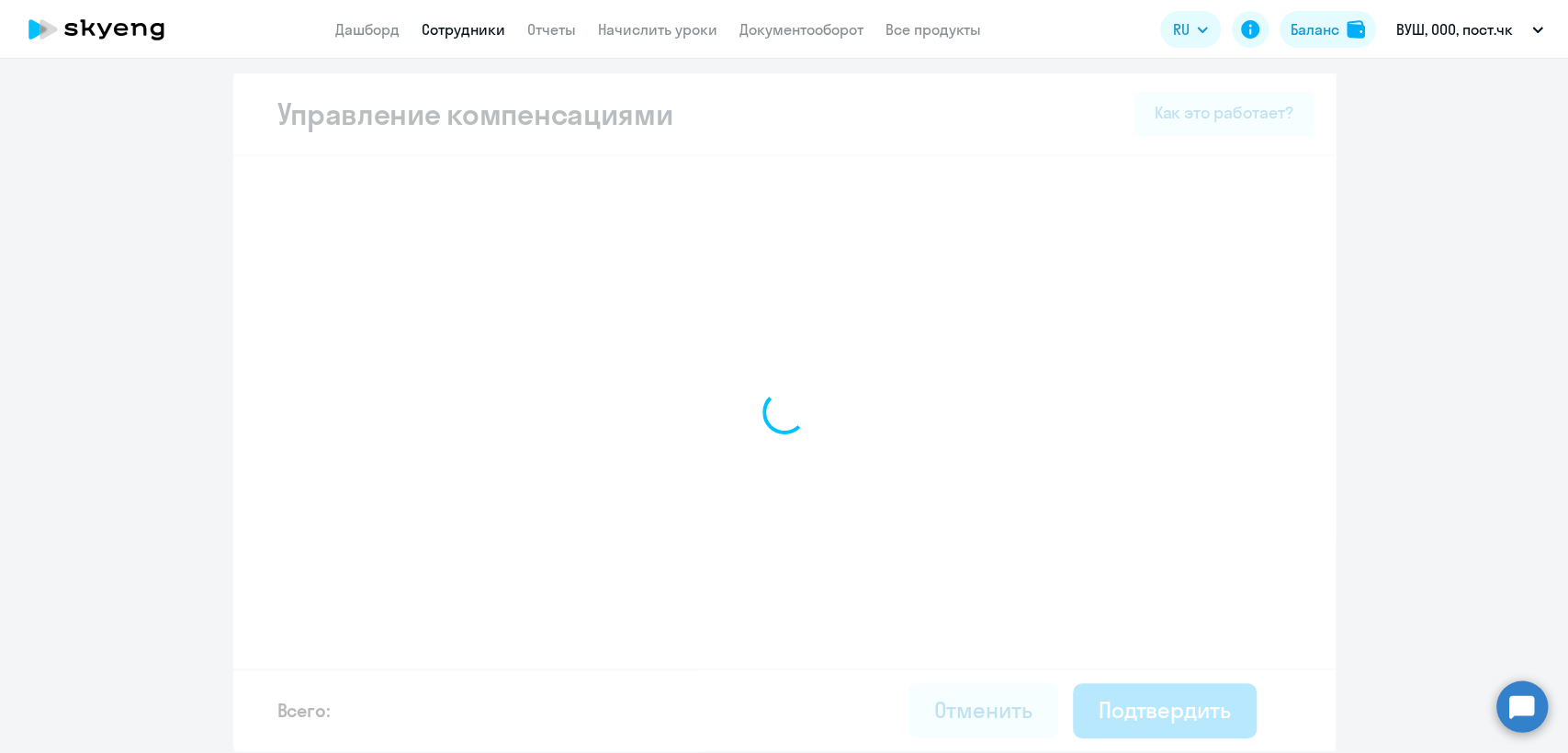
select select "MONTHLY"
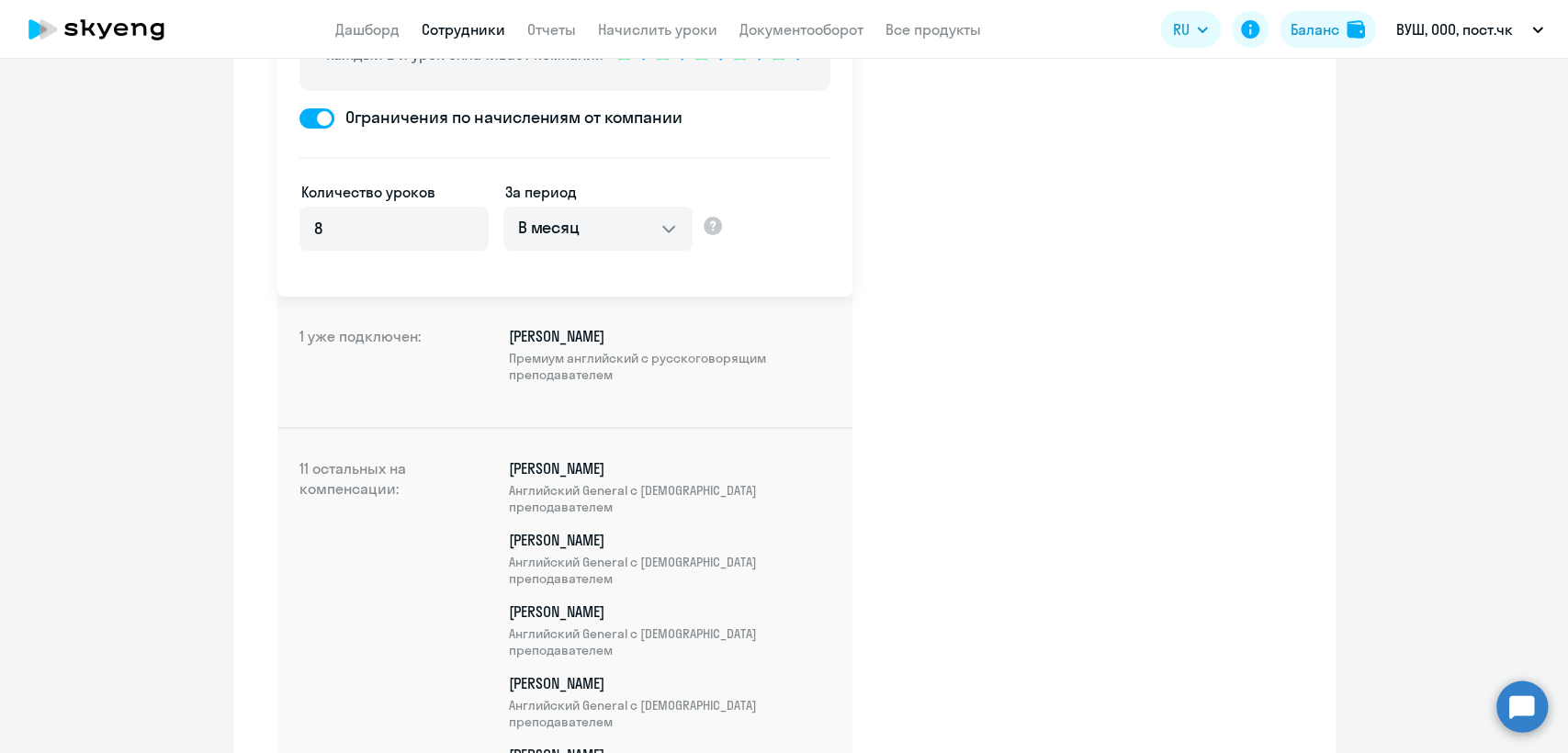
scroll to position [125, 0]
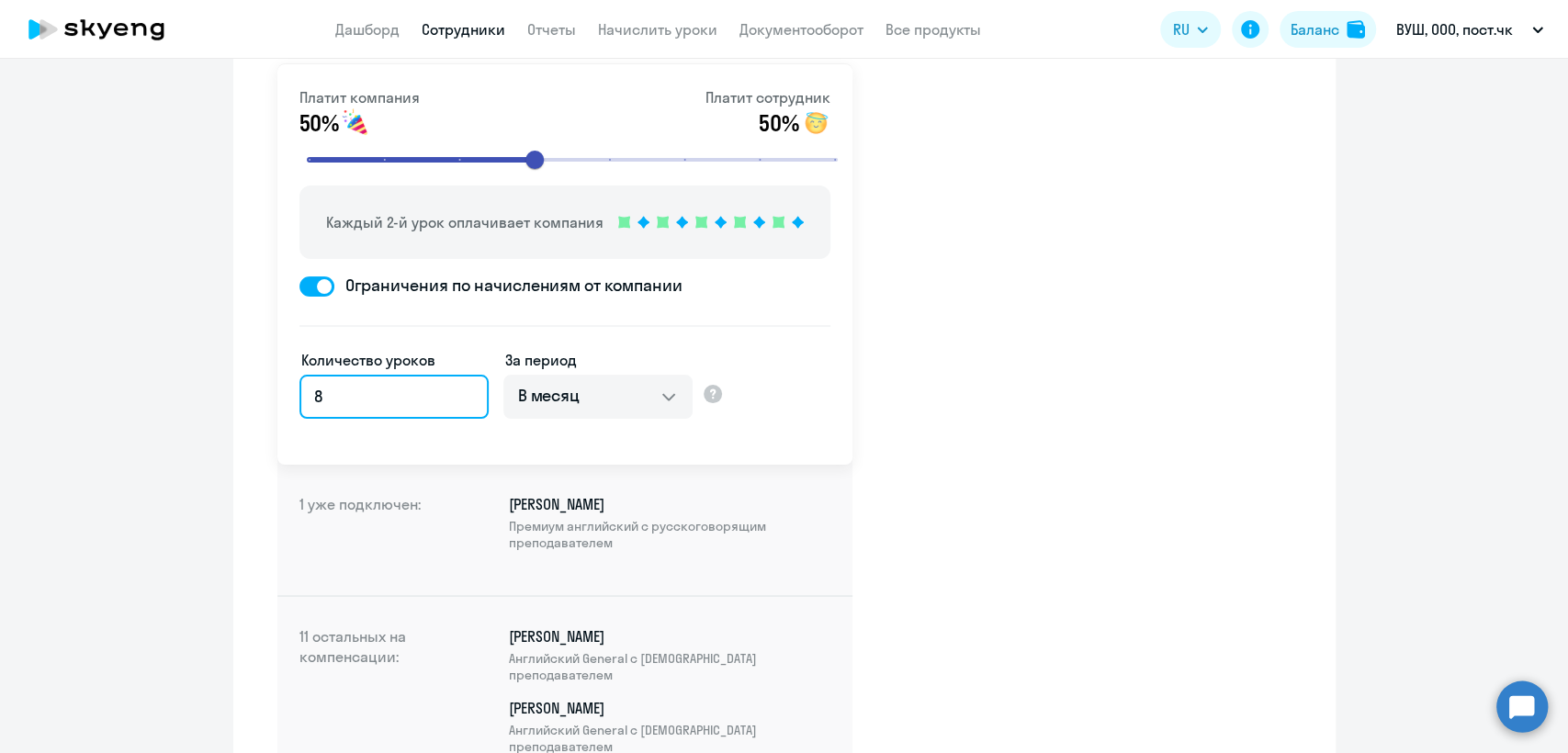
click at [353, 405] on input "8" at bounding box center [393, 396] width 190 height 44
click at [740, 387] on div "Количество уроков 8 За период В месяц За квартал В год За все время обучения" at bounding box center [564, 391] width 531 height 133
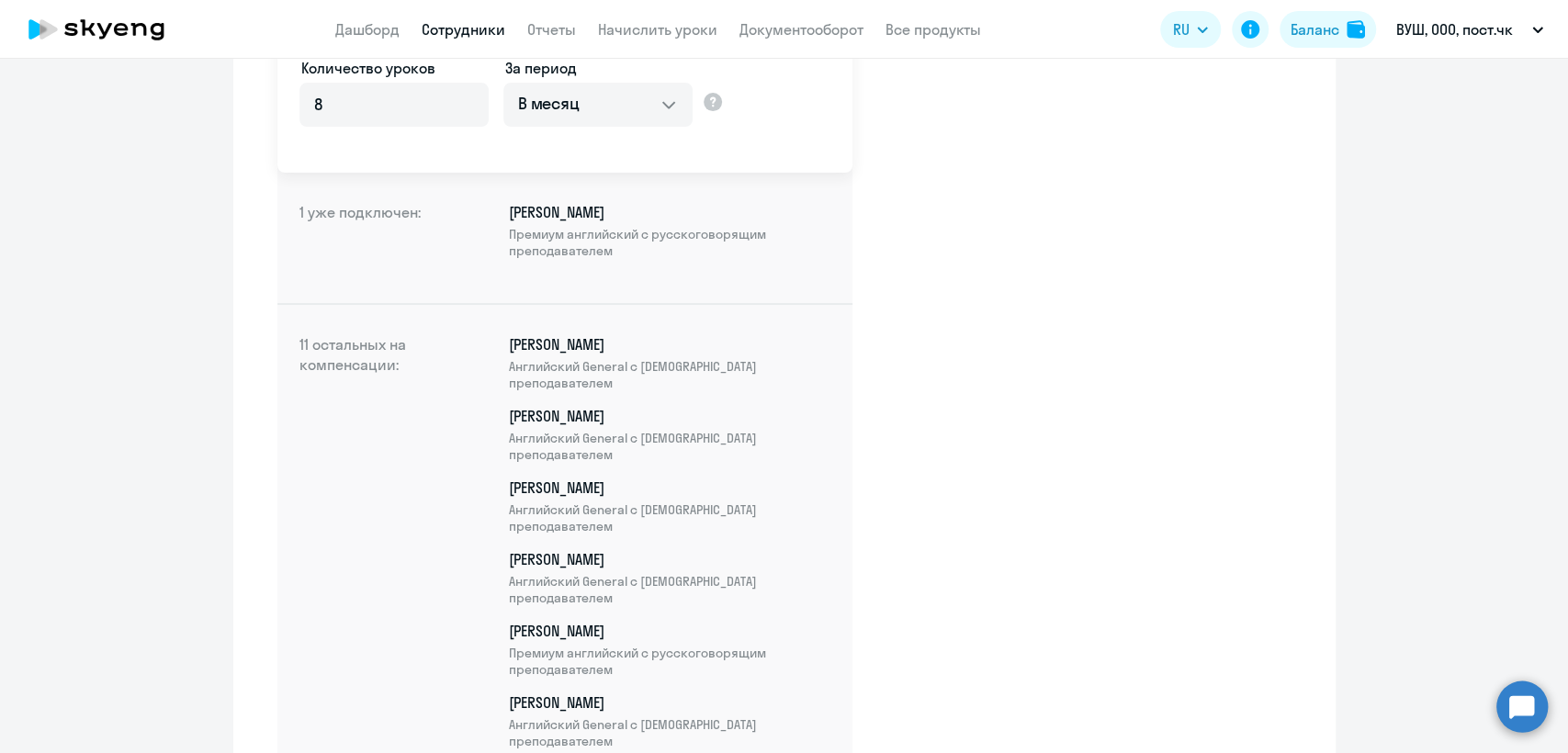
scroll to position [227, 0]
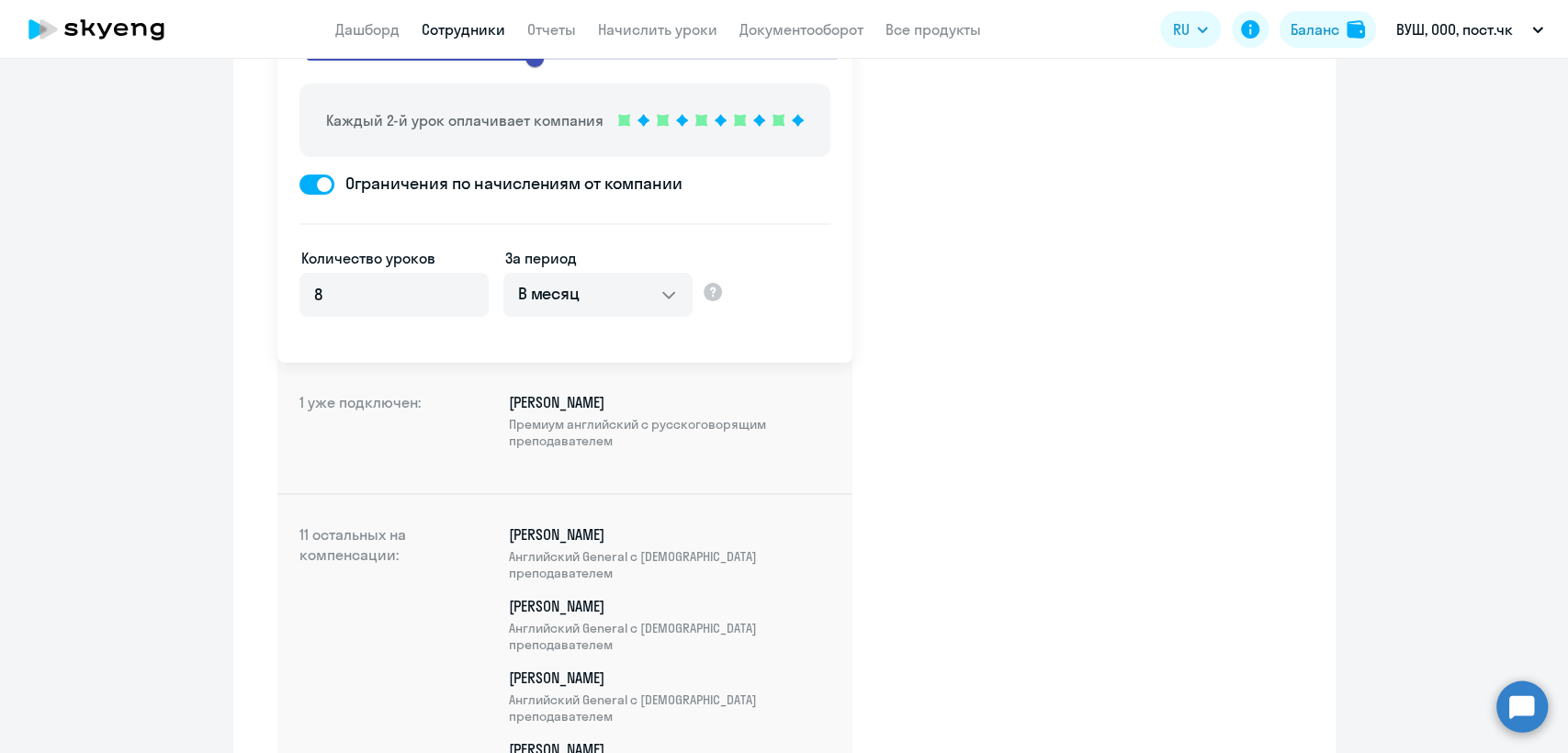
click at [470, 32] on link "Сотрудники" at bounding box center [463, 30] width 83 height 19
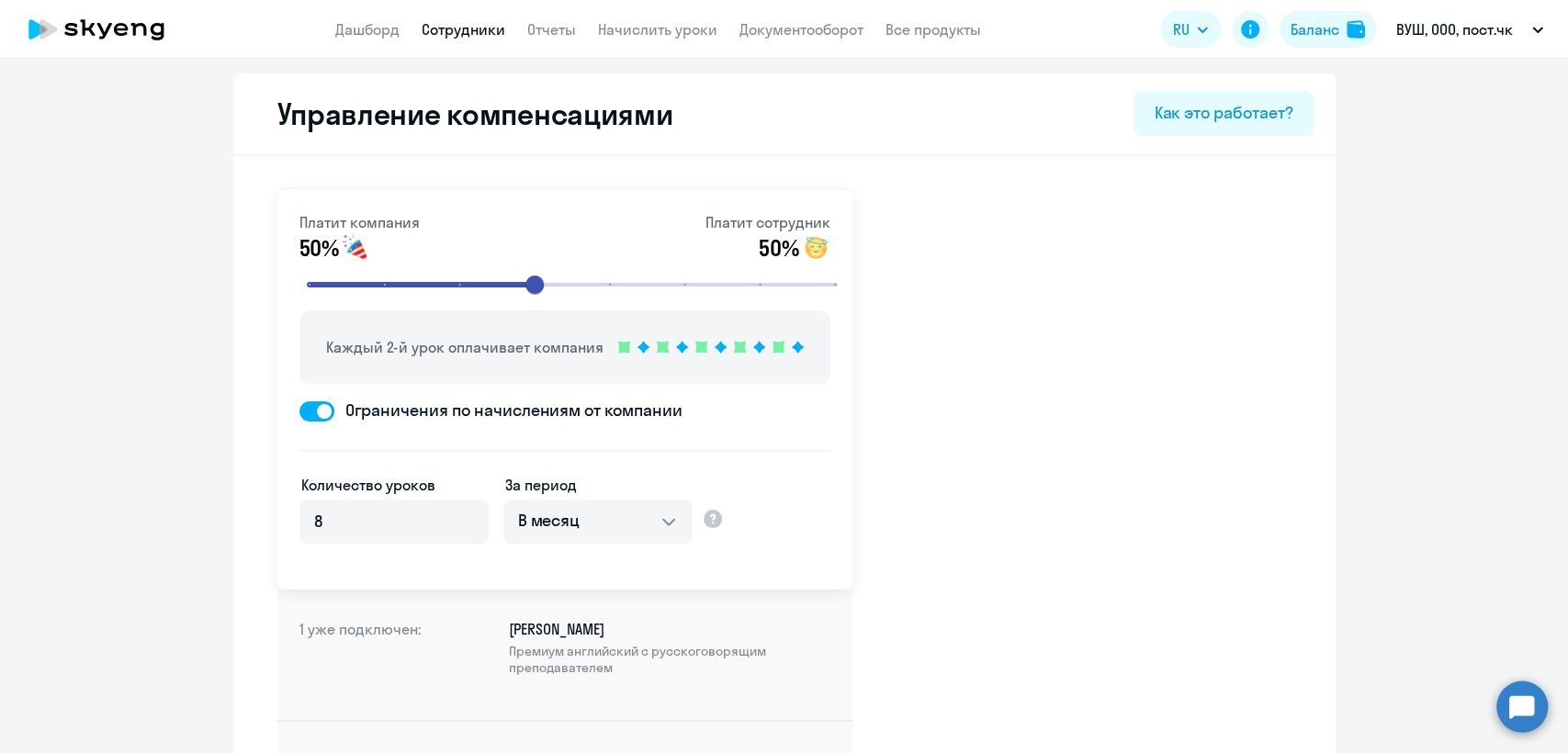
select select "30"
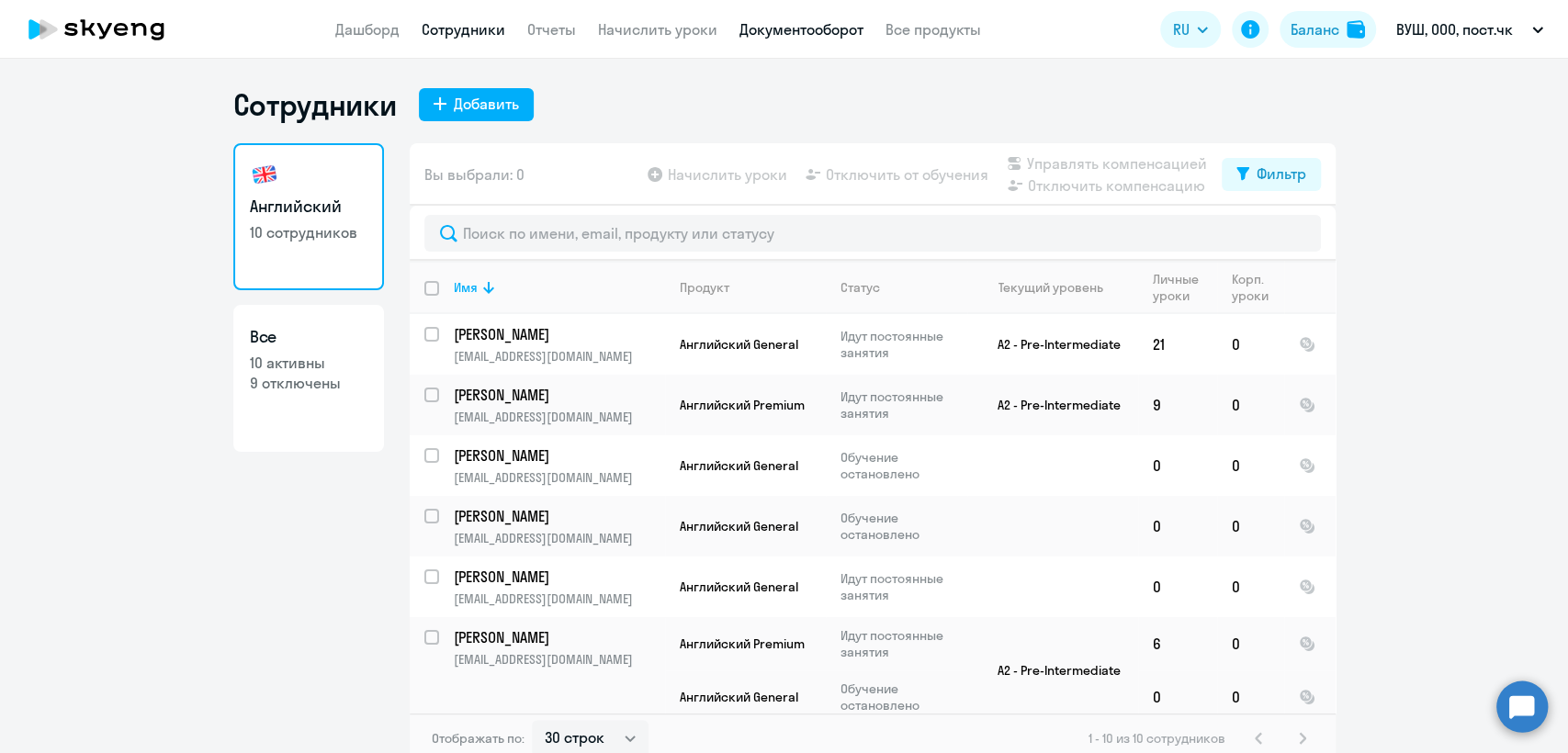
click at [794, 29] on link "Документооборот" at bounding box center [801, 30] width 124 height 19
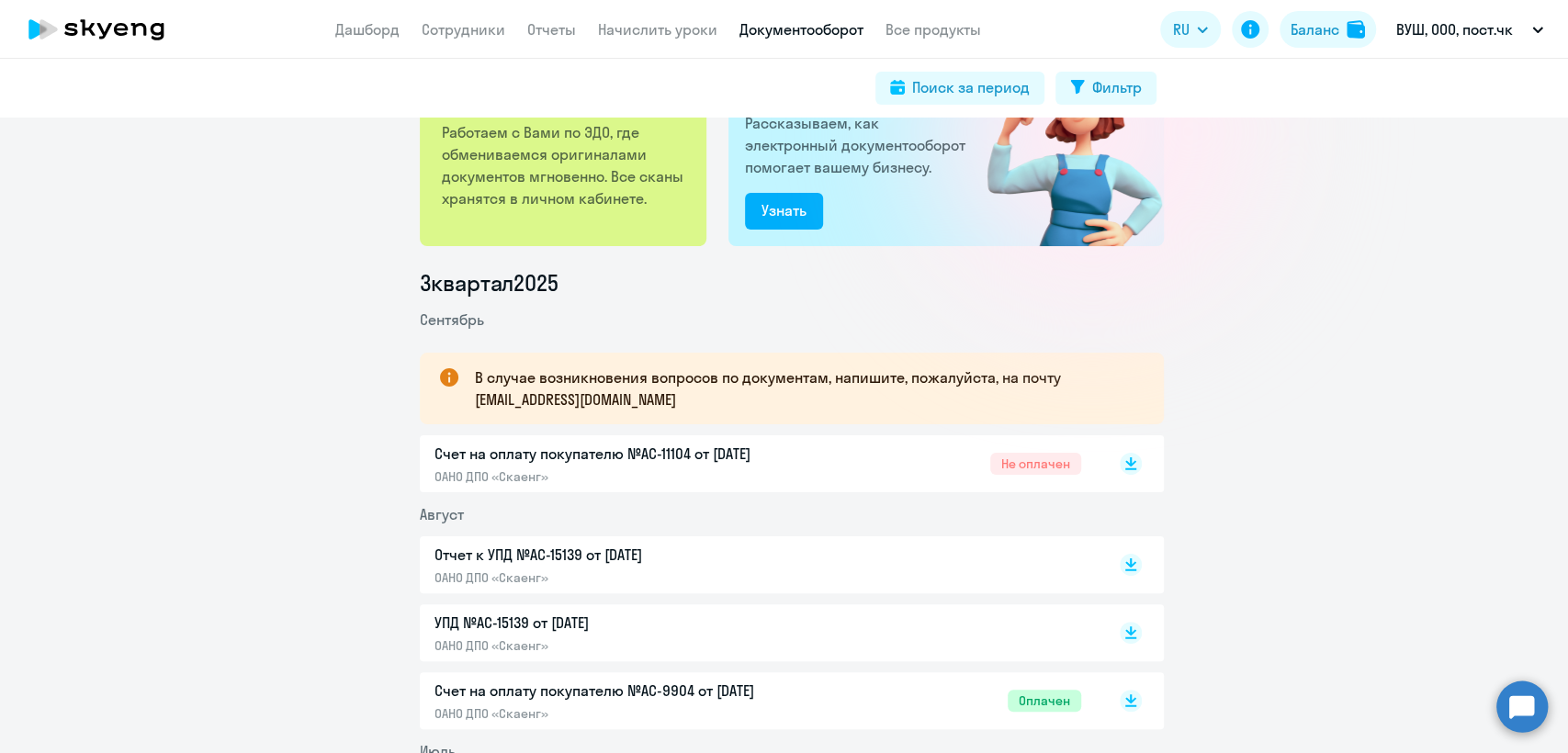
scroll to position [204, 0]
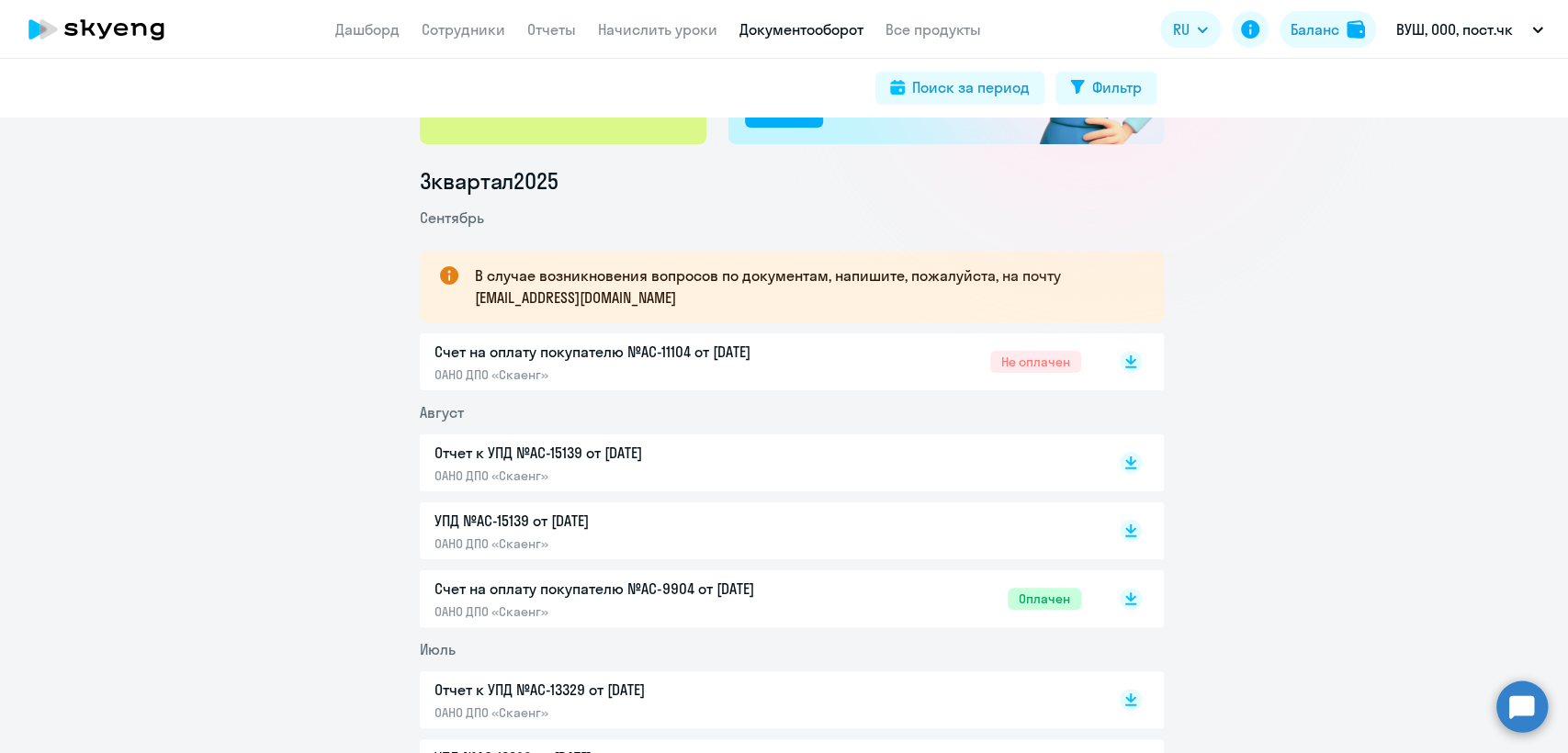
click at [717, 357] on p "Счет на оплату покупателю №AC-11104 от 02.09.2025" at bounding box center [627, 352] width 386 height 22
click at [450, 26] on link "Сотрудники" at bounding box center [463, 30] width 83 height 19
select select "30"
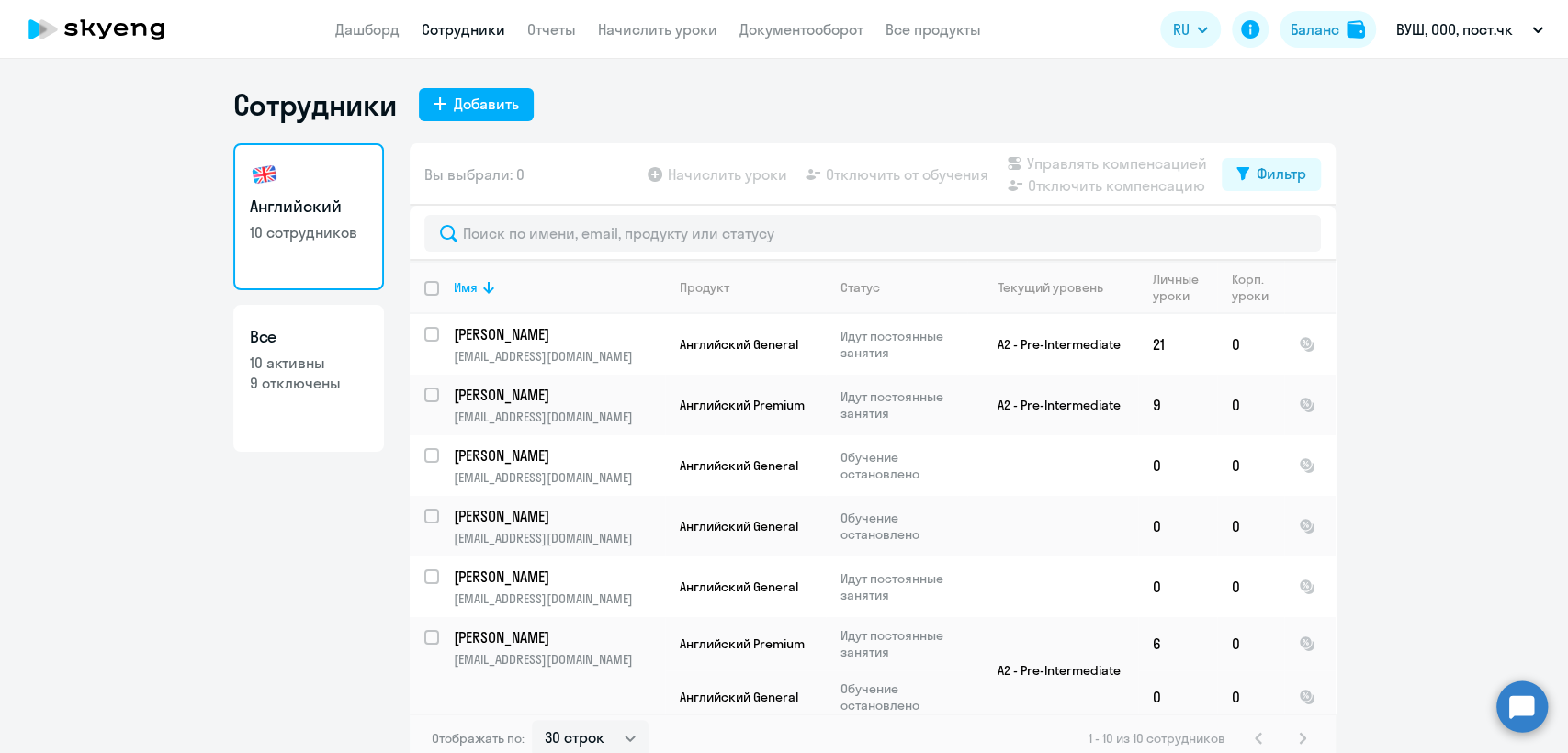
click at [1526, 706] on circle at bounding box center [1521, 705] width 51 height 51
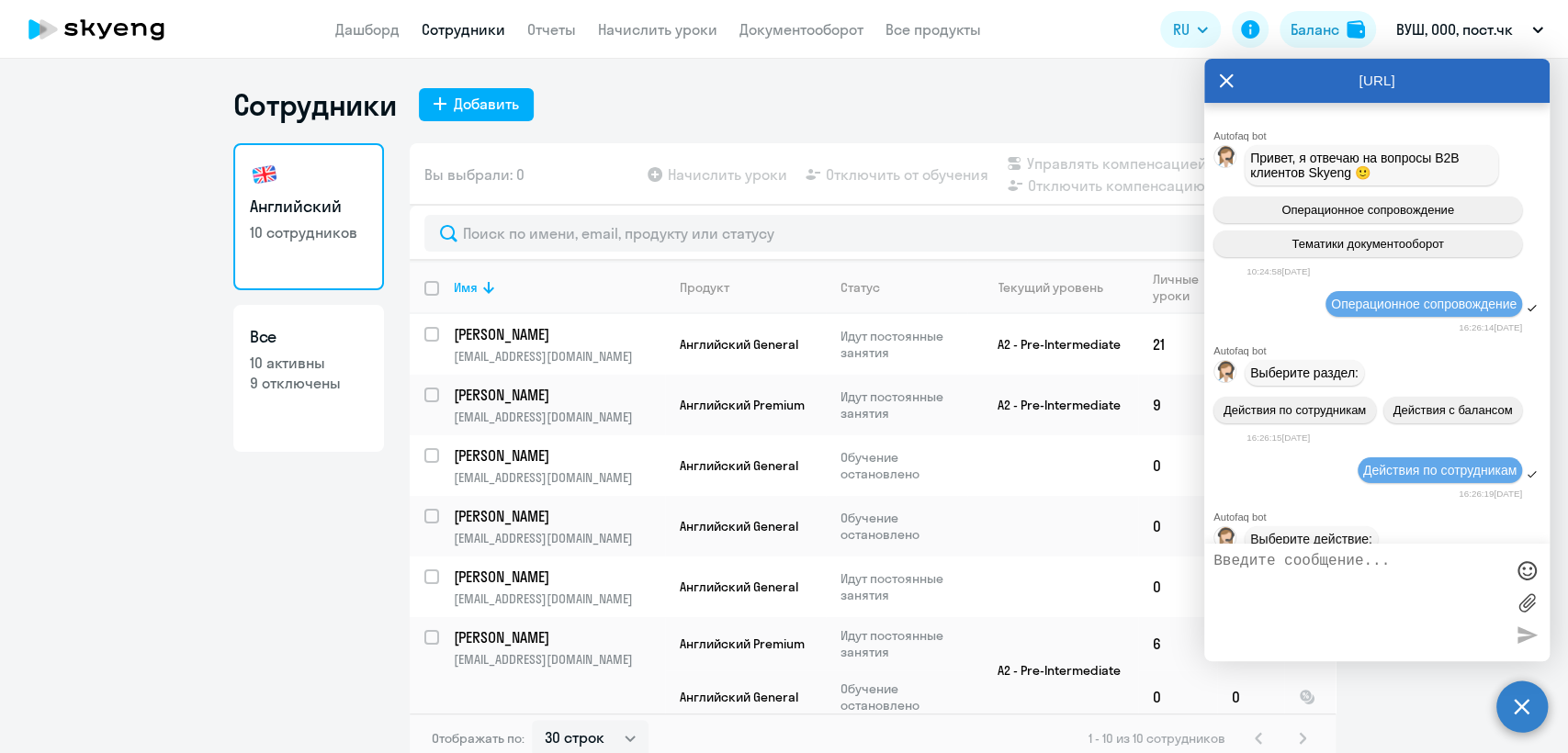
scroll to position [15696, 0]
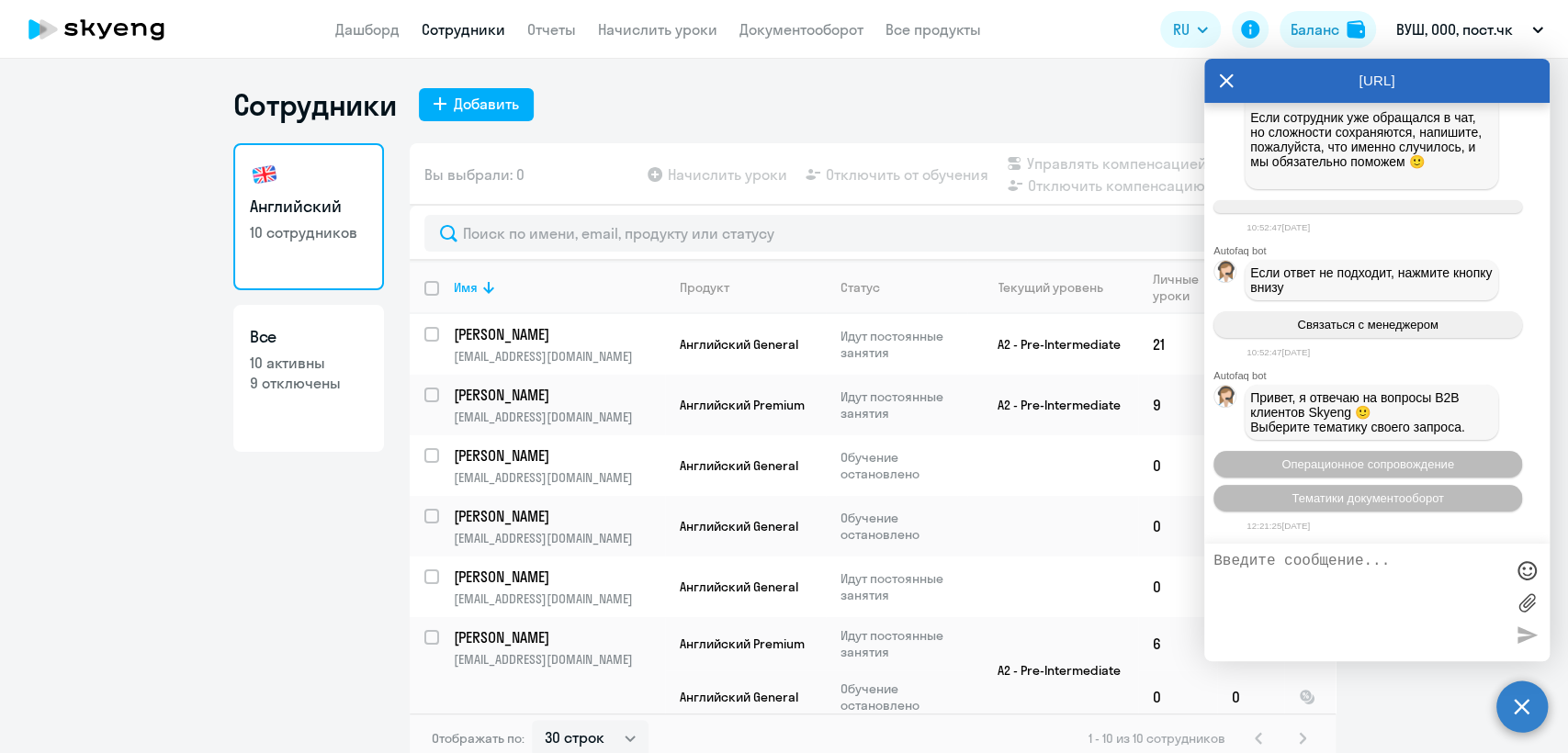
click at [1333, 593] on textarea at bounding box center [1359, 603] width 291 height 99
click at [862, 109] on div "Сотрудники Добавить" at bounding box center [785, 104] width 1103 height 36
click at [1527, 696] on circle at bounding box center [1521, 705] width 51 height 51
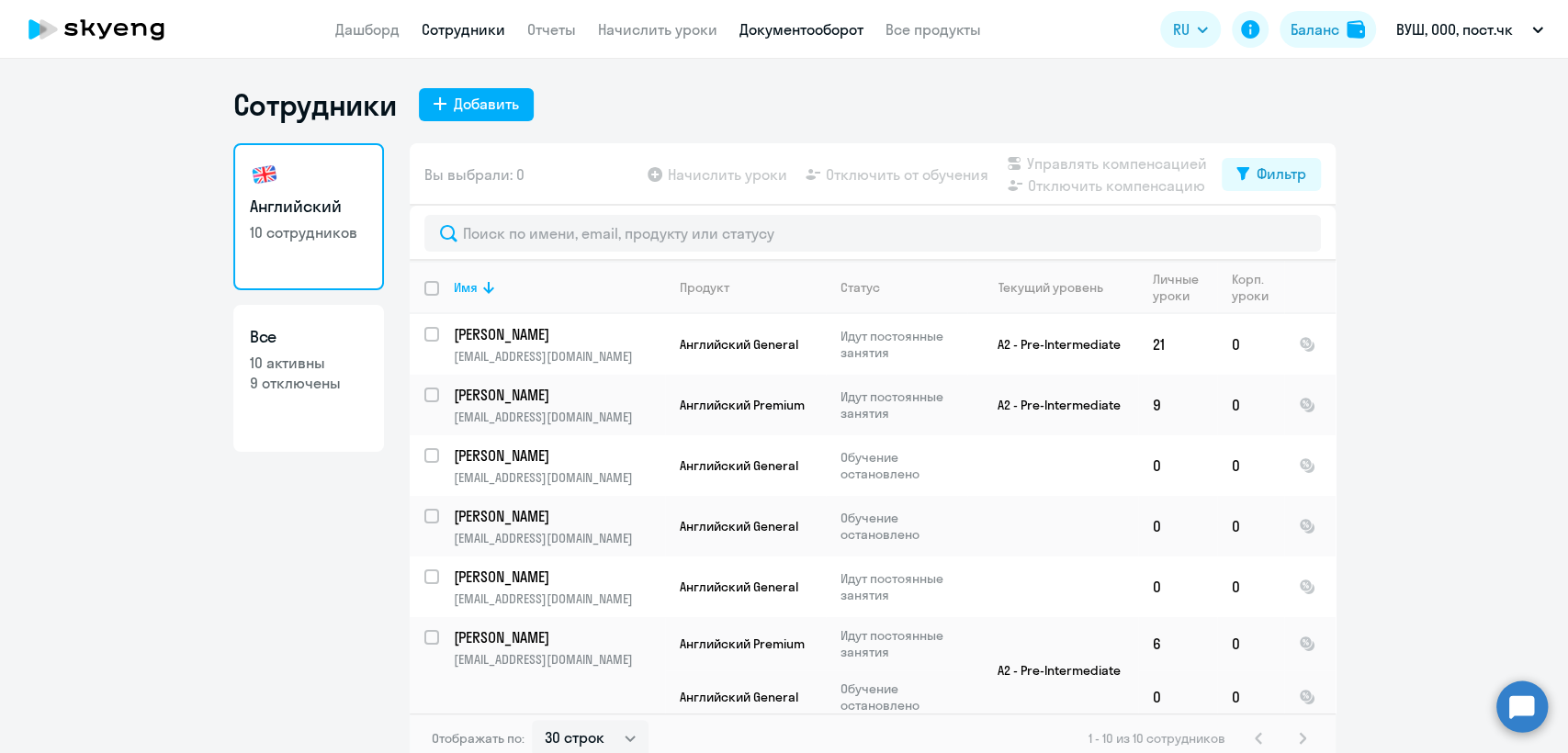
click at [852, 29] on link "Документооборот" at bounding box center [801, 30] width 124 height 19
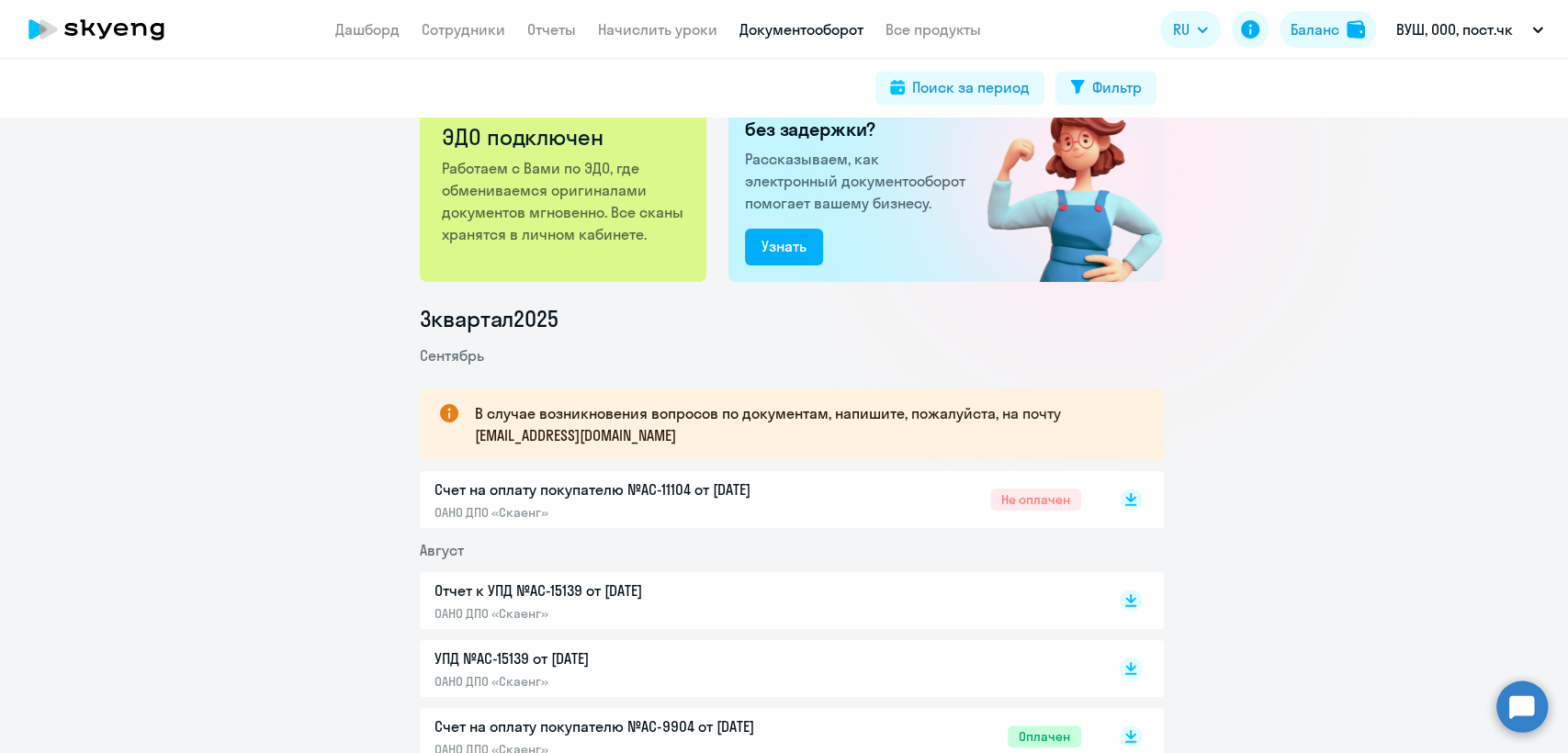
scroll to position [204, 0]
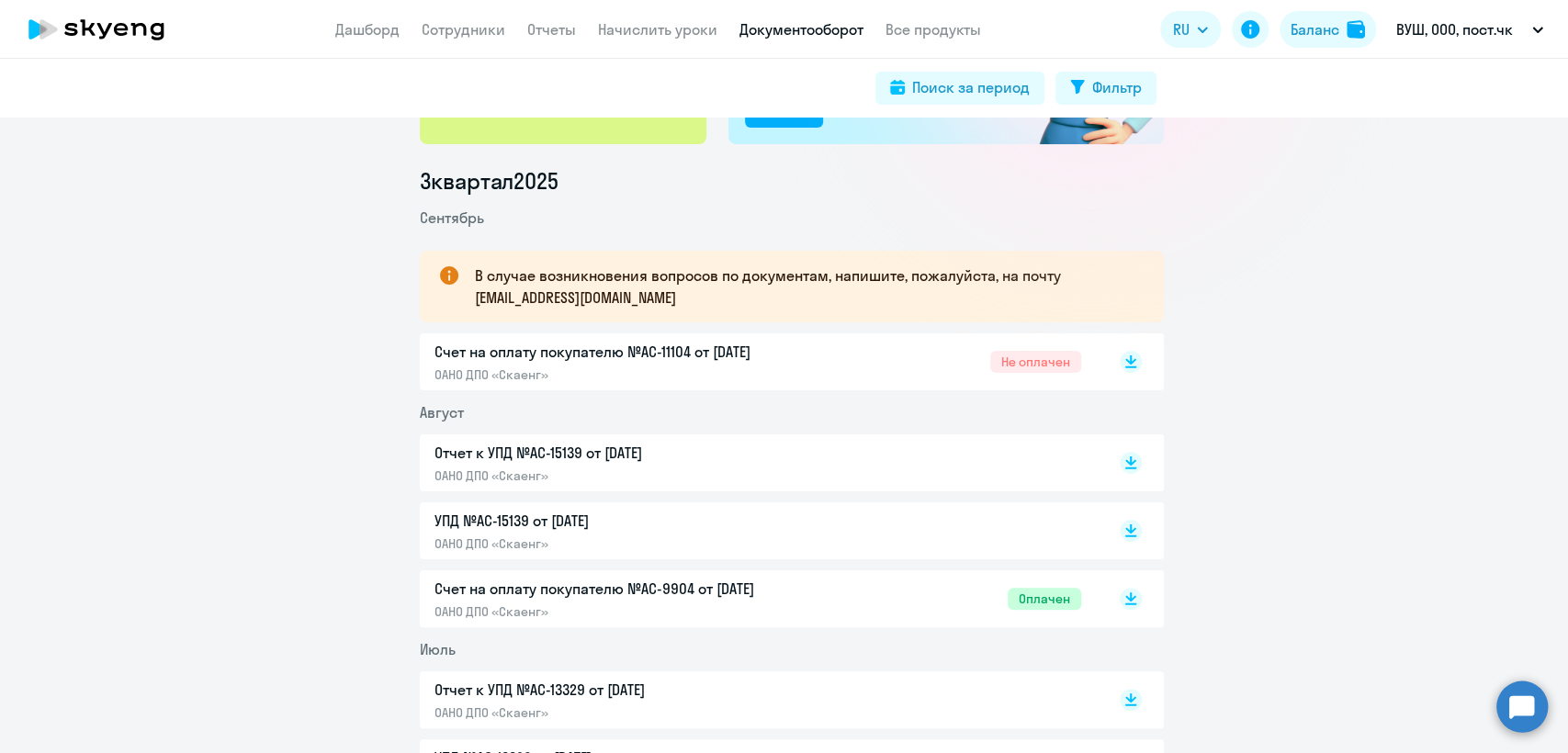
click at [763, 371] on p "ОАНО ДПО «Скаенг»" at bounding box center [627, 375] width 386 height 17
click at [335, 21] on link "Дашборд" at bounding box center [367, 30] width 64 height 19
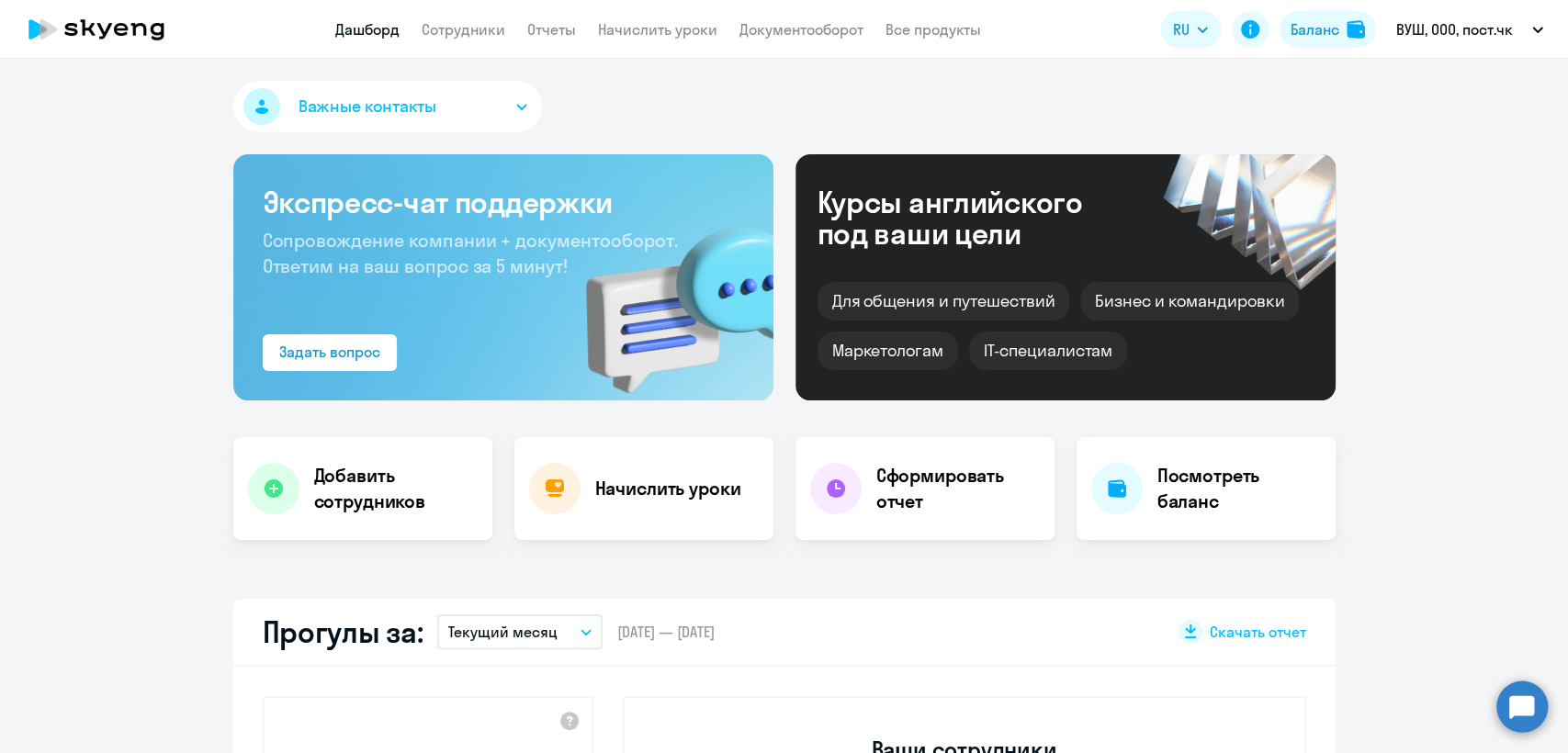
click at [378, 31] on link "Дашборд" at bounding box center [367, 30] width 64 height 19
select select "30"
click at [389, 27] on link "Дашборд" at bounding box center [367, 30] width 64 height 19
click at [799, 27] on link "Документооборот" at bounding box center [801, 30] width 124 height 19
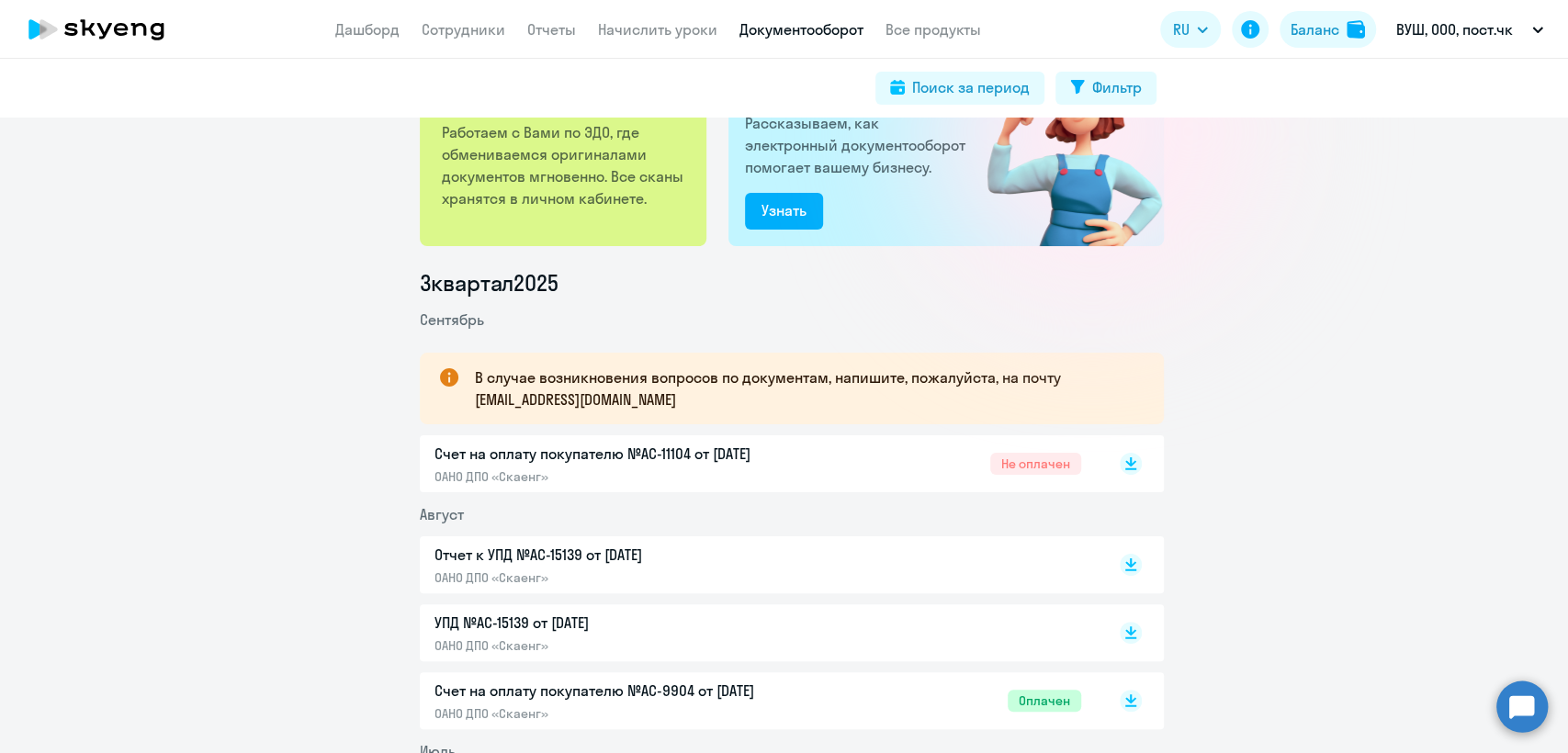
scroll to position [305, 0]
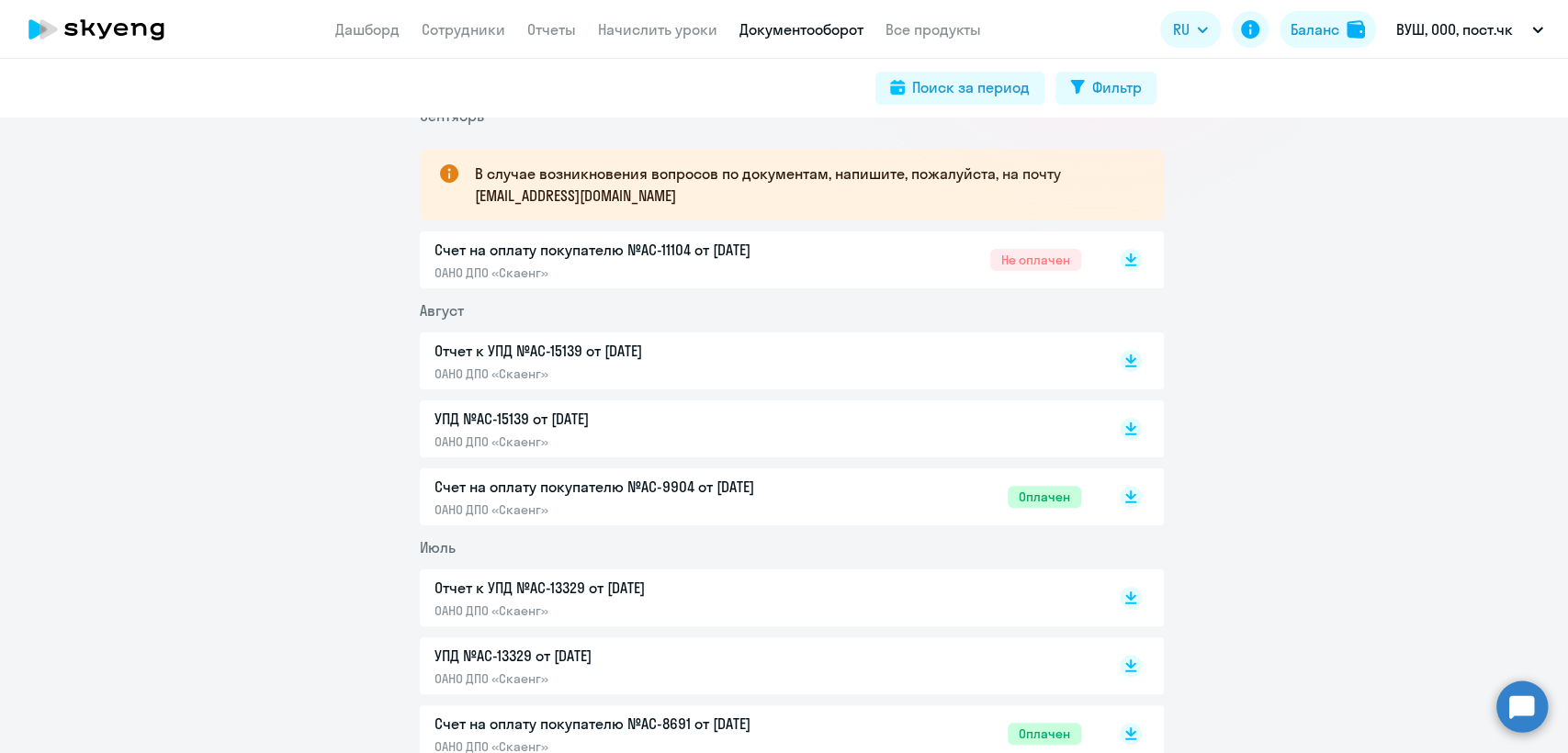
click at [760, 366] on p "ОАНО ДПО «Скаенг»" at bounding box center [627, 374] width 386 height 17
drag, startPoint x: 326, startPoint y: 33, endPoint x: 343, endPoint y: 33, distance: 17.0
click at [340, 33] on app-header "Дашборд Сотрудники Отчеты Начислить уроки Документооборот Все продукты Дашборд …" at bounding box center [784, 29] width 1568 height 59
click at [344, 33] on link "Дашборд" at bounding box center [367, 30] width 64 height 19
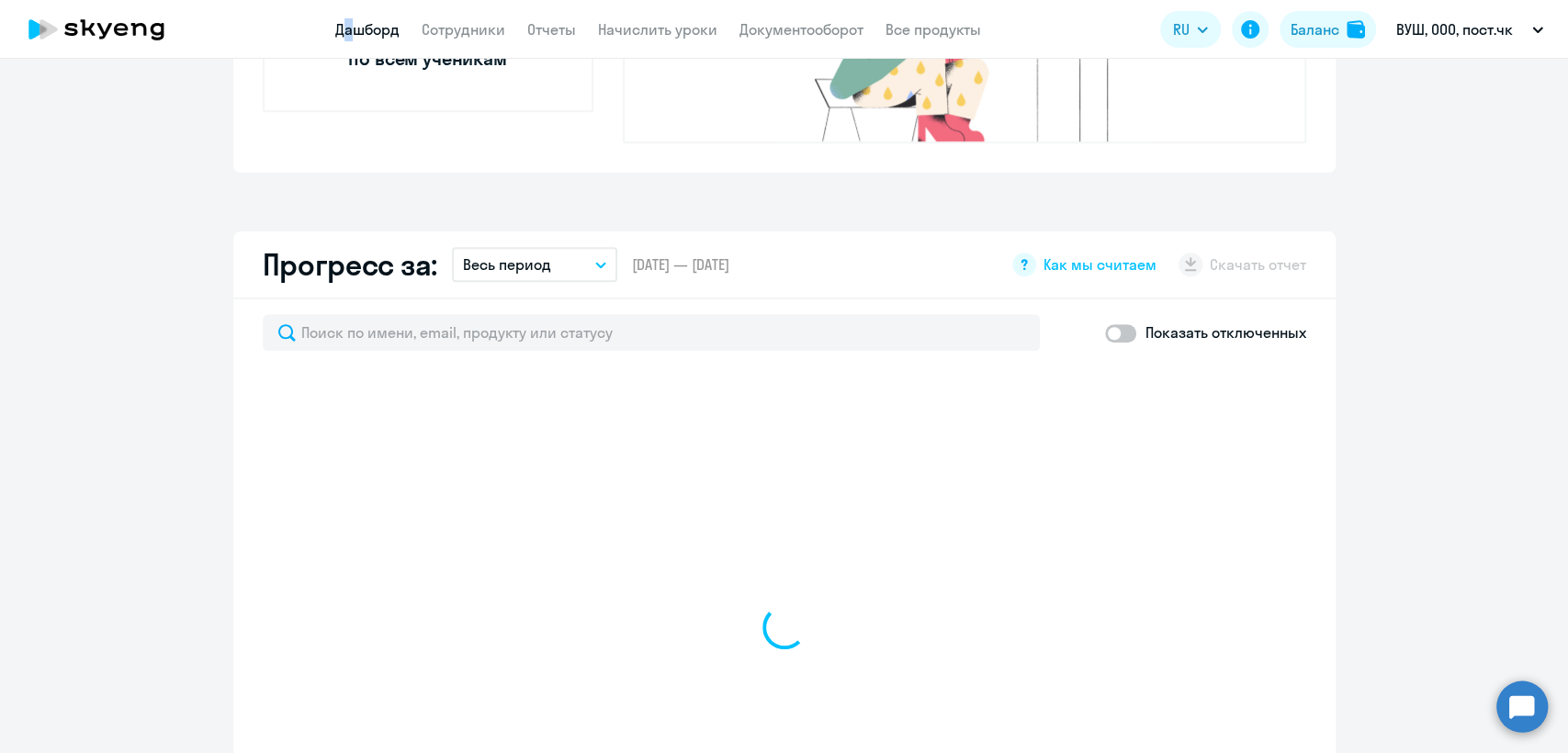
select select "30"
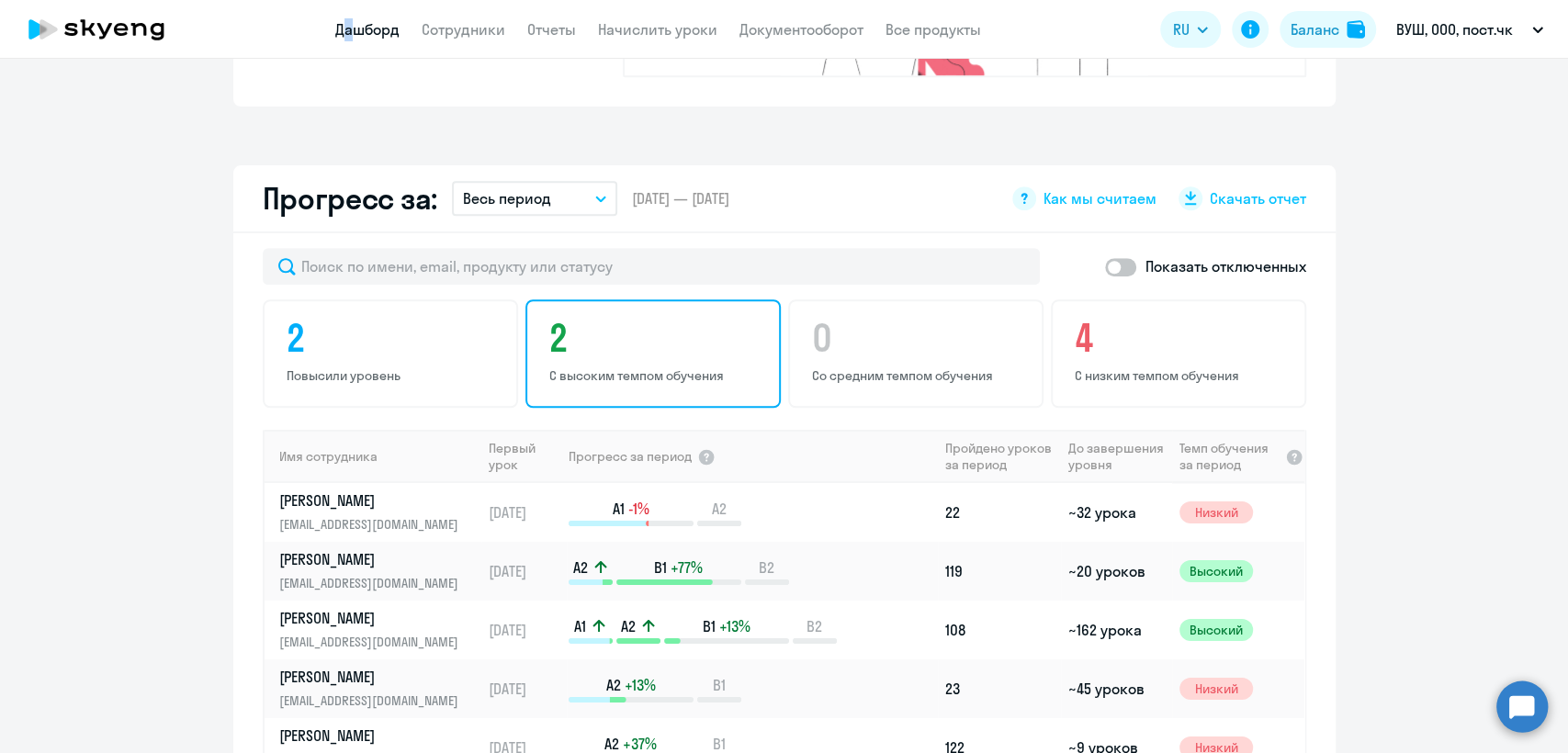
scroll to position [1020, 0]
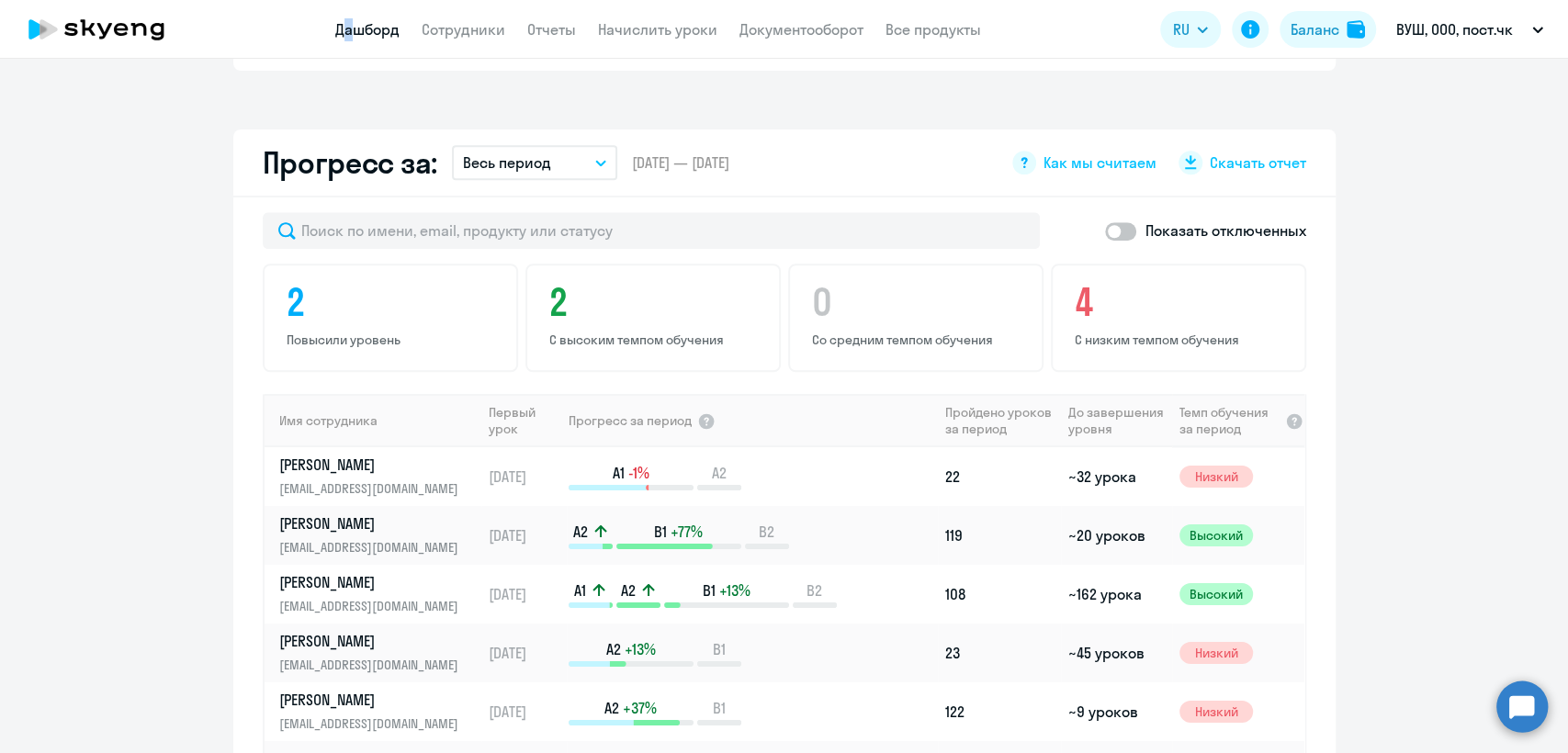
click at [525, 151] on p "Весь период" at bounding box center [506, 163] width 88 height 22
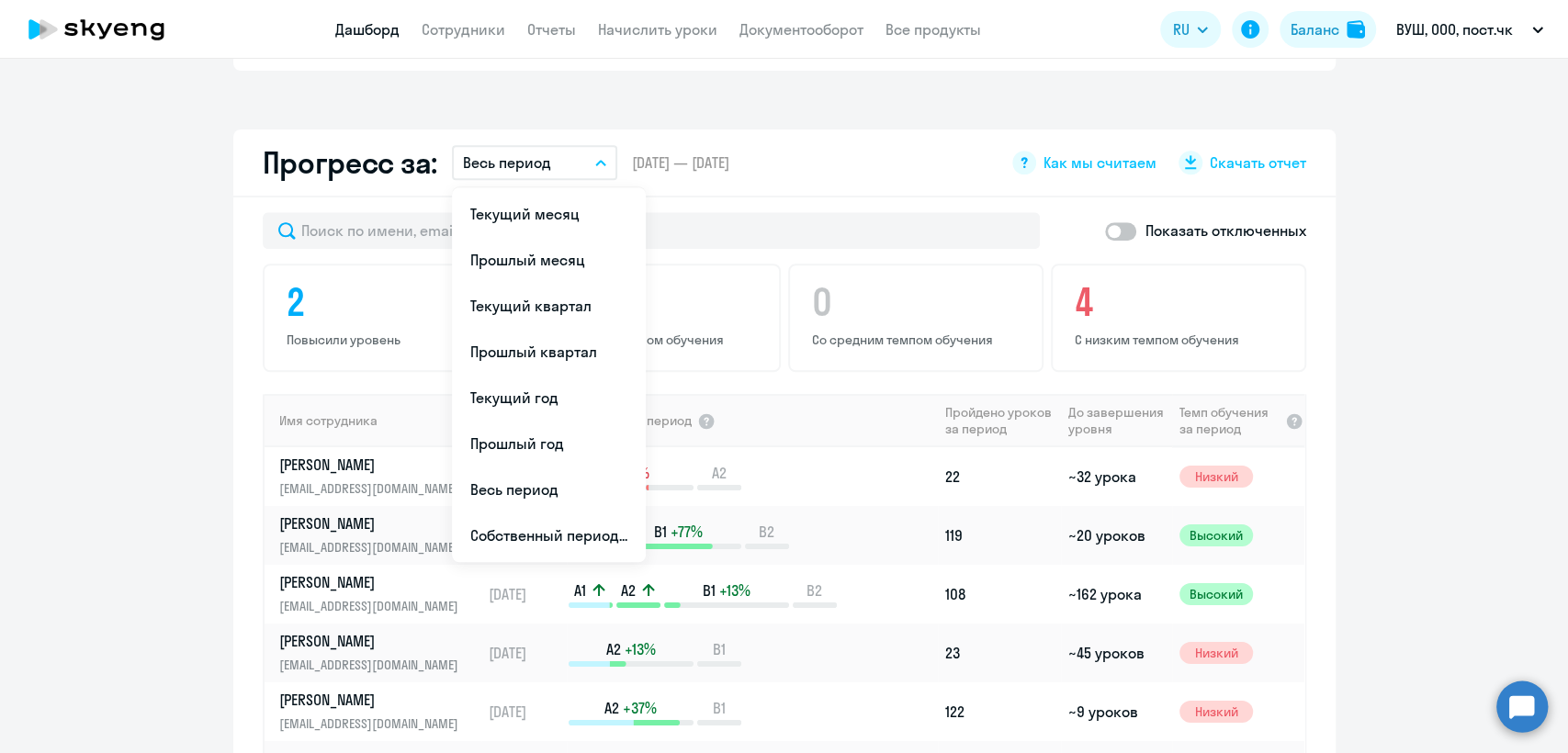
click at [1482, 478] on app-progress-dashboard "Прогресс за: Весь период Текущий месяц Прошлый месяц Текущий квартал Прошлый кв…" at bounding box center [784, 500] width 1568 height 740
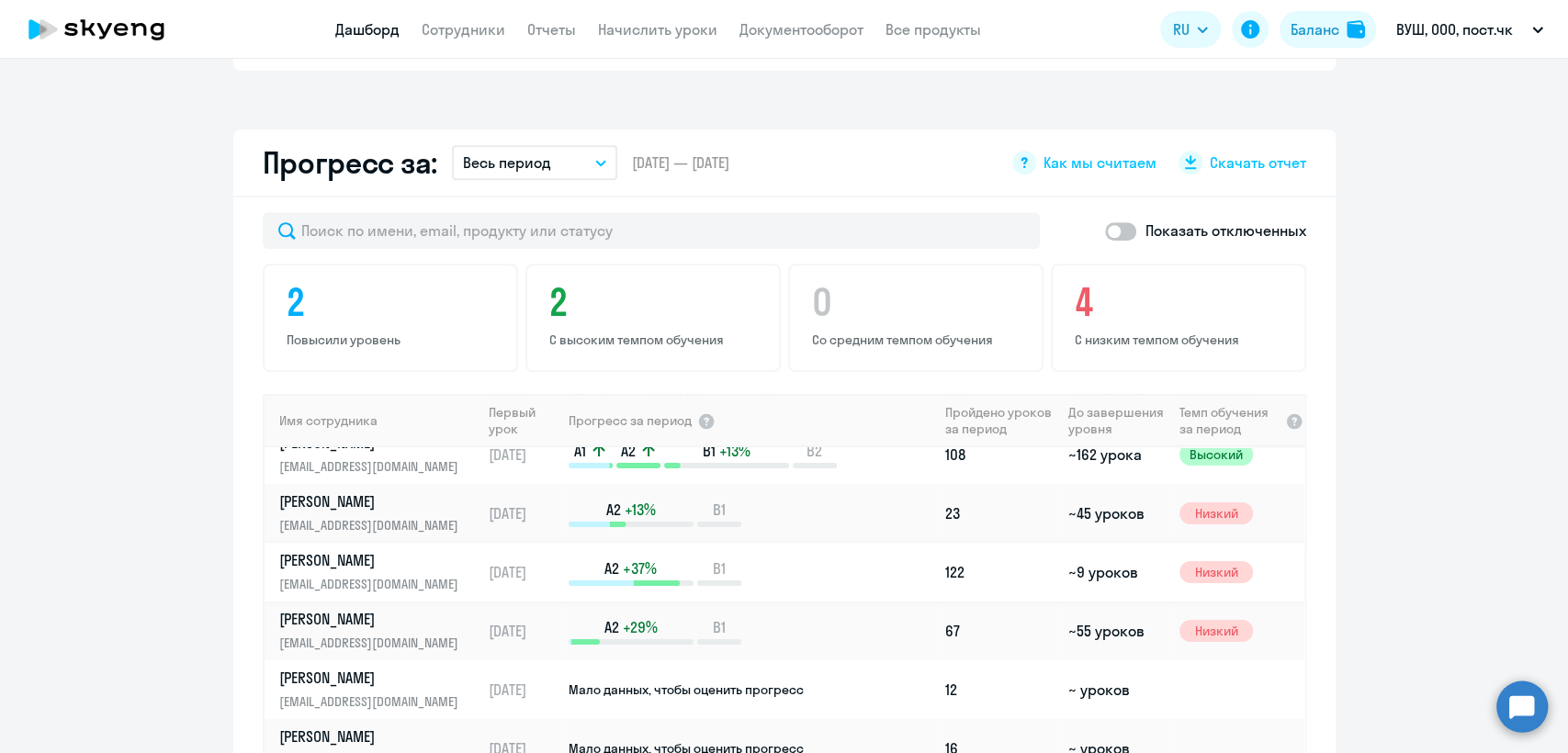
scroll to position [204, 0]
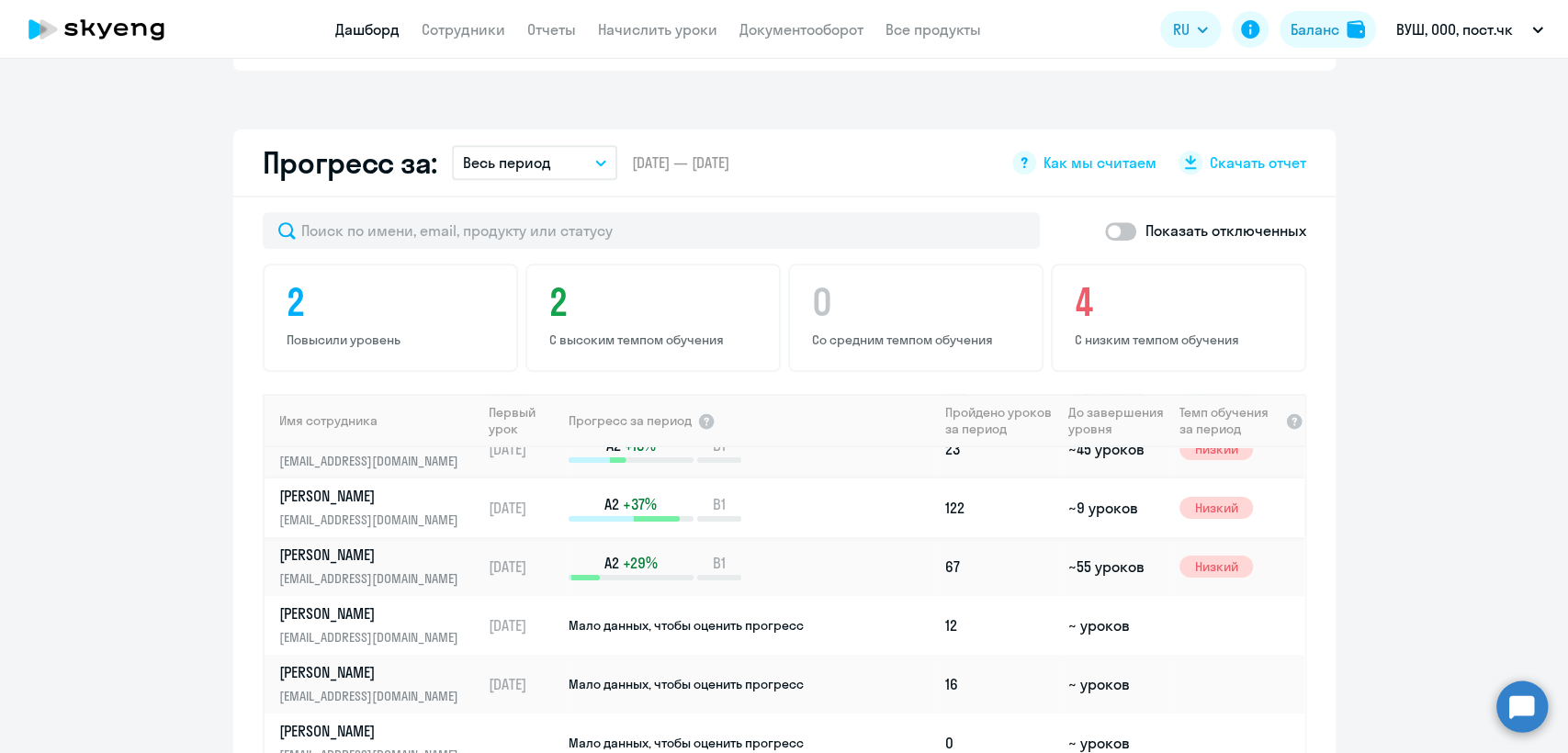
click at [513, 479] on td "15.02.2024" at bounding box center [523, 507] width 85 height 59
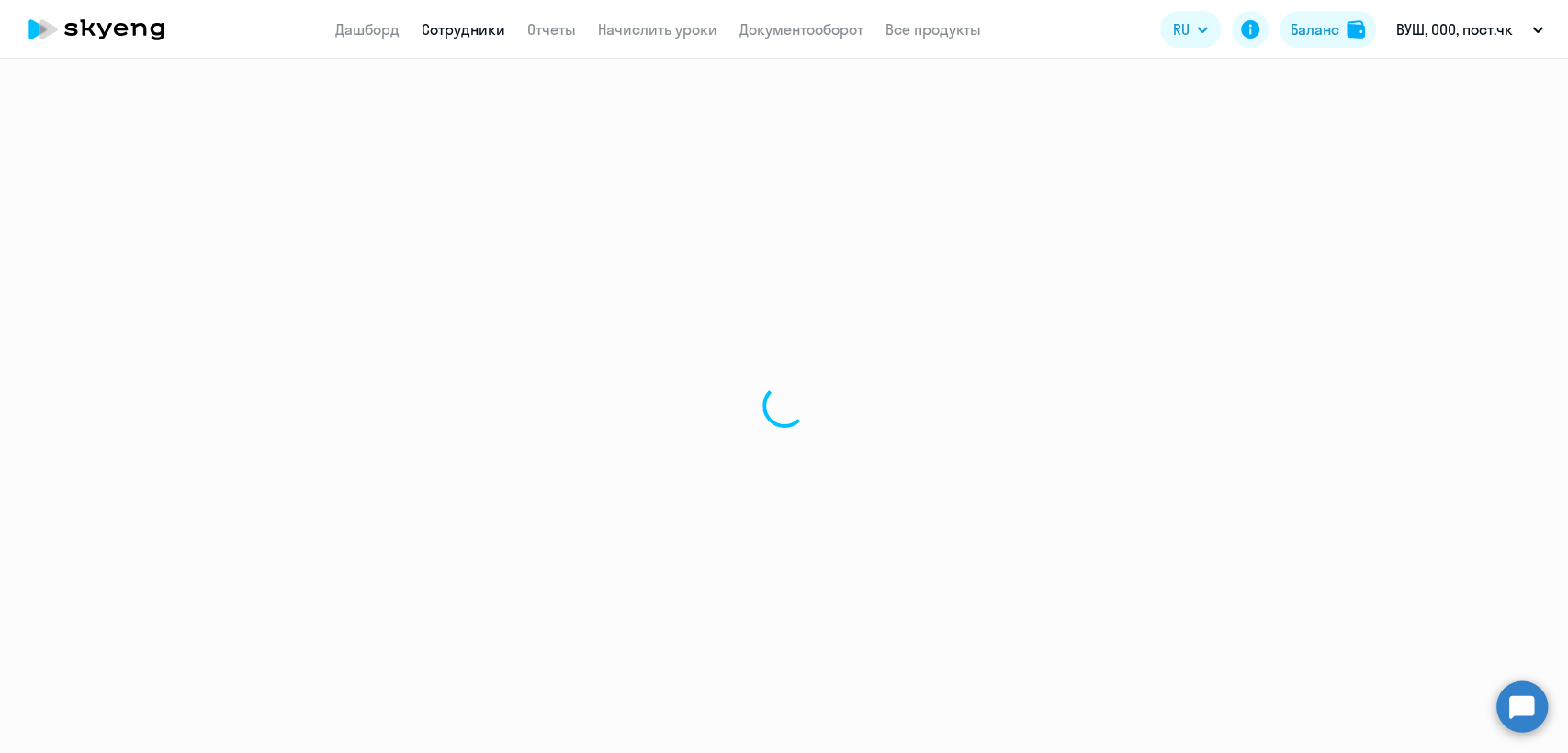
select select "english"
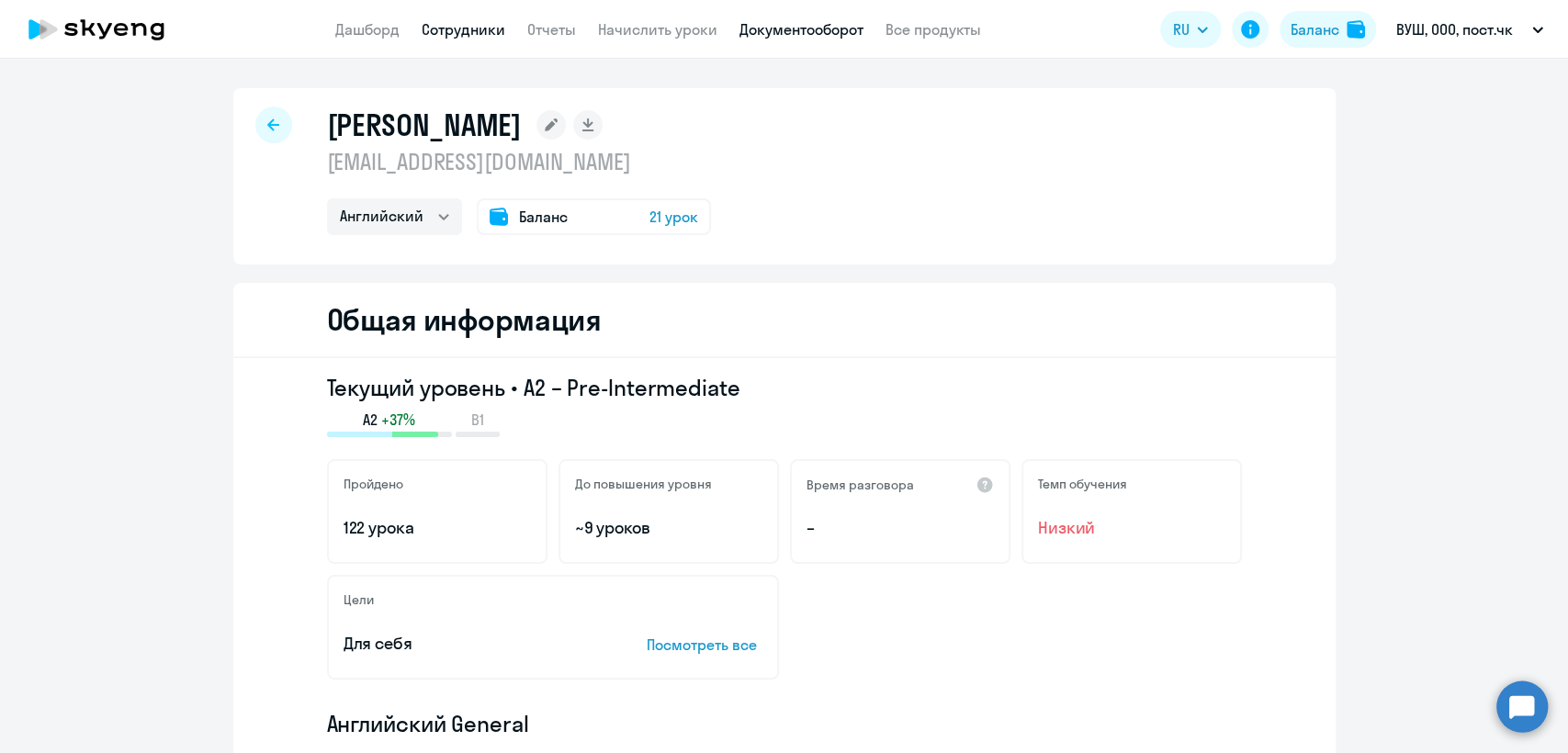
click at [792, 28] on link "Документооборот" at bounding box center [801, 30] width 124 height 19
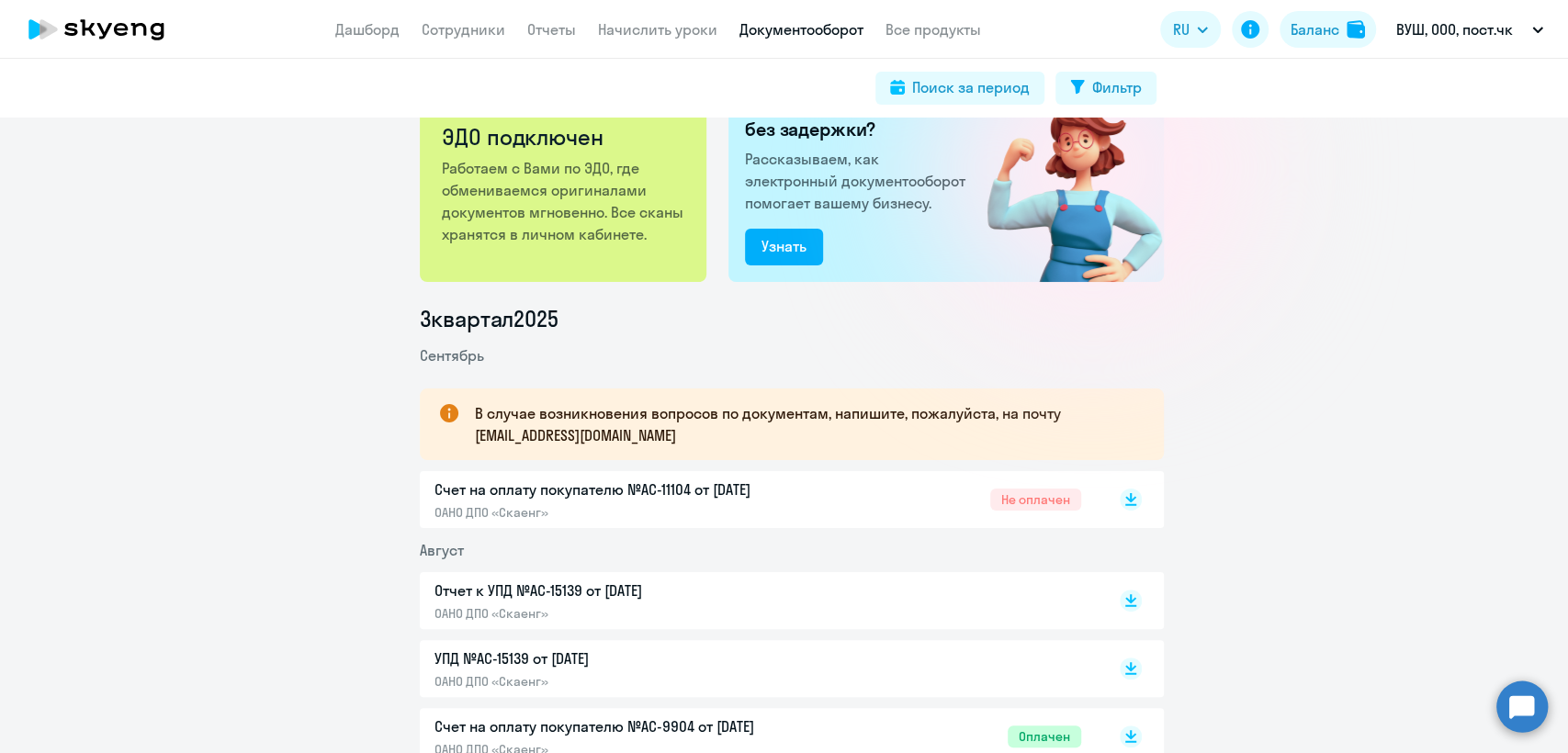
scroll to position [204, 0]
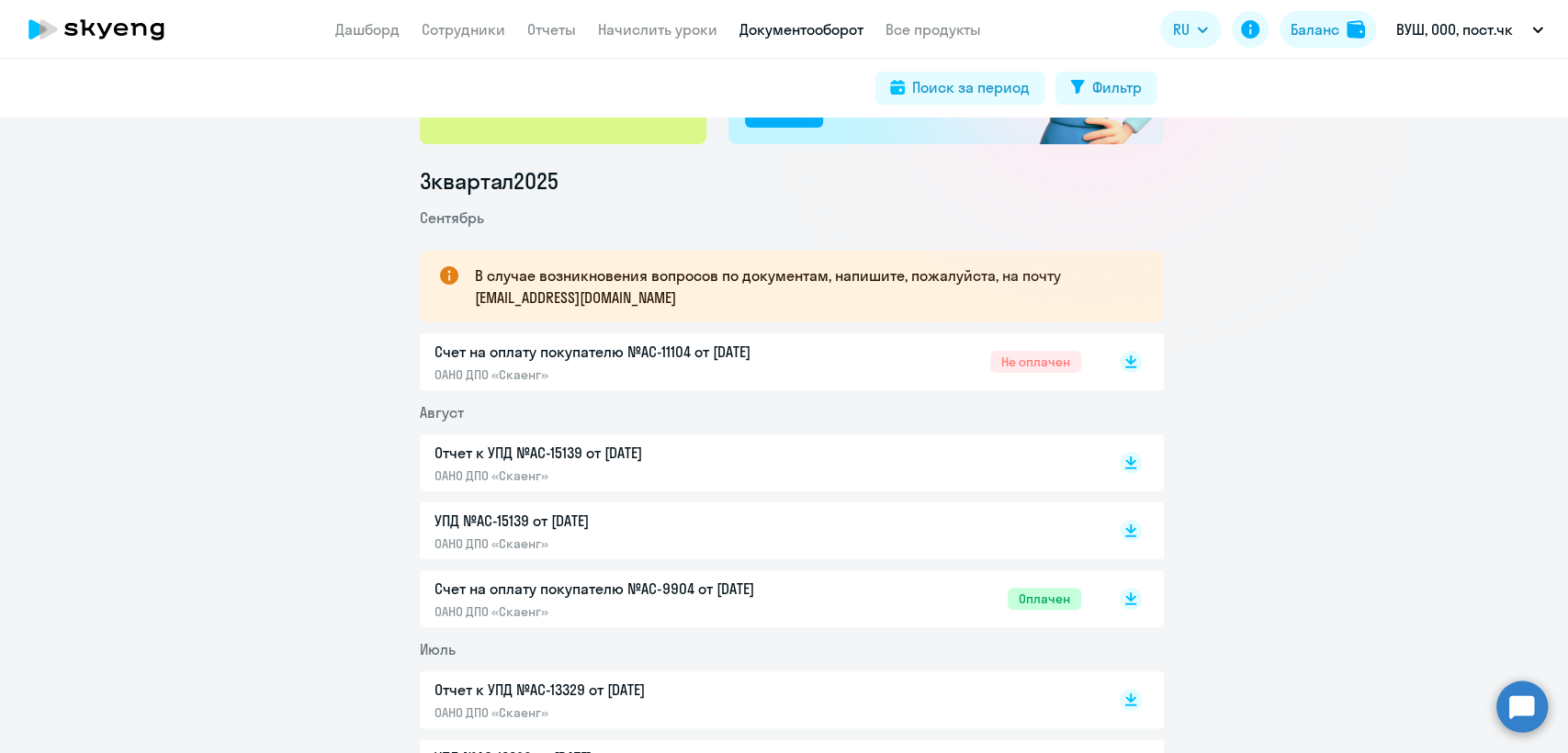
click at [815, 29] on link "Документооборот" at bounding box center [801, 30] width 124 height 19
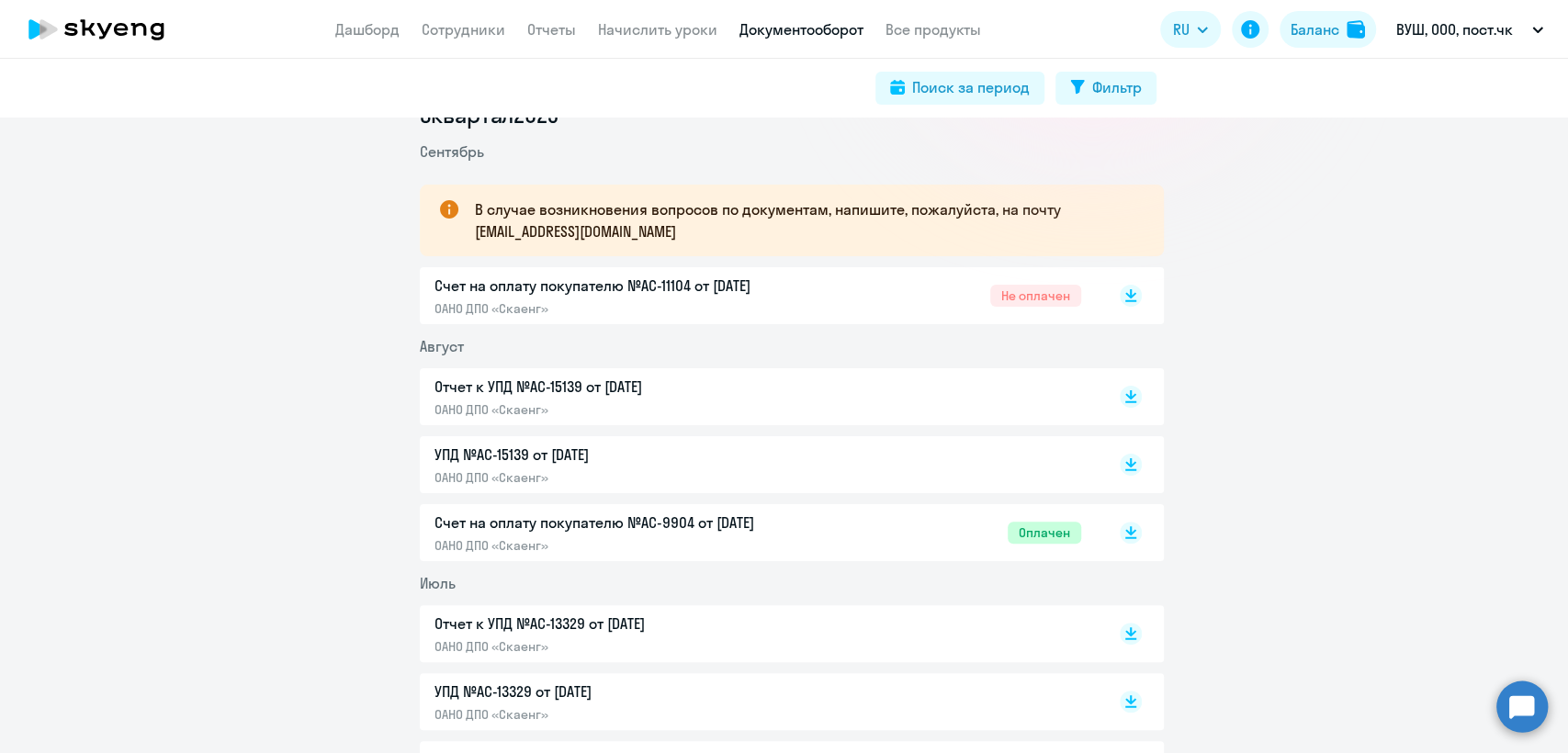
scroll to position [305, 0]
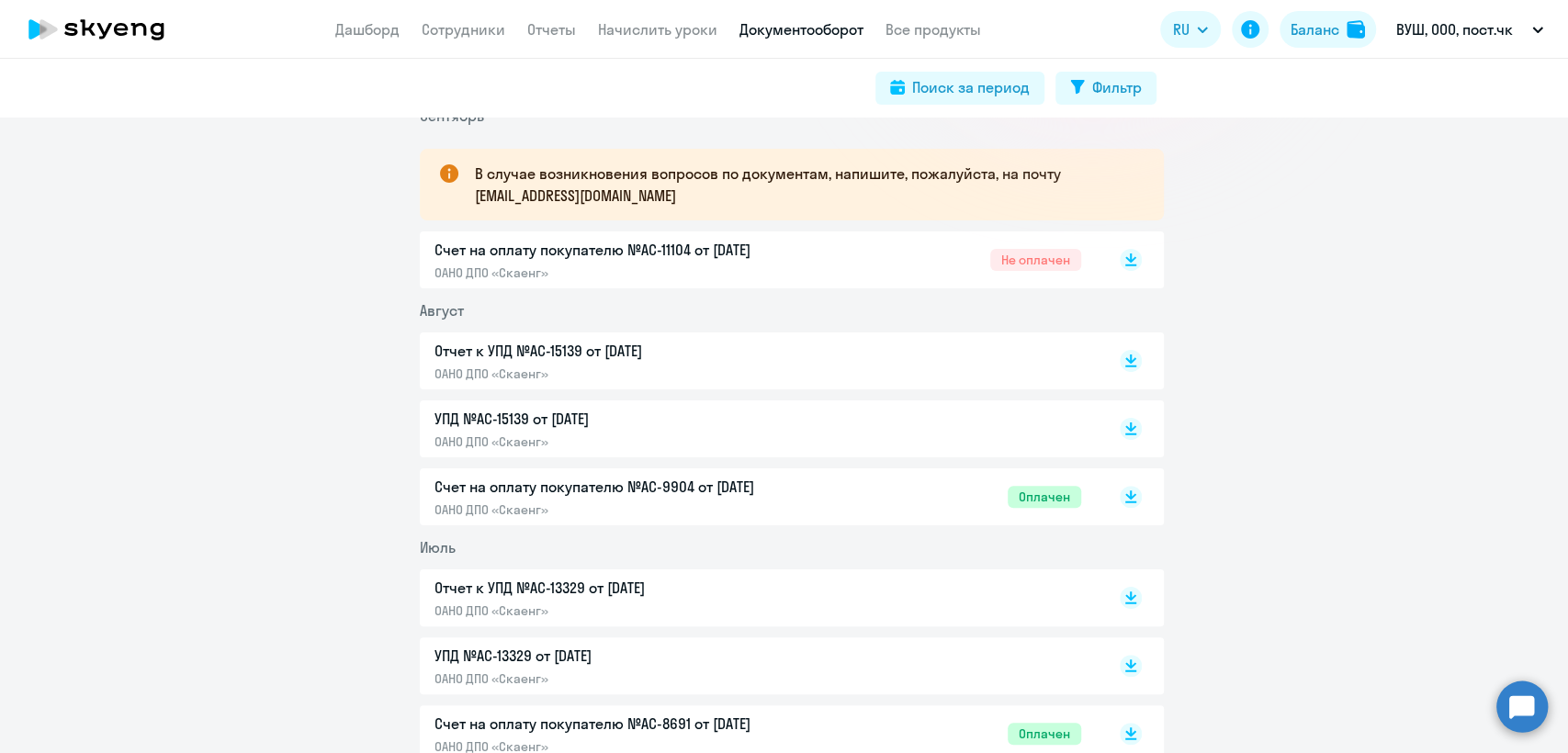
click at [589, 369] on p "ОАНО ДПО «Скаенг»" at bounding box center [627, 374] width 386 height 17
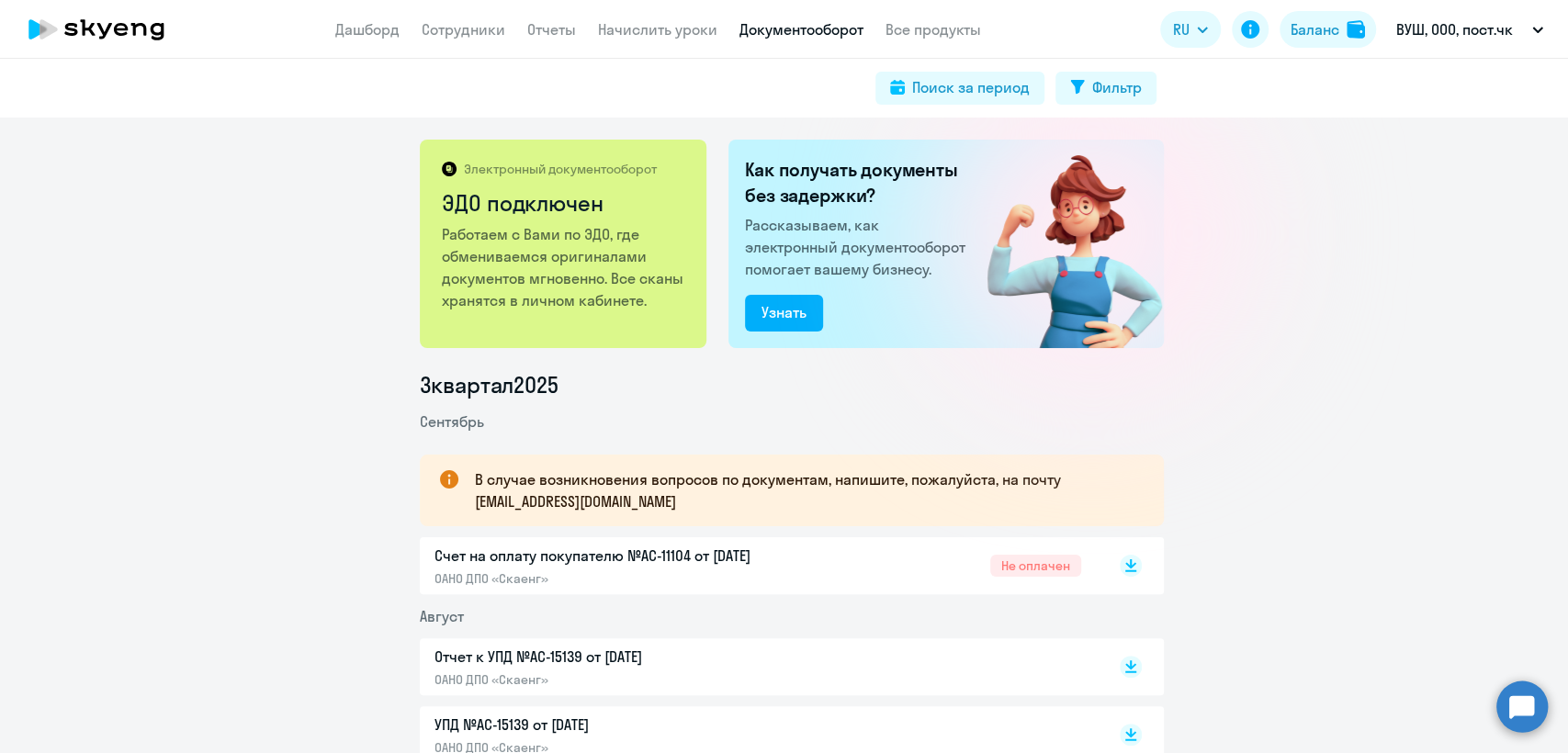
scroll to position [102, 0]
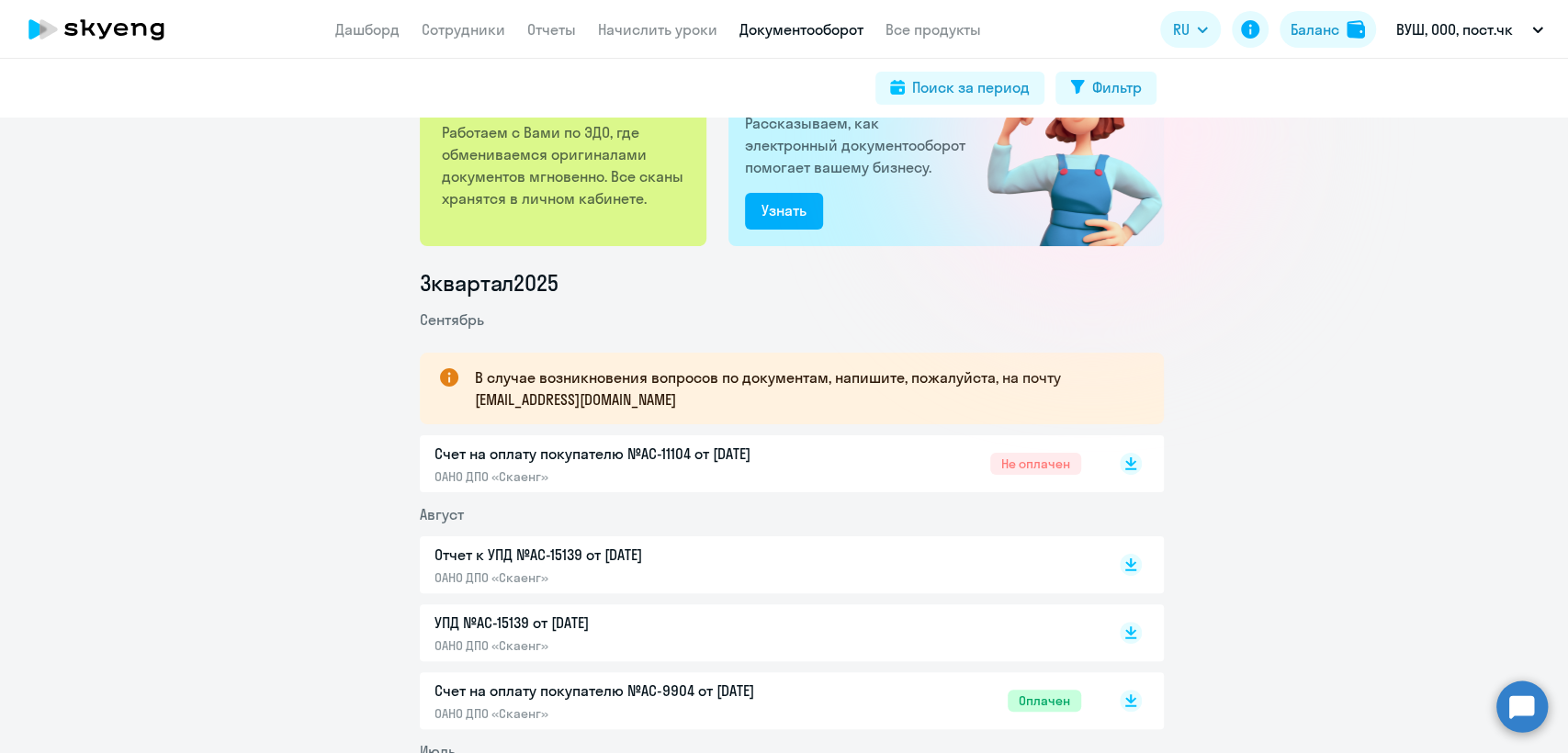
click at [891, 469] on div "Счет на оплату покупателю №AC-11104 от 02.09.2025 ОАНО ДПО «Скаенг» Не оплачен" at bounding box center [758, 463] width 647 height 42
click at [810, 37] on link "Документооборот" at bounding box center [801, 30] width 124 height 19
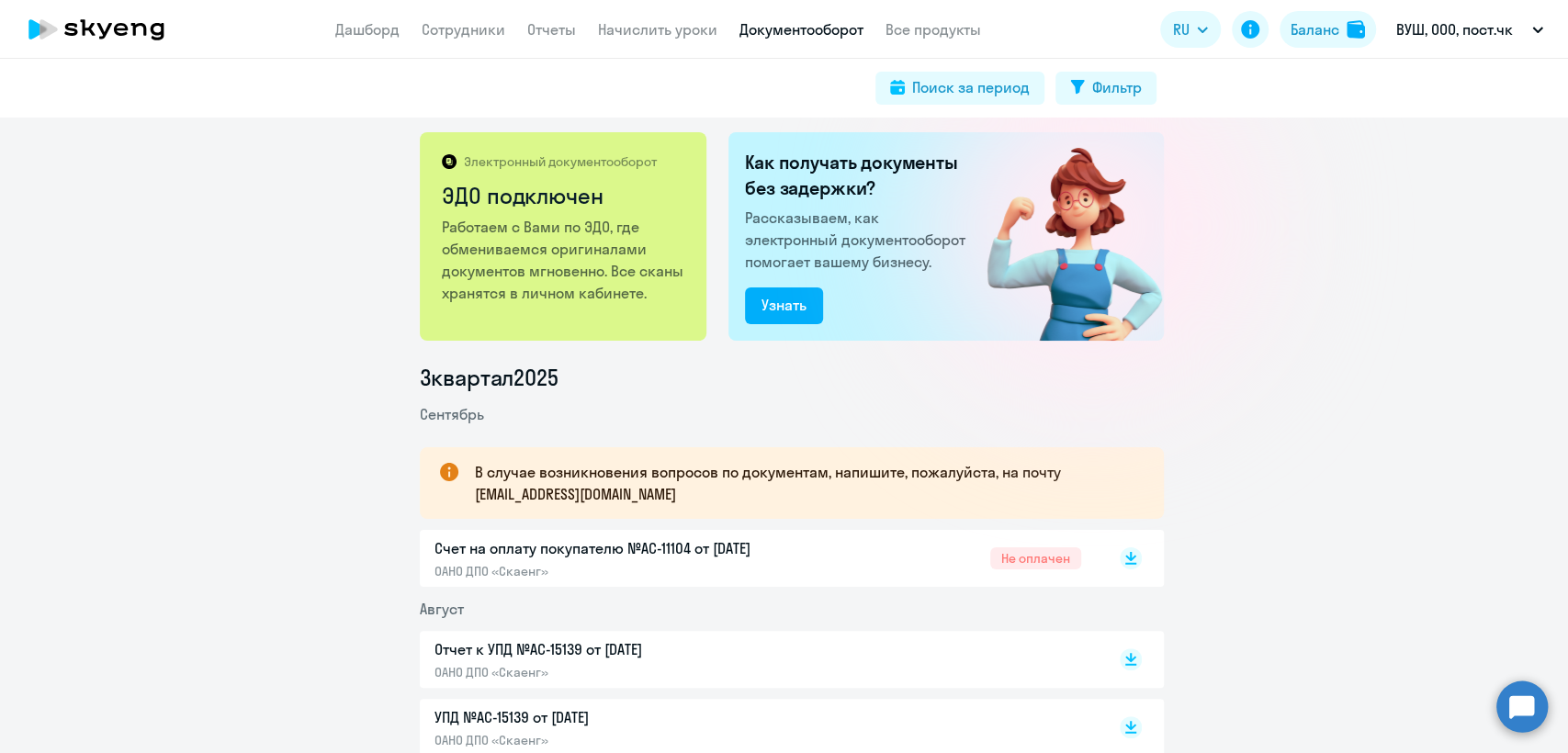
scroll to position [0, 0]
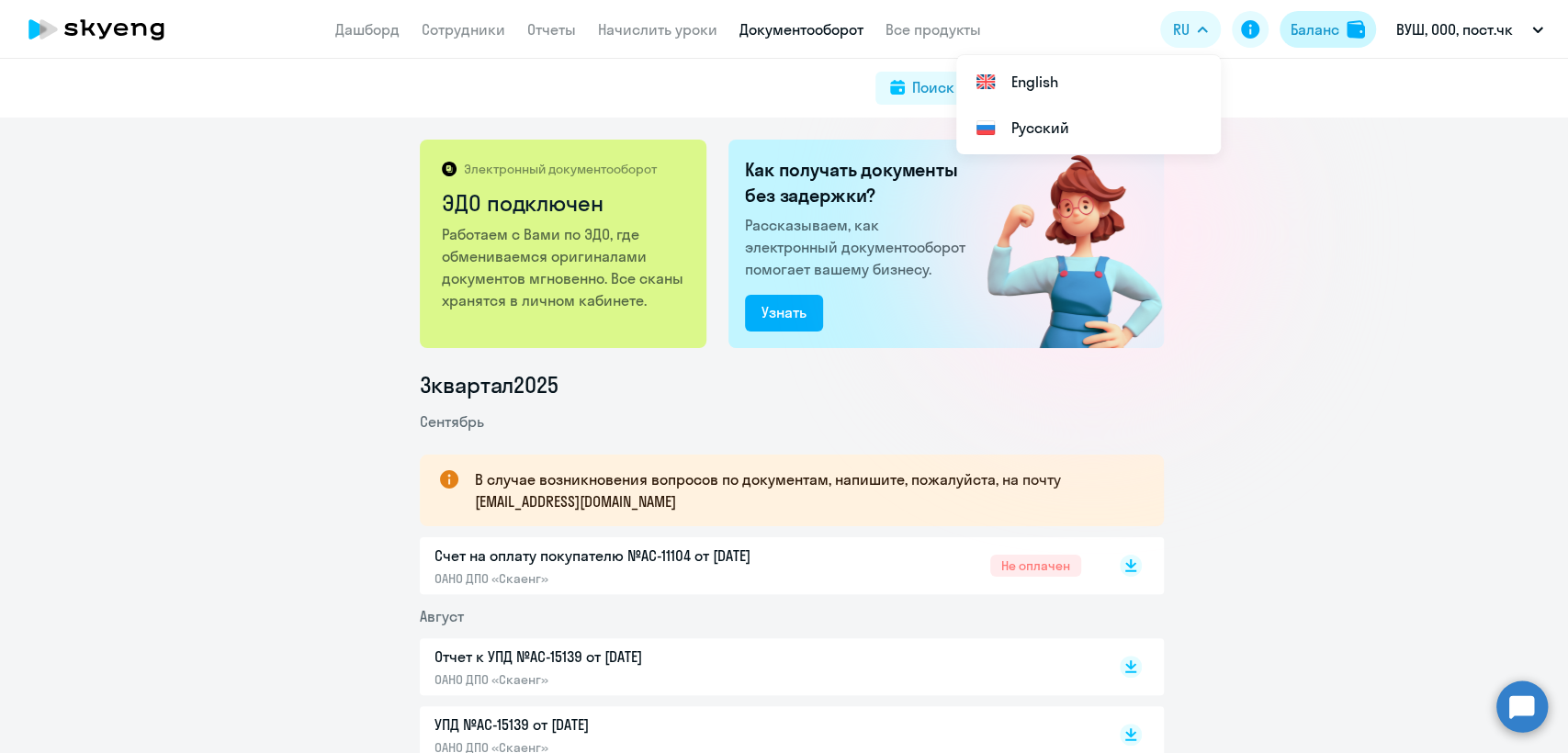
click at [1316, 25] on div "Баланс" at bounding box center [1315, 30] width 49 height 22
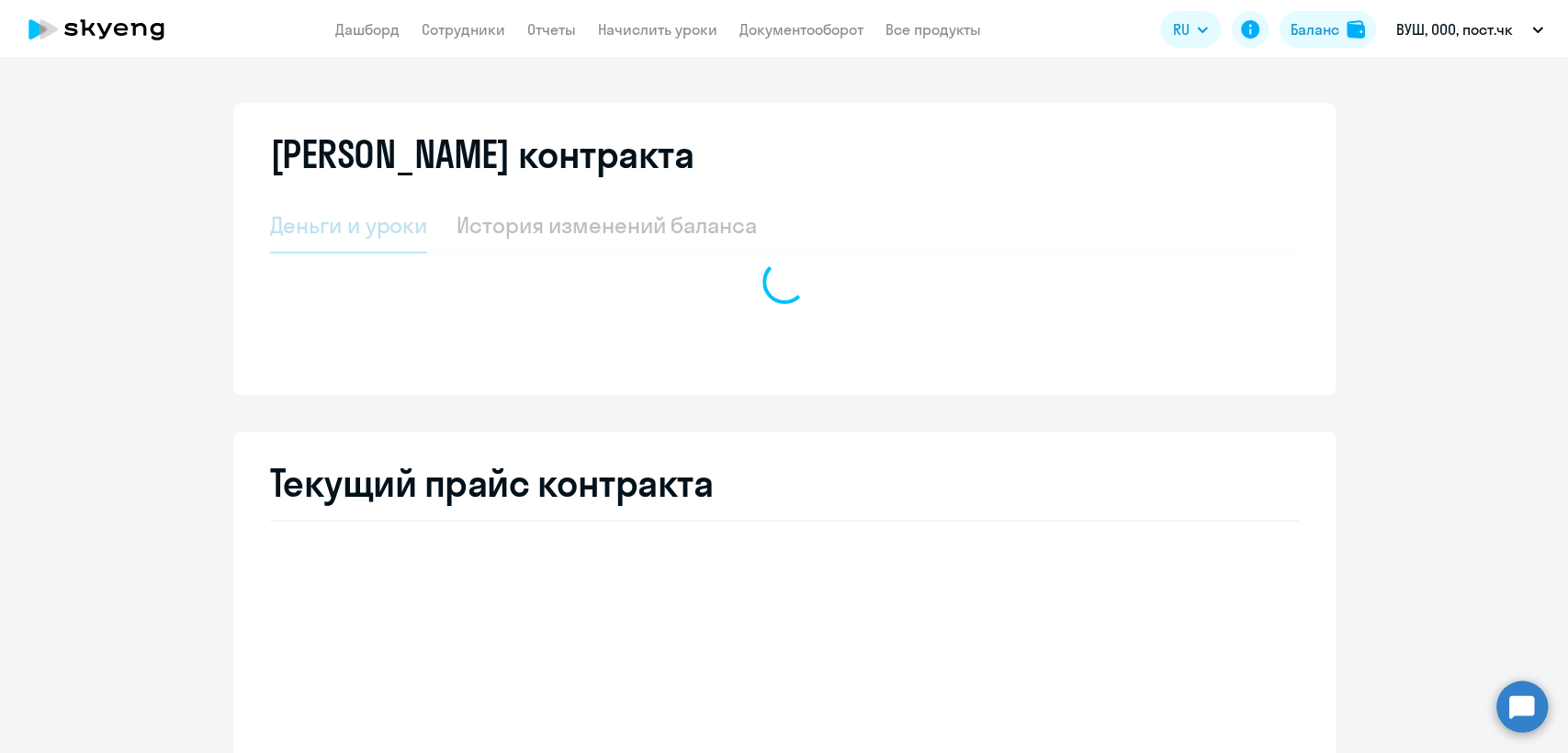
select select "english_adult_not_native_speaker"
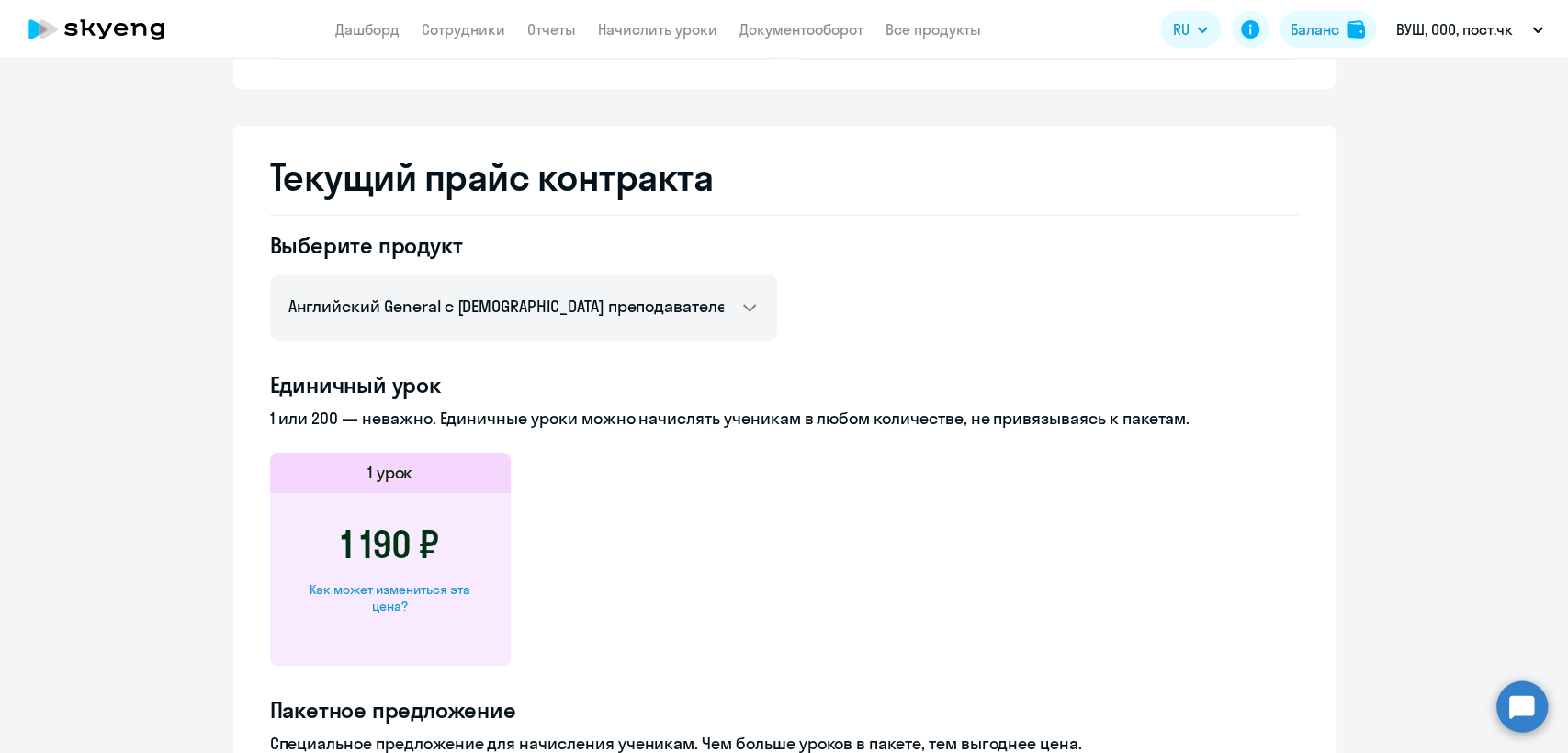
scroll to position [510, 0]
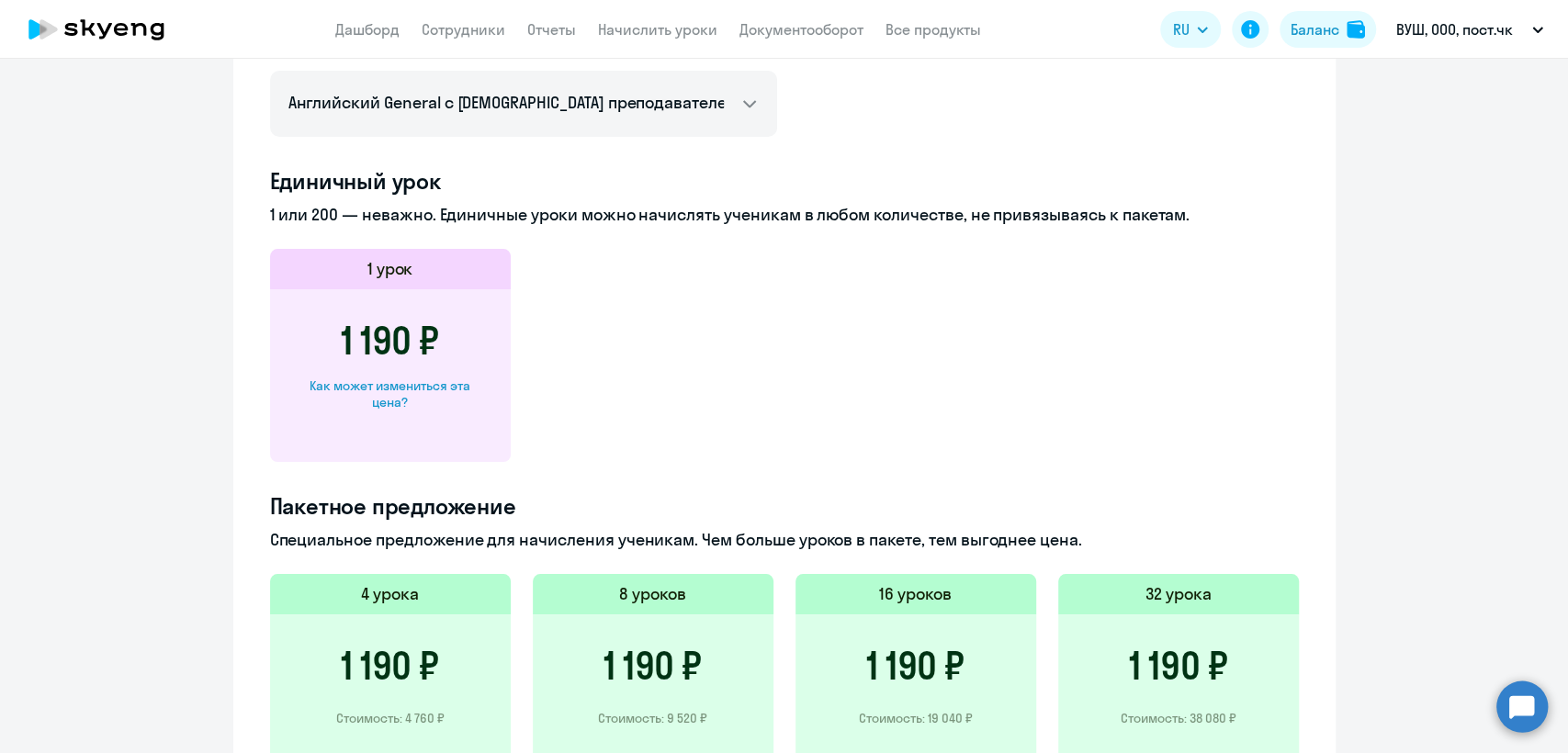
click at [409, 393] on div "Как может измениться эта цена?" at bounding box center [390, 393] width 182 height 33
select select "english_adult_not_native_speaker"
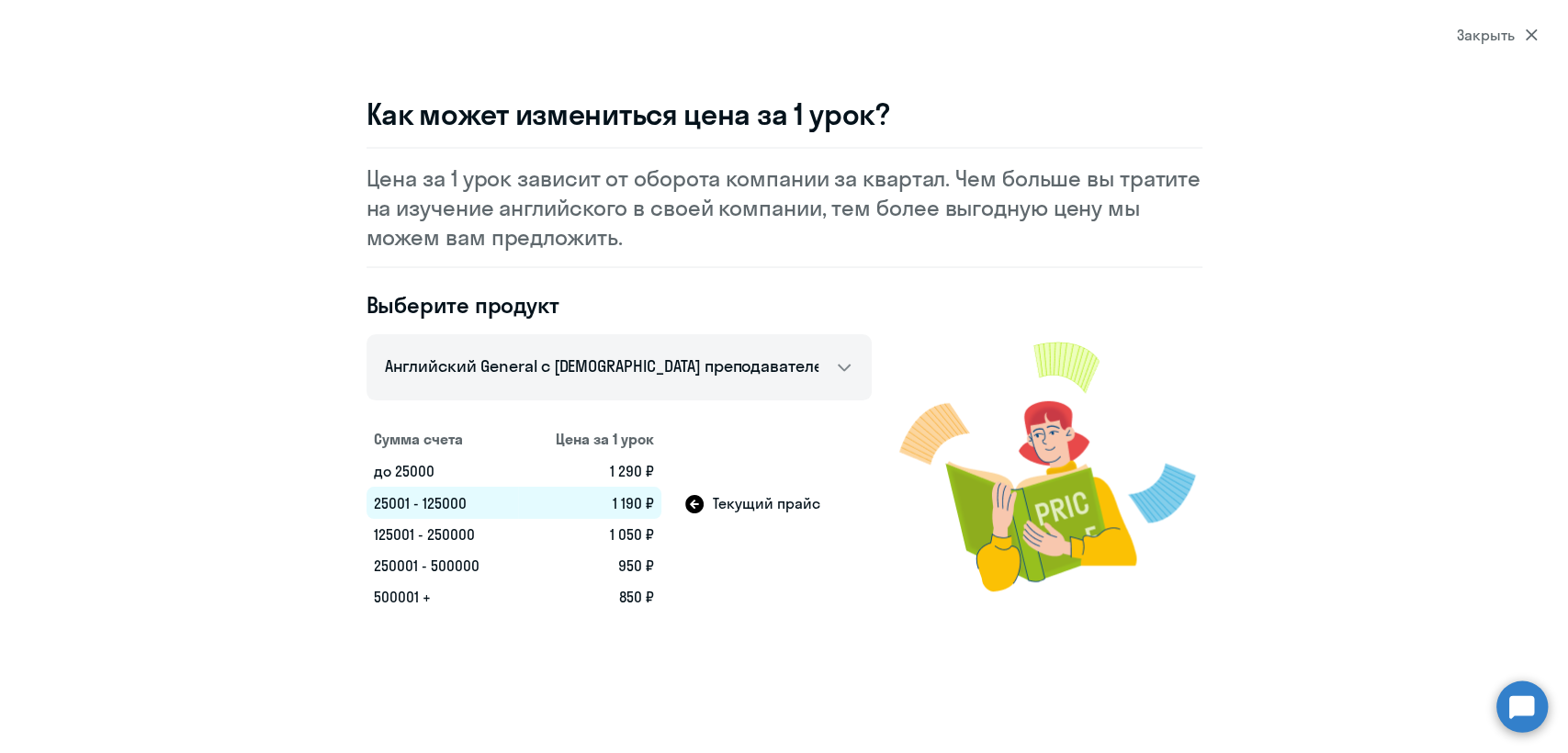
click at [1500, 33] on div "Закрыть" at bounding box center [1497, 36] width 81 height 22
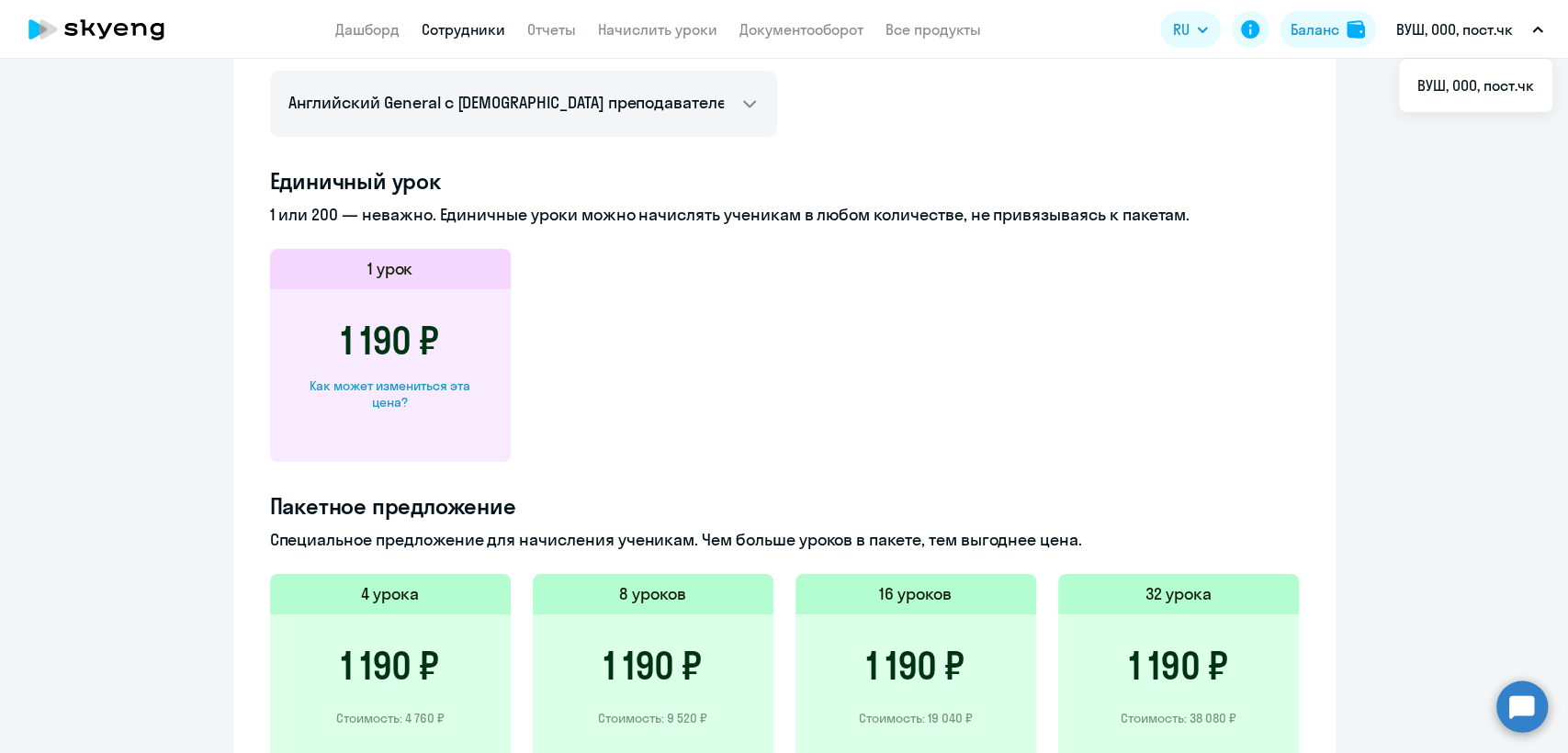
click at [472, 36] on link "Сотрудники" at bounding box center [463, 30] width 83 height 19
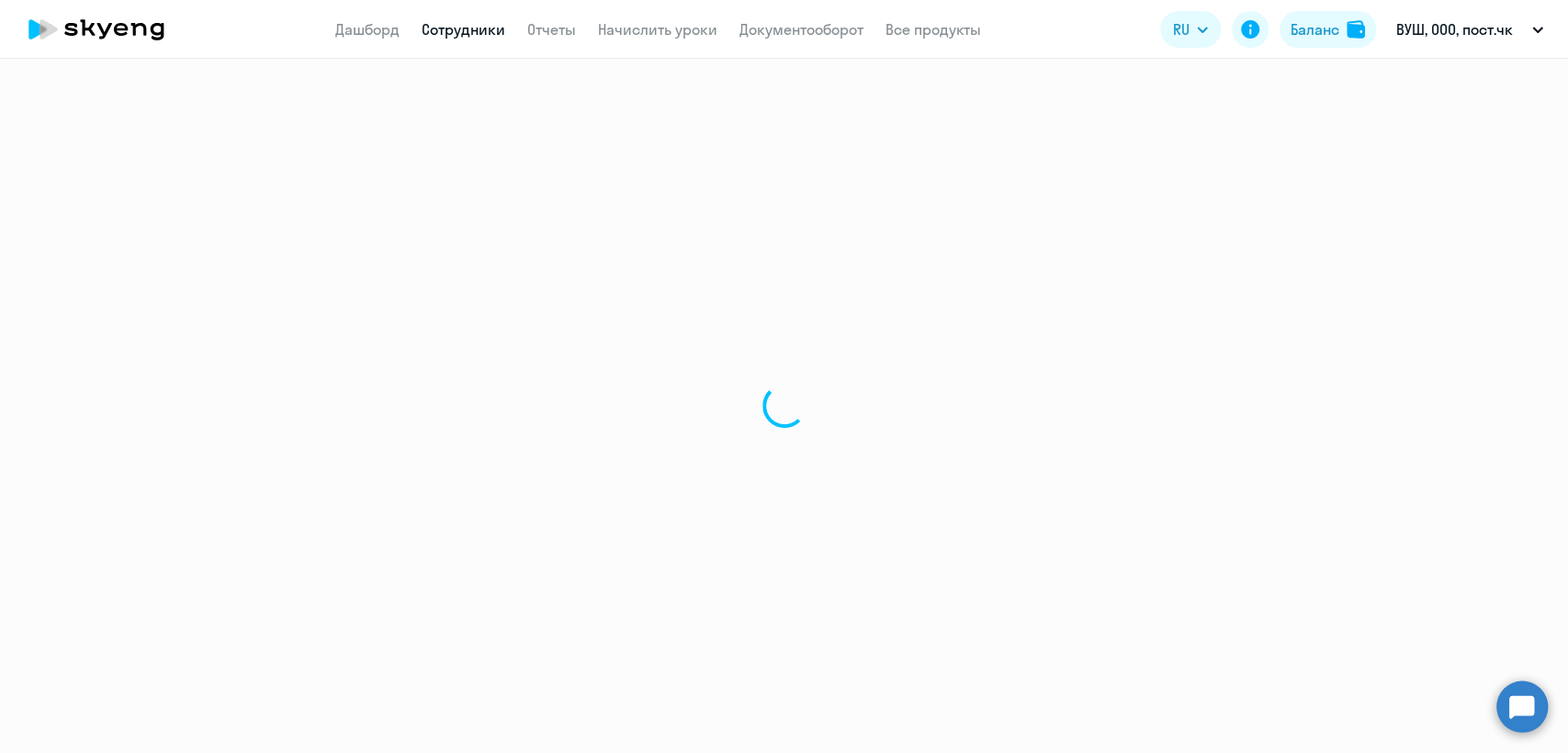
select select "30"
